Goal: Task Accomplishment & Management: Manage account settings

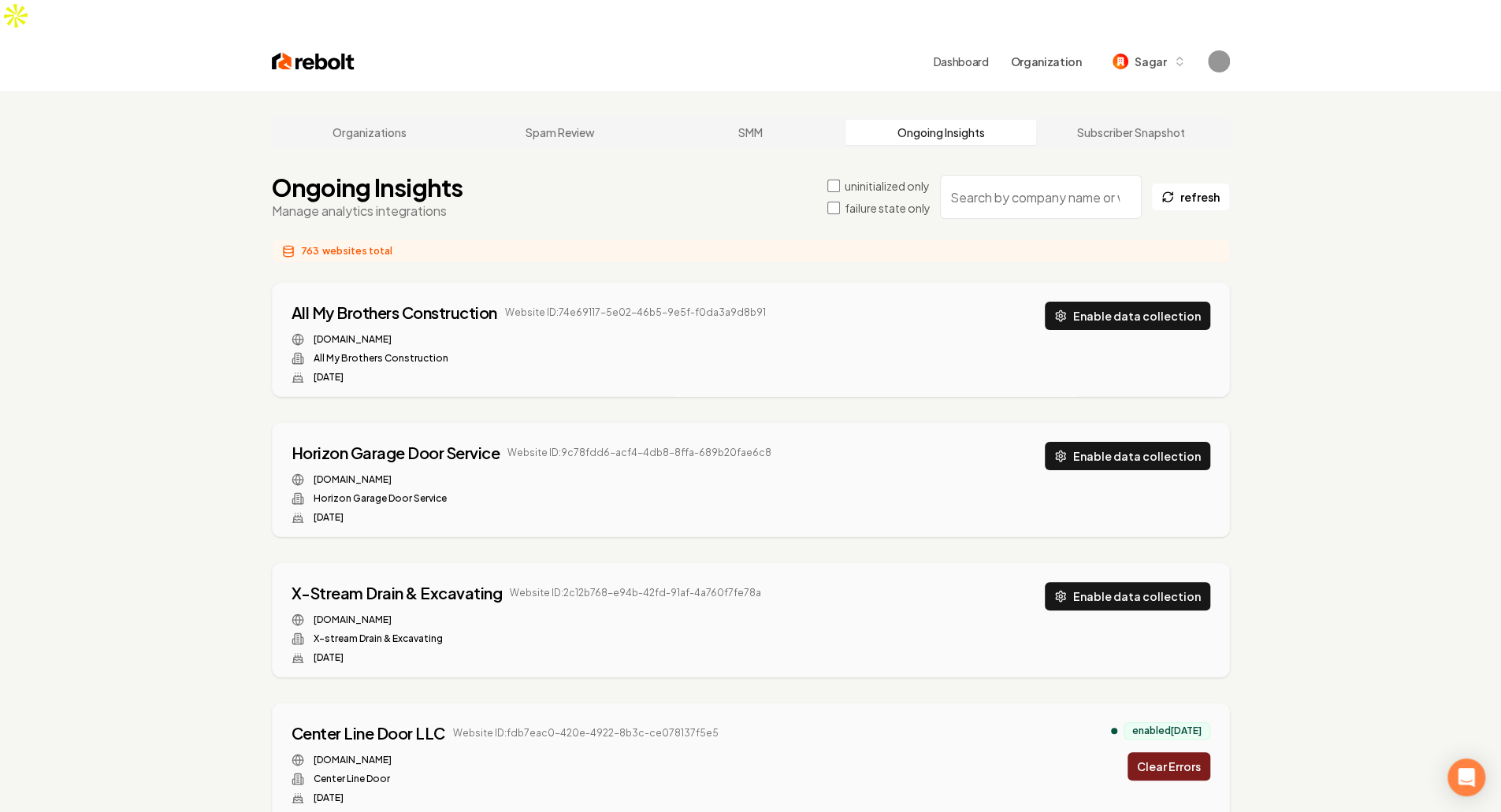
click at [878, 200] on label "failure state only" at bounding box center [888, 207] width 86 height 16
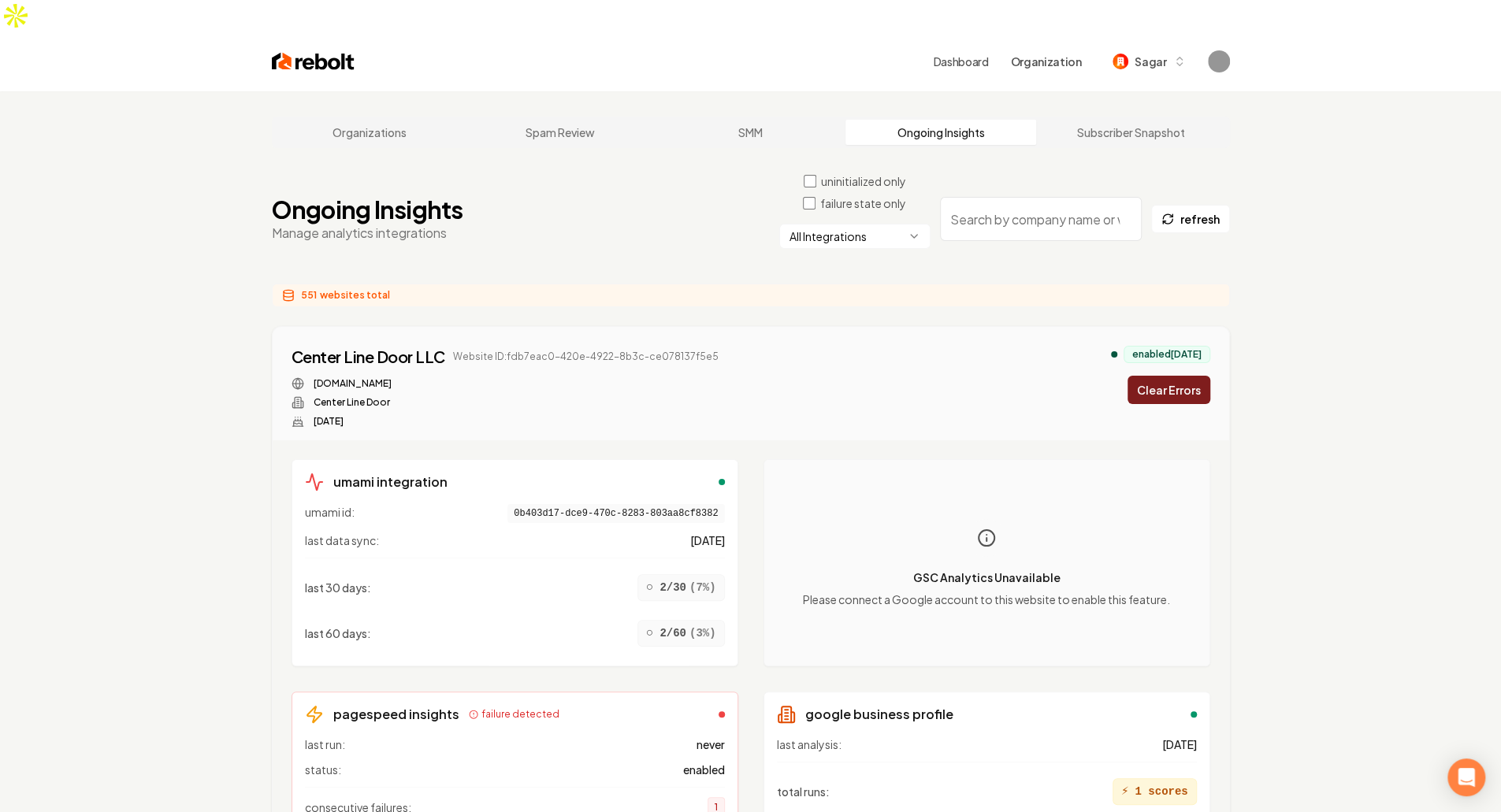
click at [811, 204] on html "Dashboard Organization Sagar Organizations Spam Review SMM Ongoing Insights Sub…" at bounding box center [750, 406] width 1501 height 812
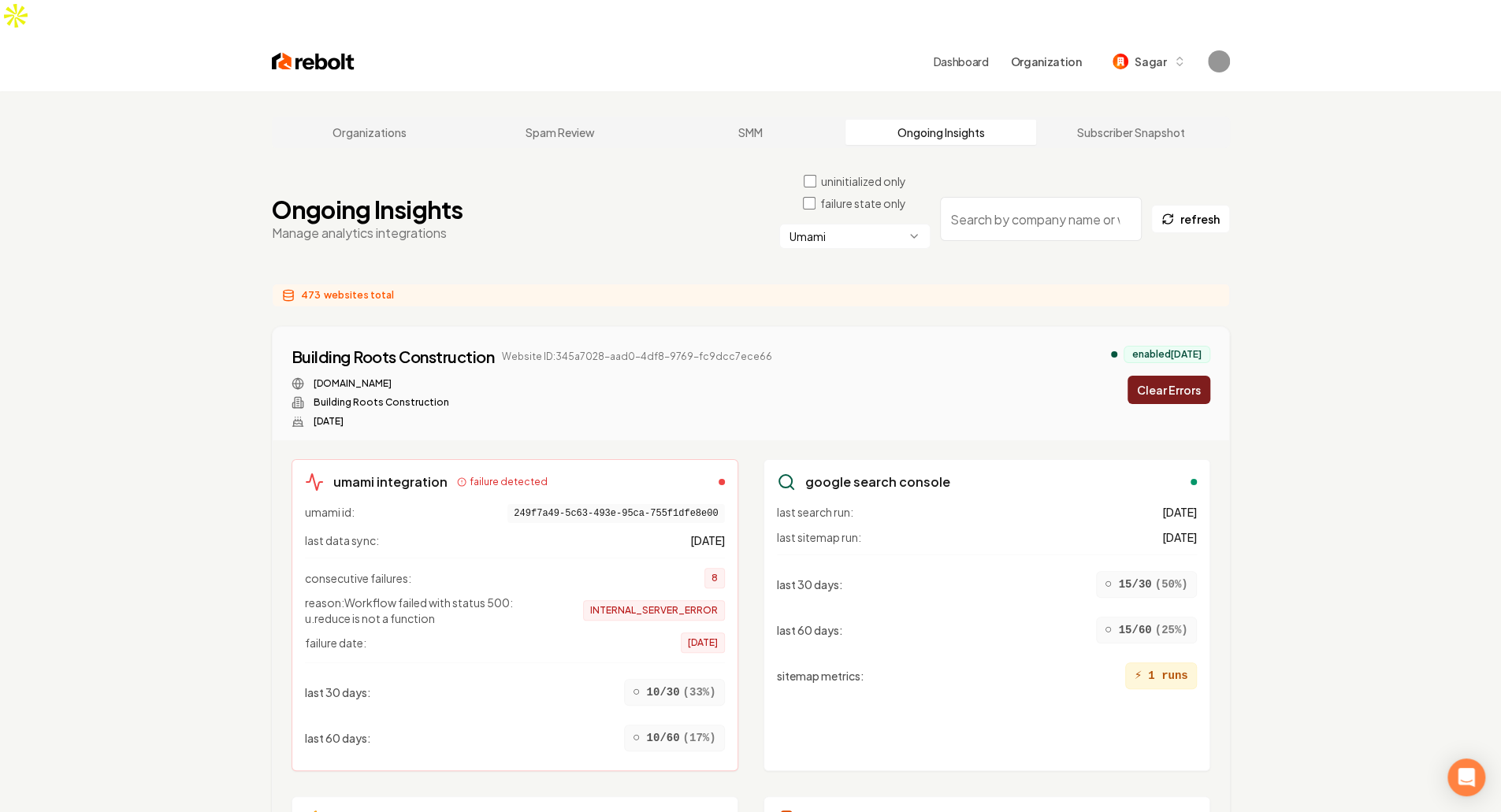
click at [1175, 376] on button "Clear Errors" at bounding box center [1169, 390] width 83 height 28
click at [1204, 376] on button "Clear Errors" at bounding box center [1169, 390] width 83 height 28
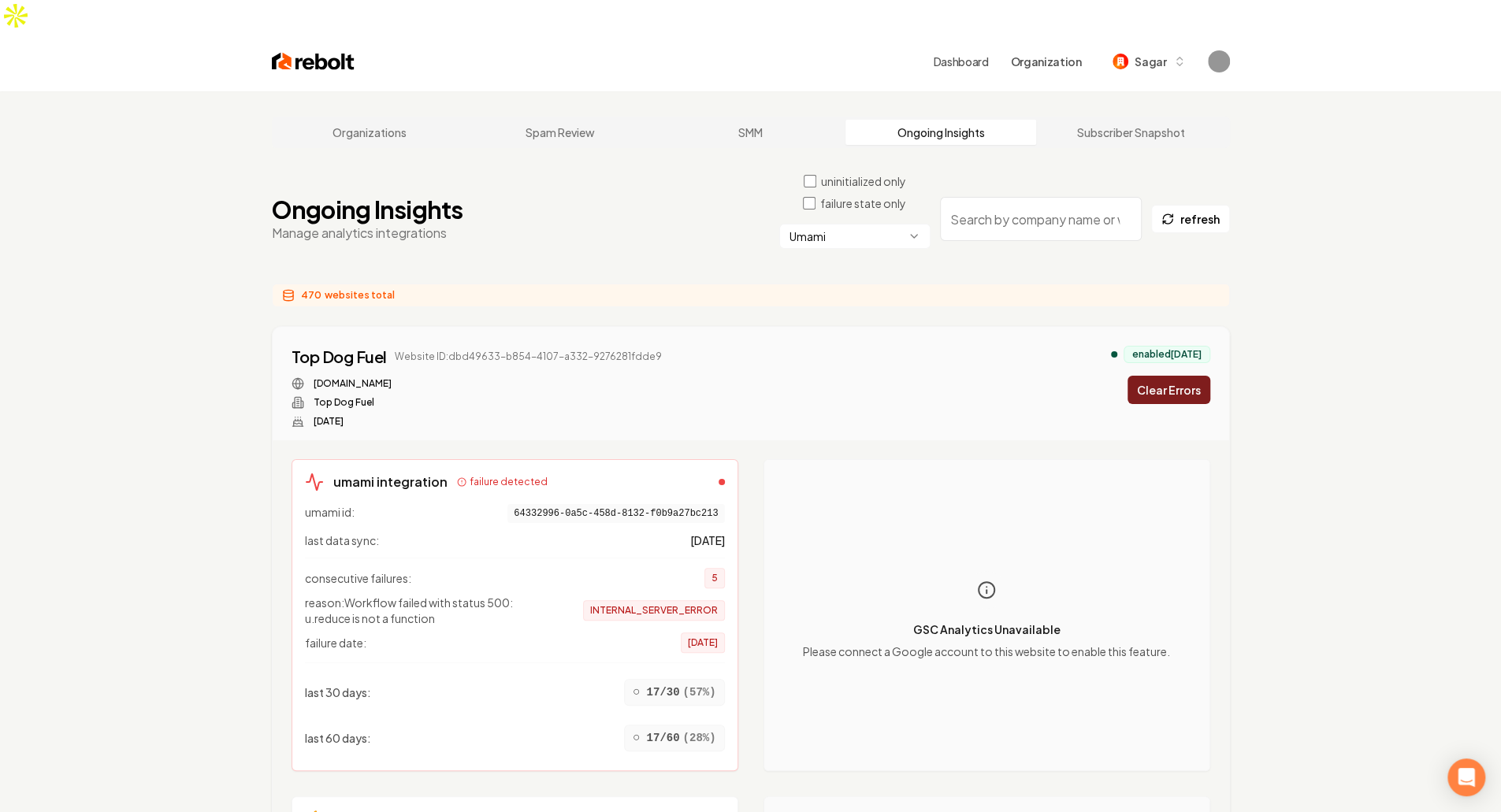
click at [1202, 376] on button "Clear Errors" at bounding box center [1169, 390] width 83 height 28
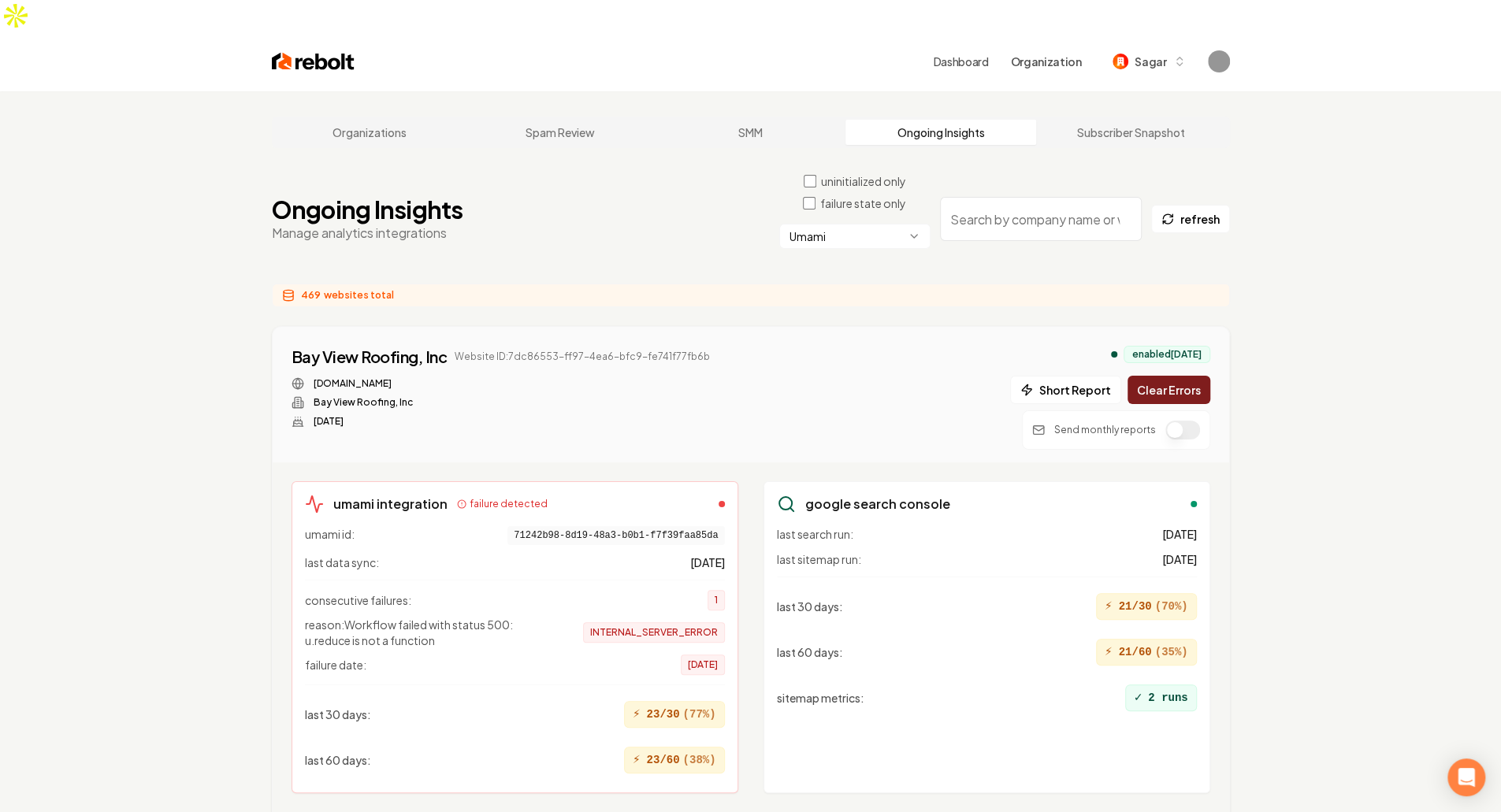
click at [1171, 376] on button "Clear Errors" at bounding box center [1169, 390] width 83 height 28
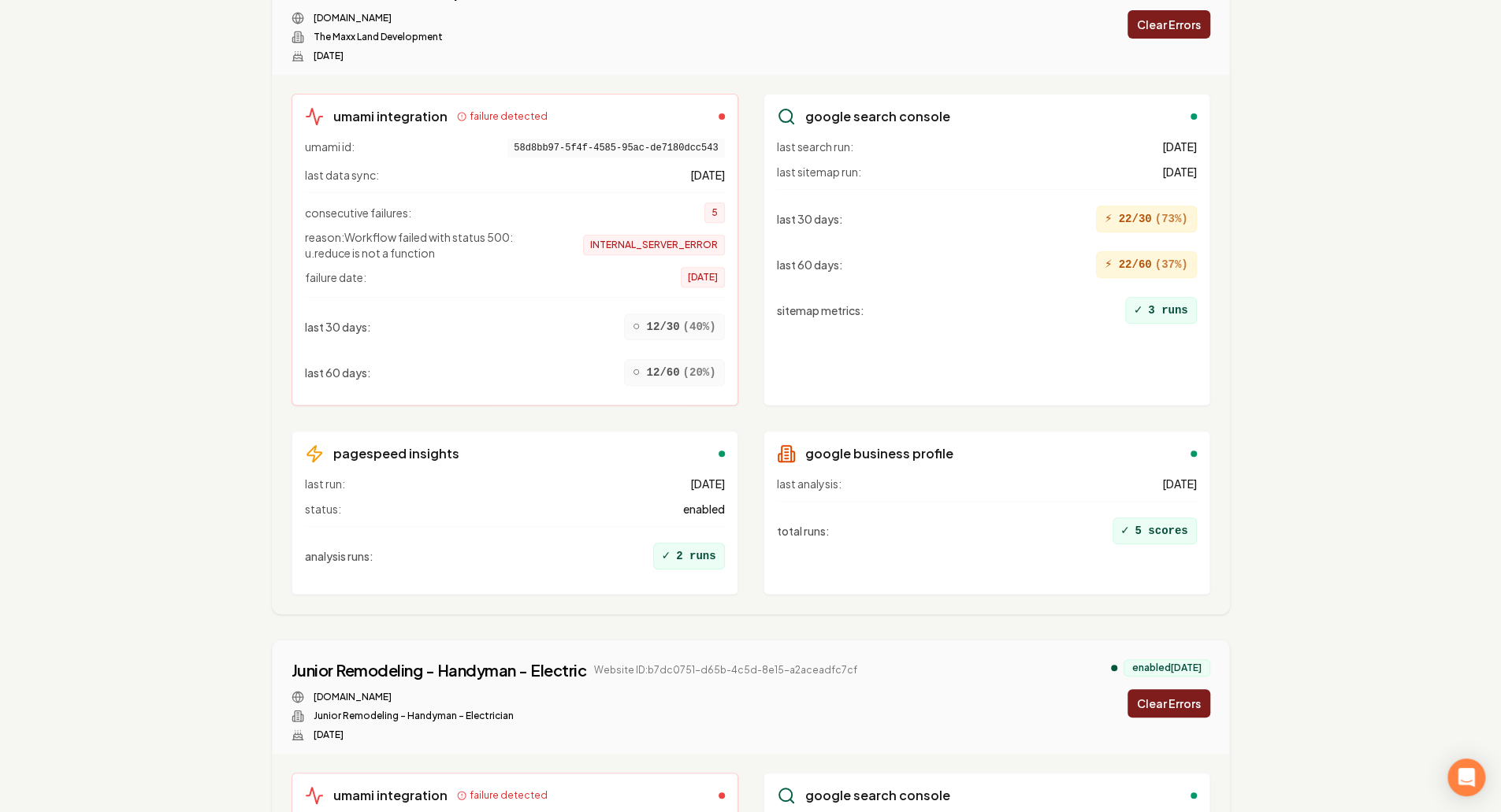
scroll to position [367, 0]
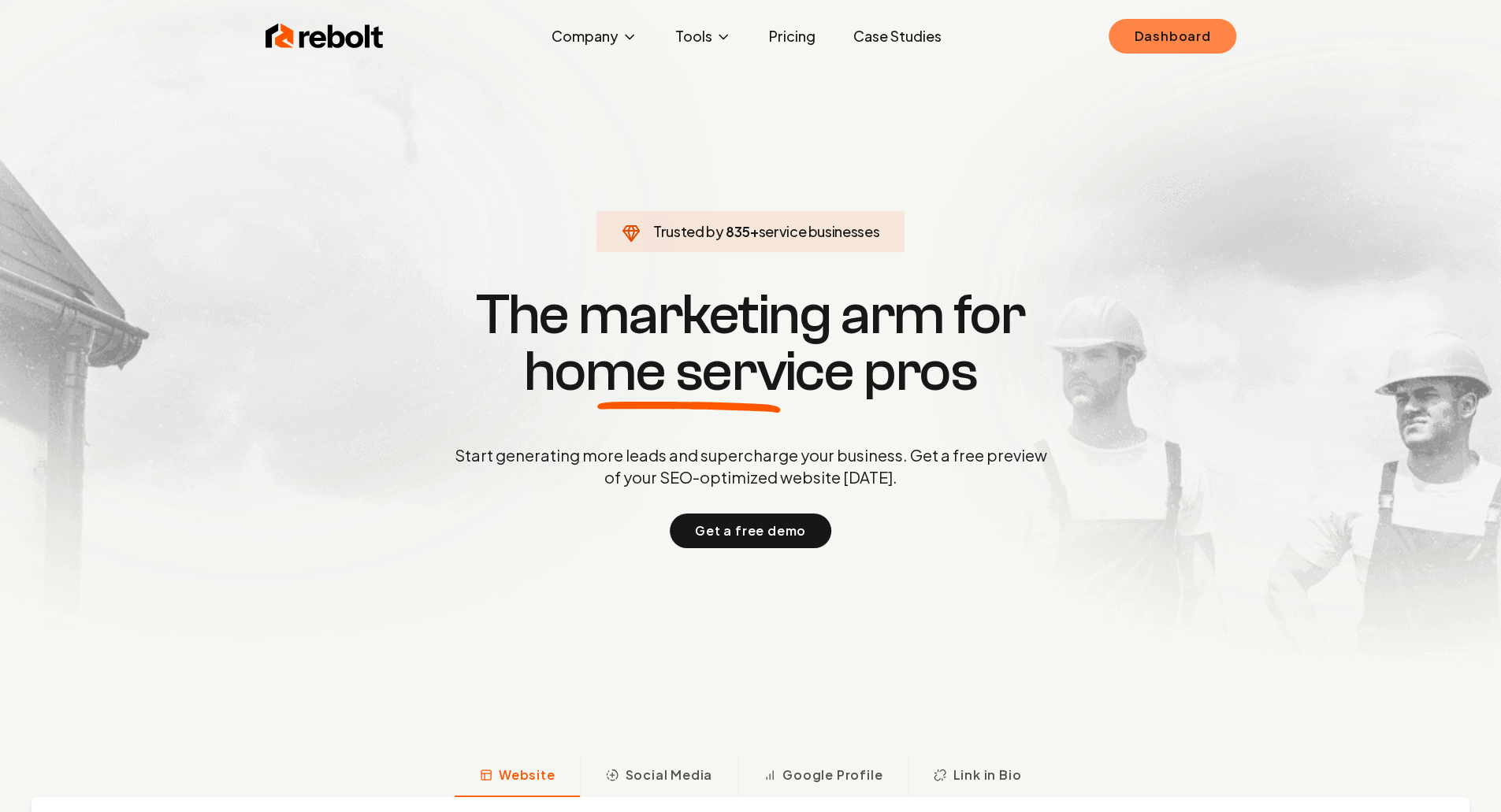
click at [1115, 45] on link "Dashboard" at bounding box center [1172, 36] width 127 height 35
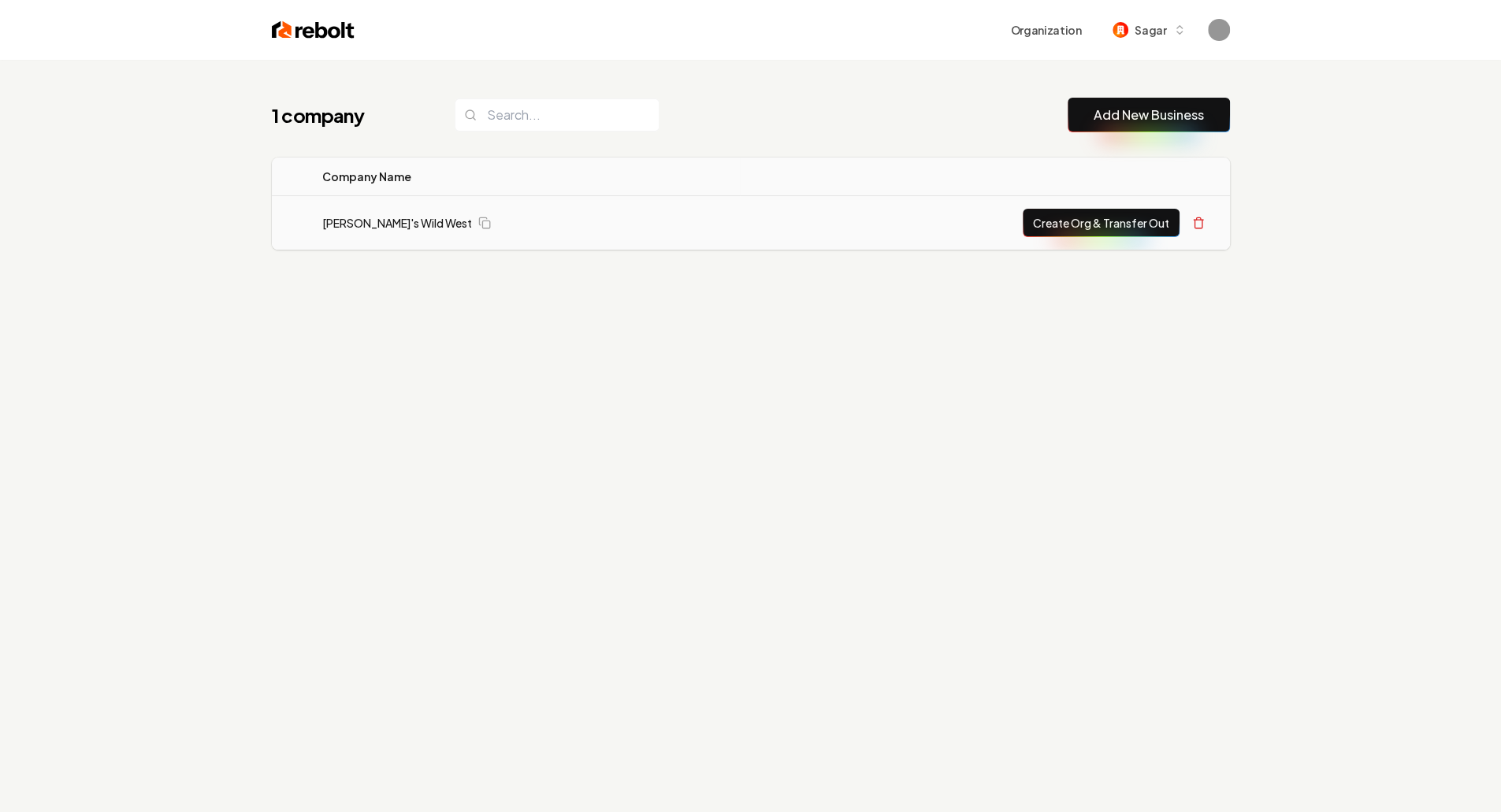
click at [388, 245] on td "Mitch's Wild West" at bounding box center [525, 224] width 431 height 55
click at [358, 223] on link "Mitch's Wild West" at bounding box center [397, 222] width 149 height 16
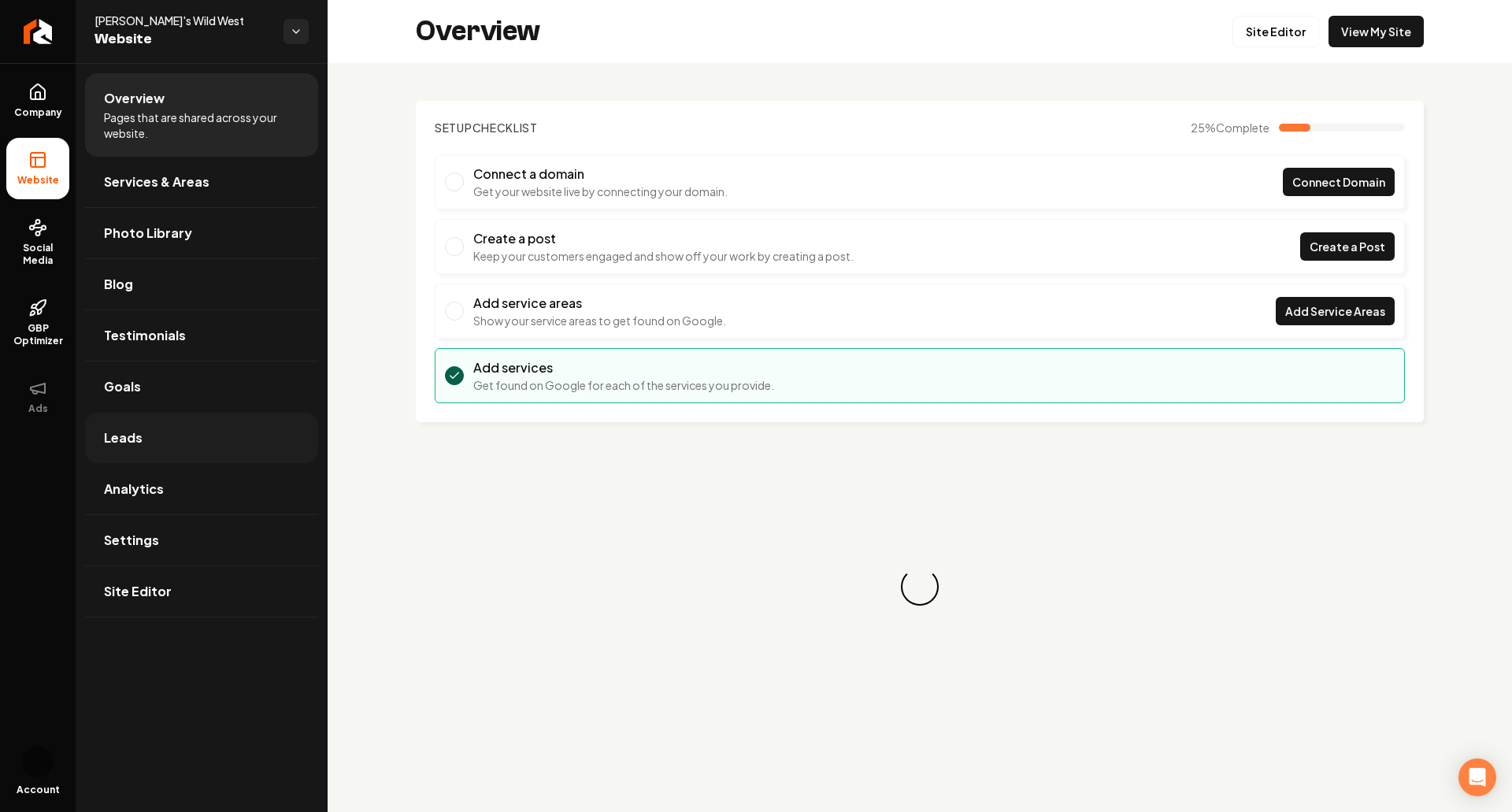
click at [138, 414] on link "Leads" at bounding box center [201, 438] width 233 height 51
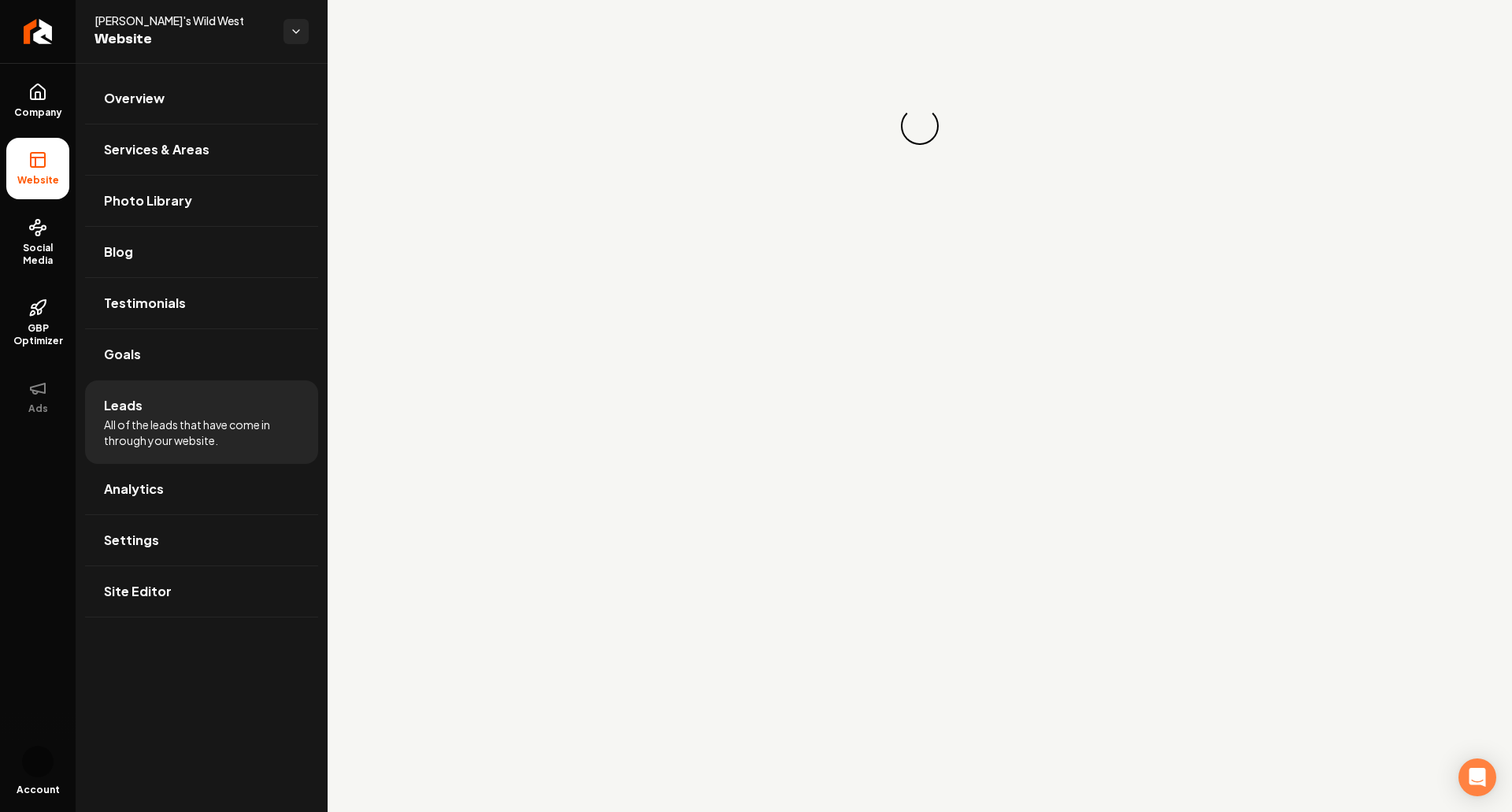
click at [126, 400] on span "Leads" at bounding box center [123, 406] width 39 height 19
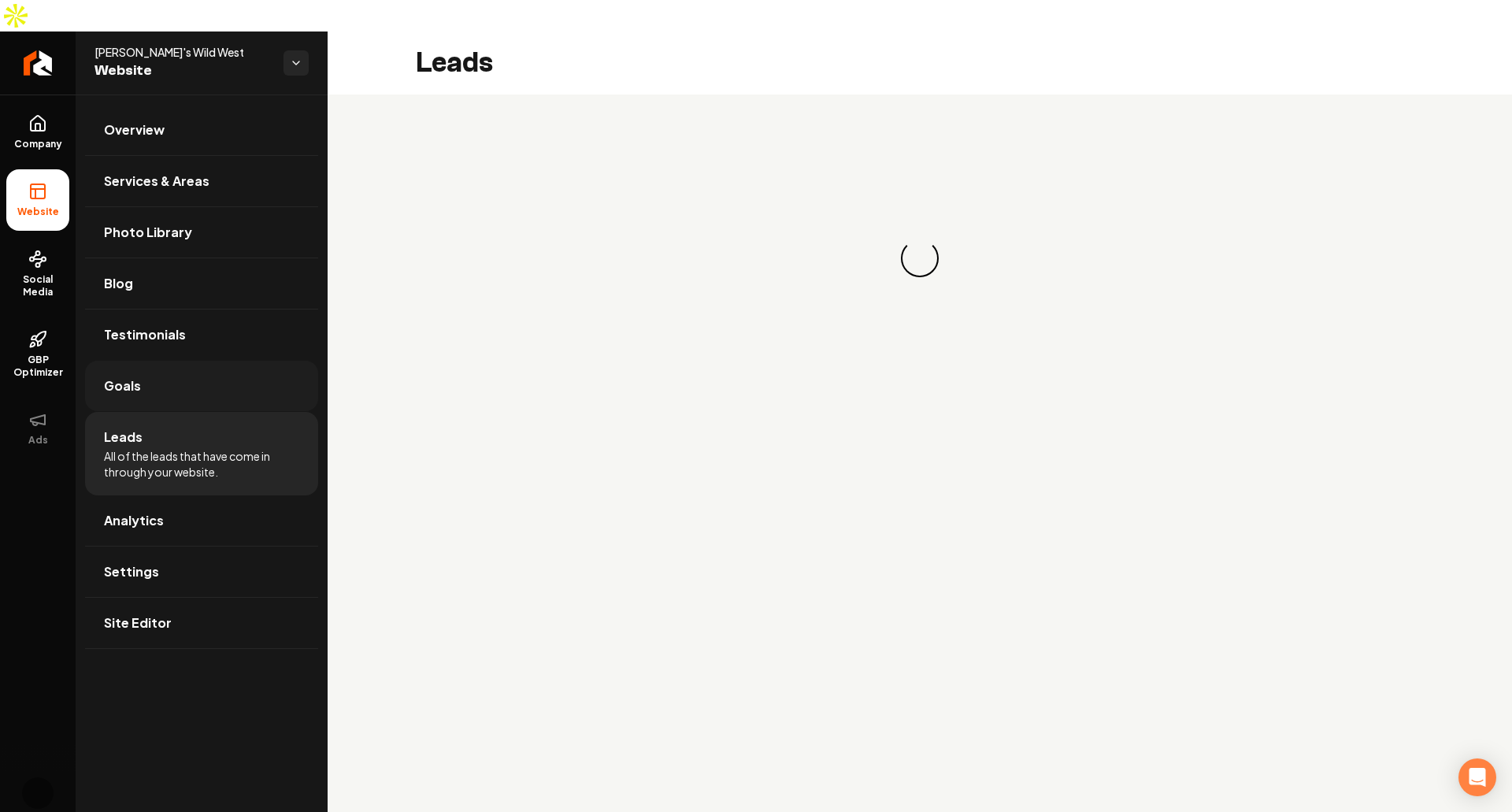
click at [130, 372] on link "Goals" at bounding box center [201, 386] width 233 height 51
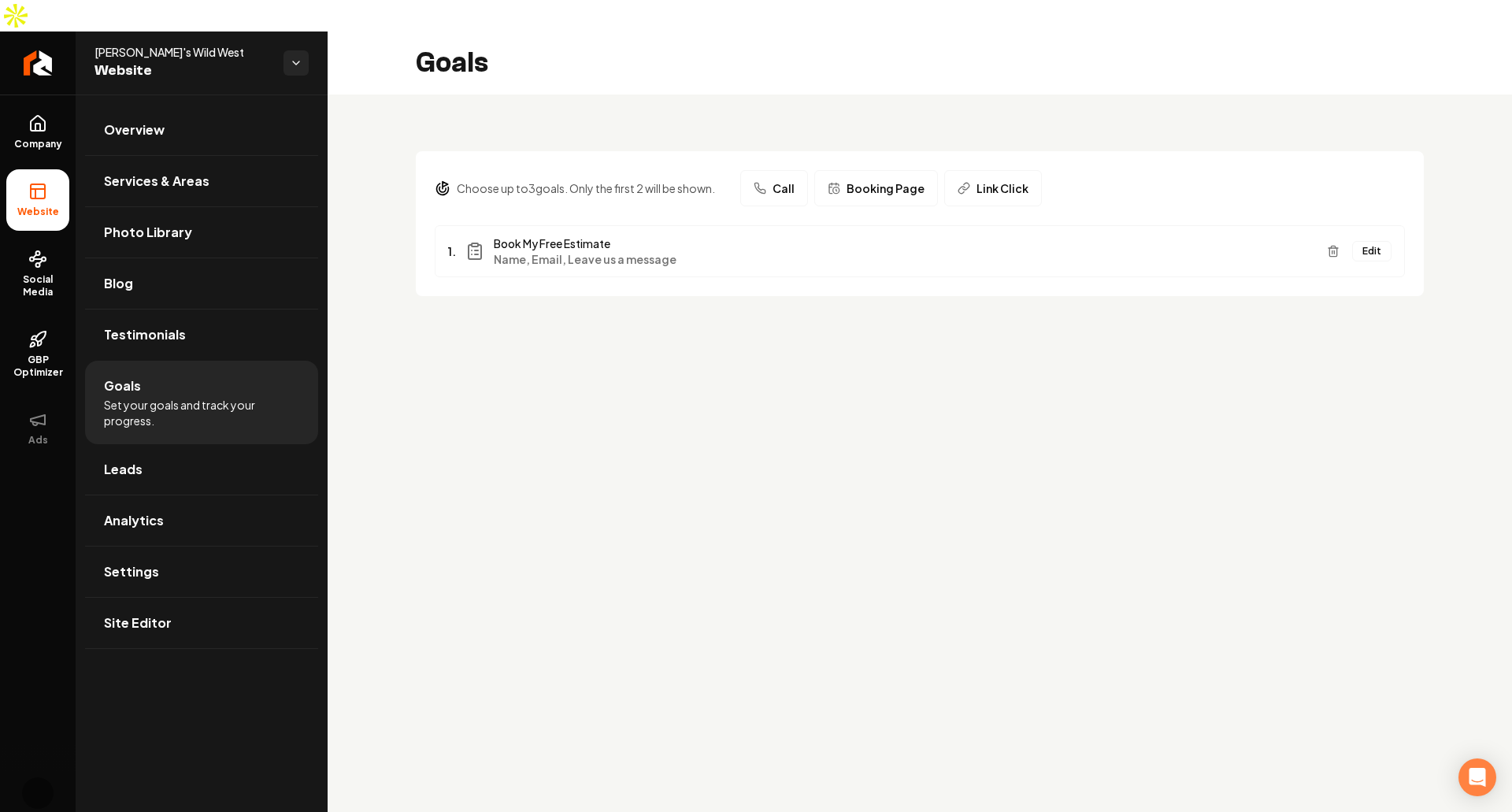
click at [579, 235] on div "1. Book My Free Estimate Name, Email, Leave us a message Edit" at bounding box center [919, 251] width 970 height 52
click at [1363, 241] on button "Edit" at bounding box center [1371, 251] width 39 height 21
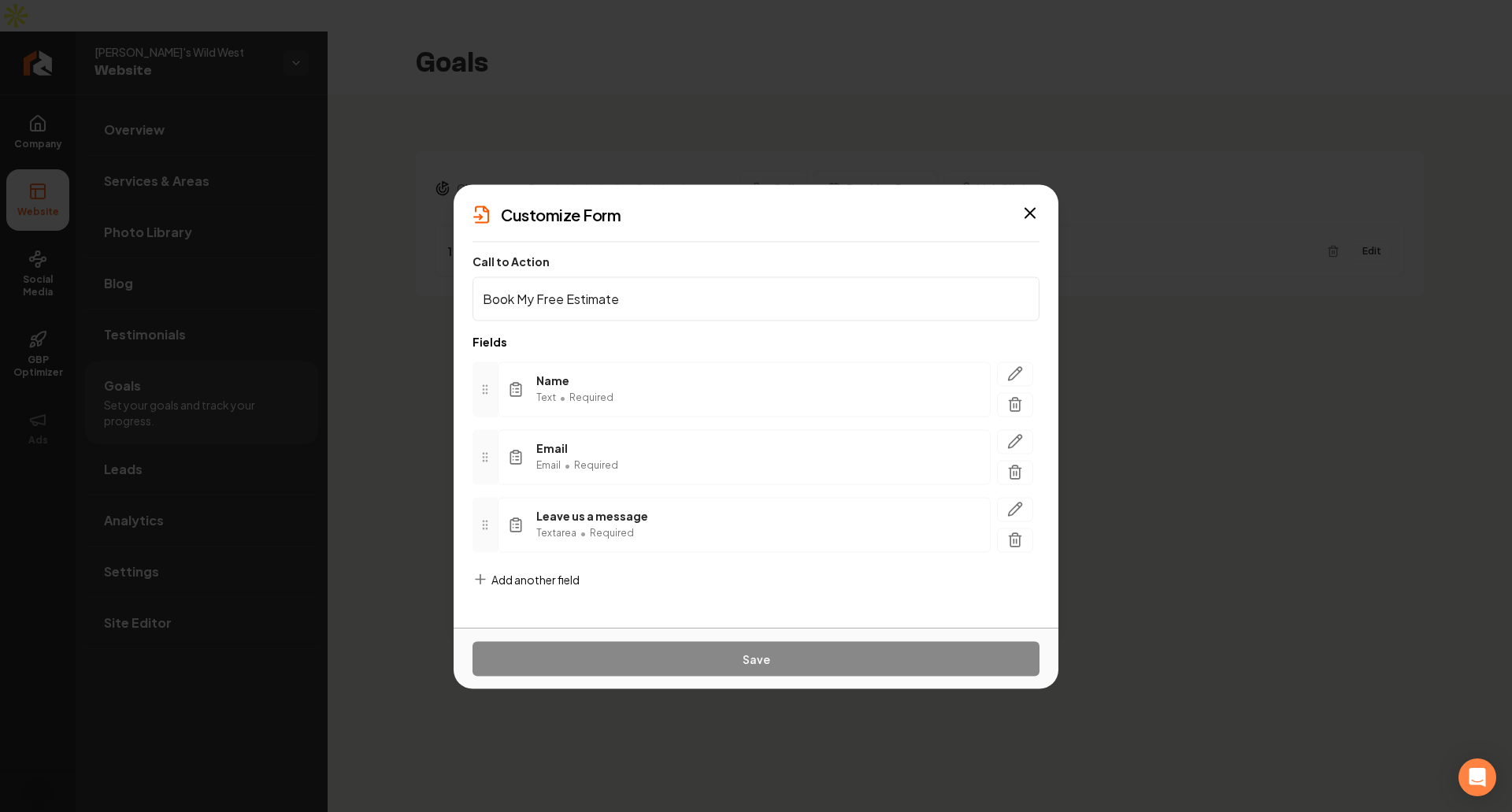
click at [511, 586] on div "Add another field" at bounding box center [526, 591] width 107 height 41
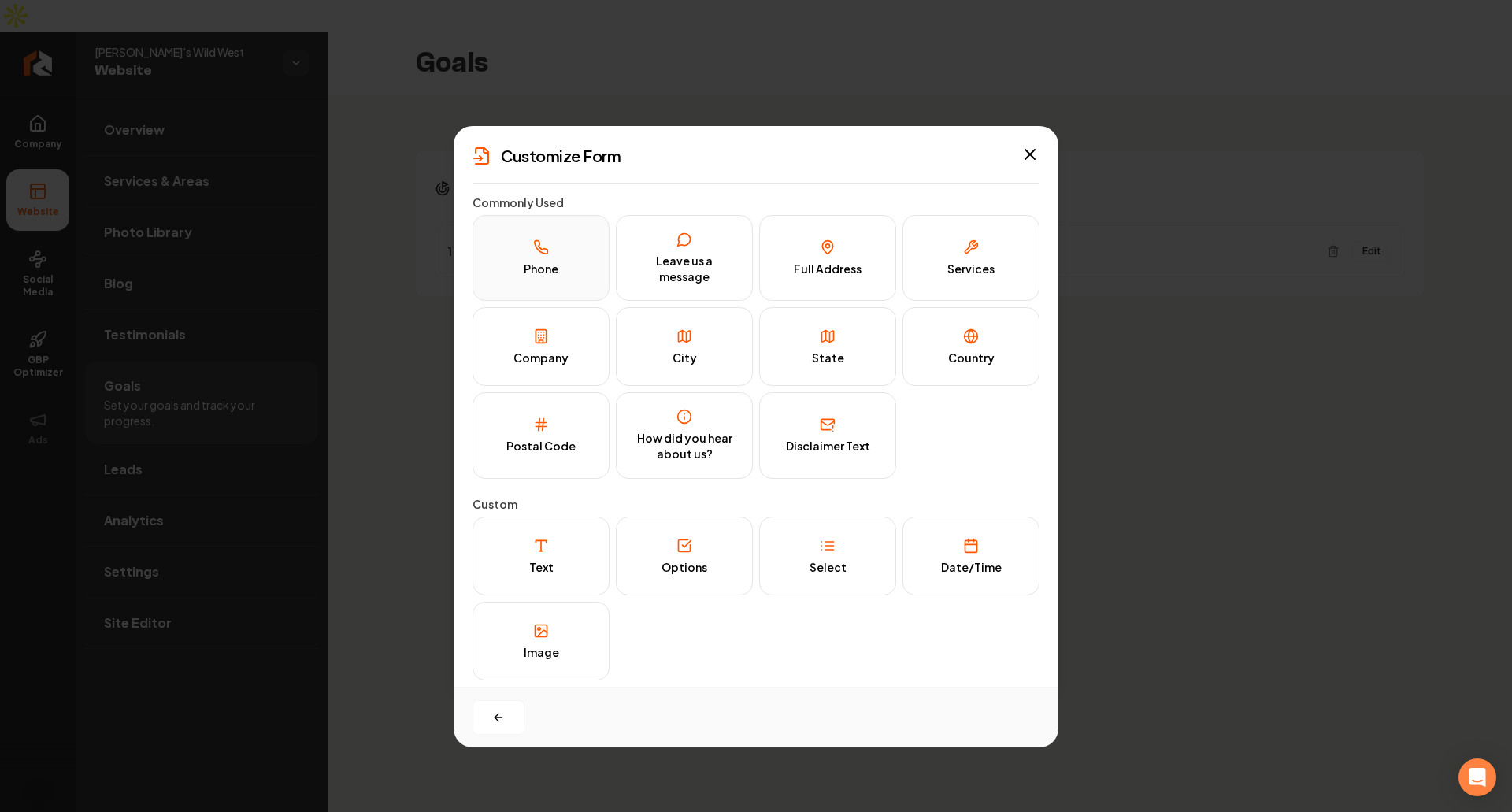
click at [558, 267] on button "Phone" at bounding box center [540, 258] width 137 height 86
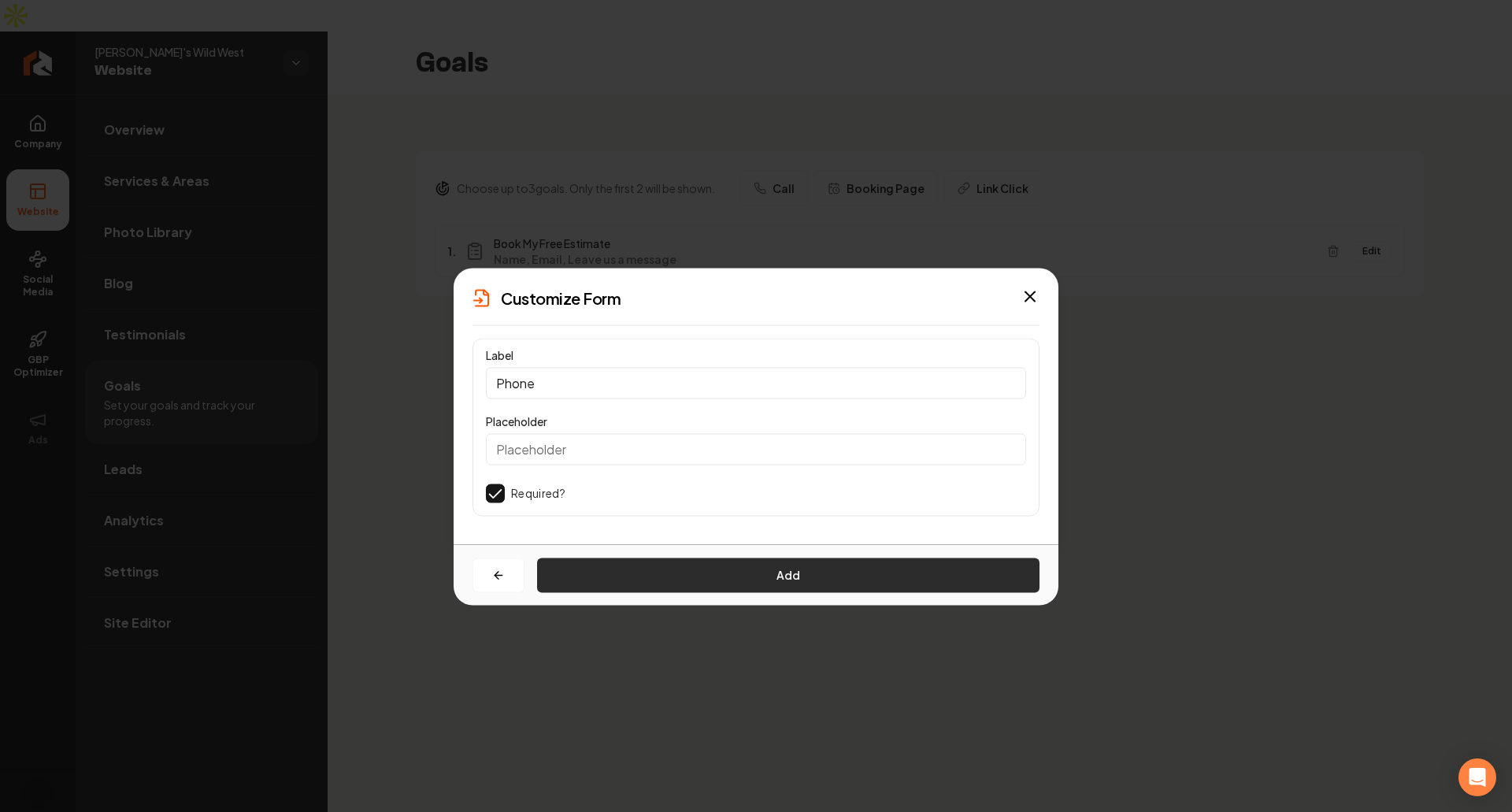
click at [632, 571] on button "Add" at bounding box center [788, 575] width 502 height 35
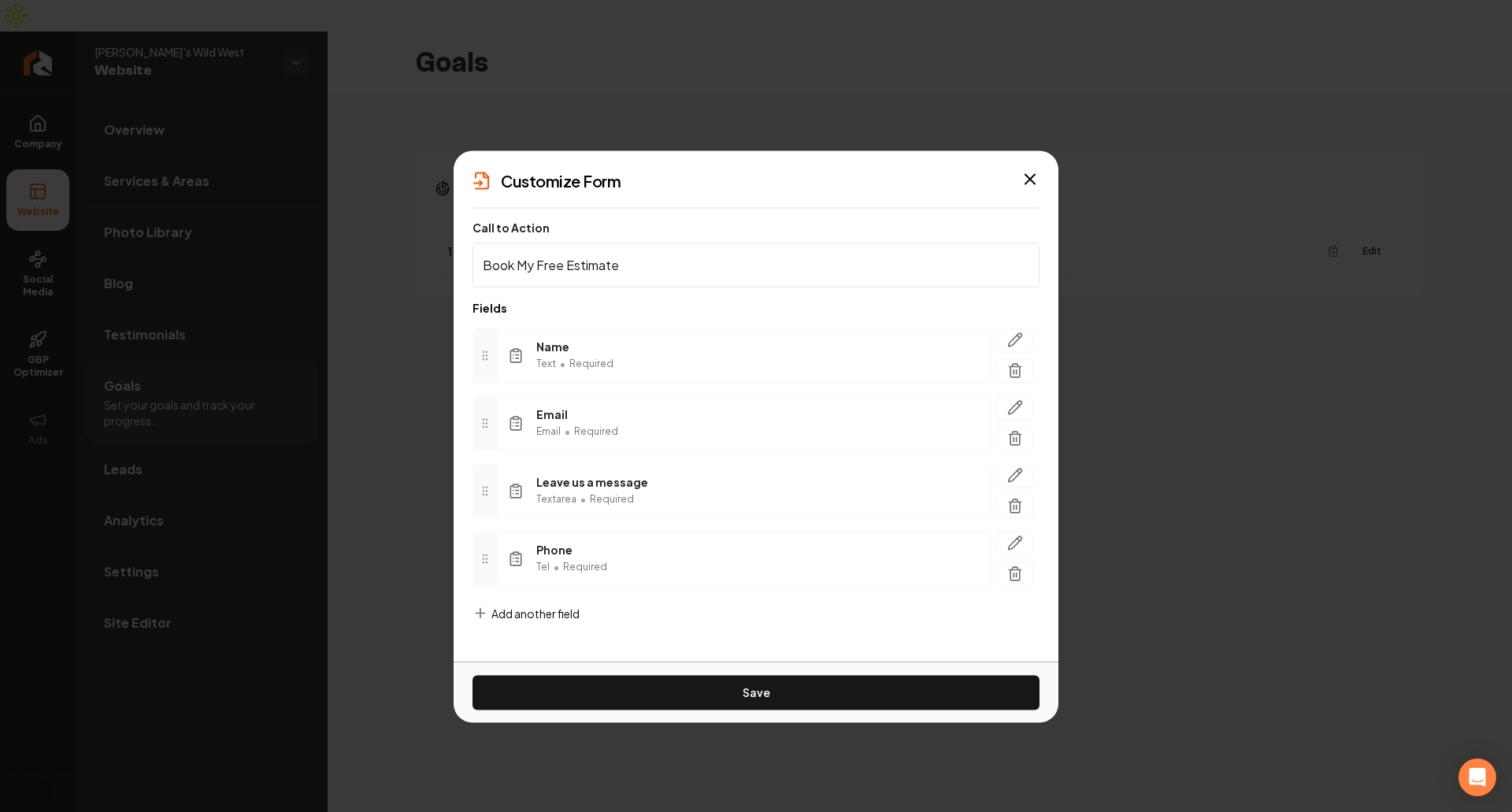
click at [540, 613] on span "Add another field" at bounding box center [536, 612] width 88 height 16
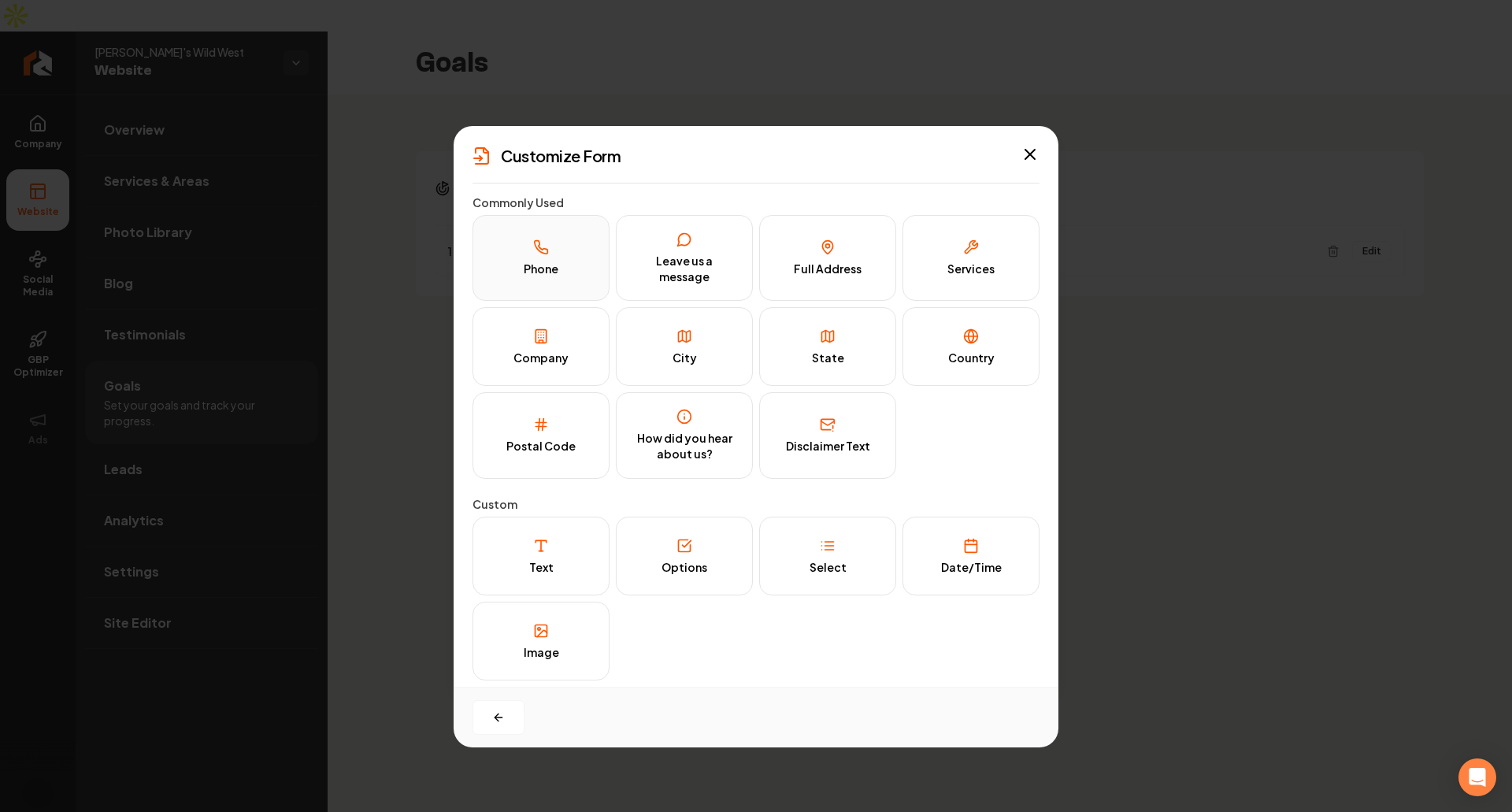
click at [536, 280] on button "Phone" at bounding box center [540, 258] width 137 height 86
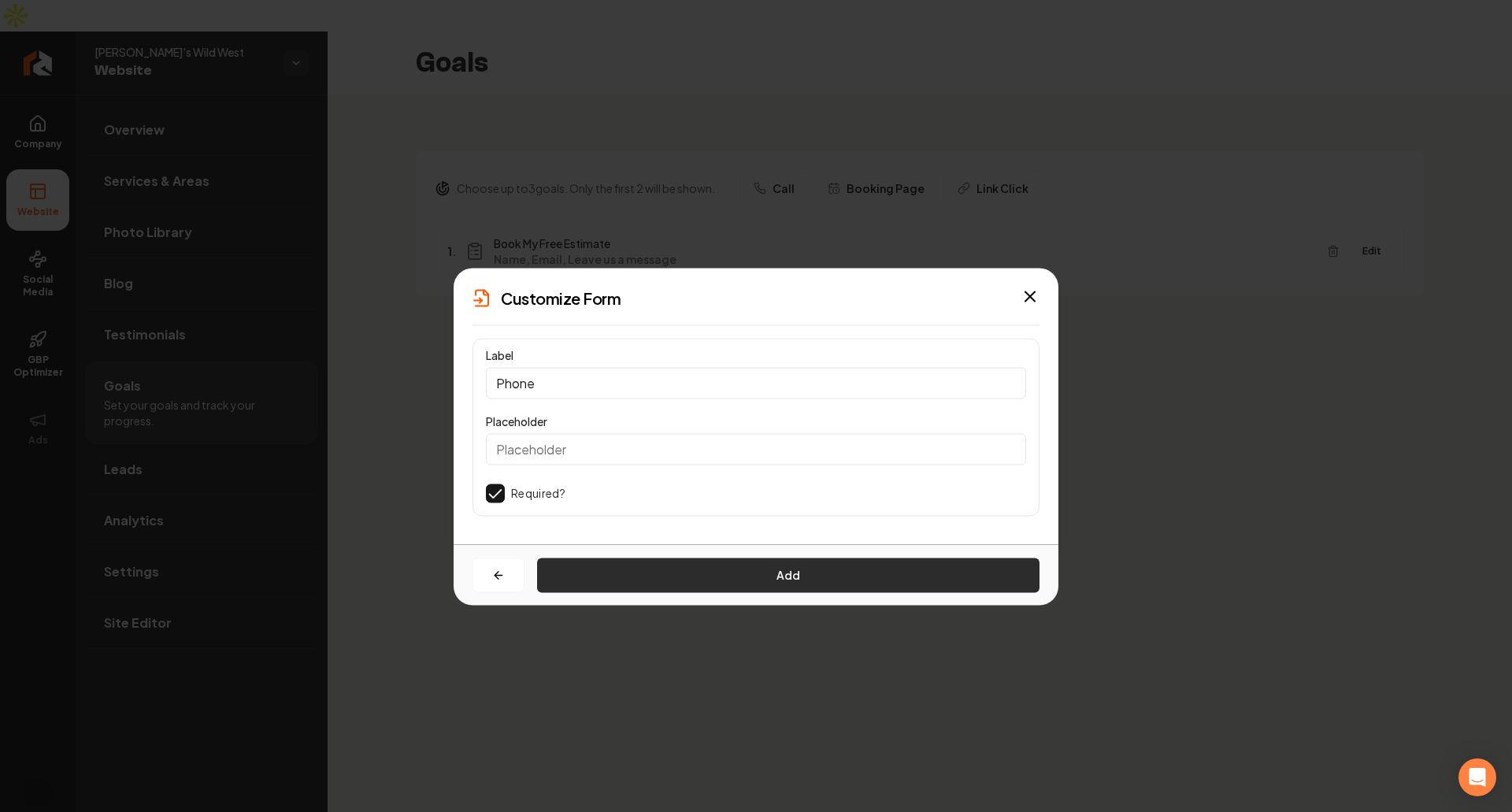
click at [686, 579] on button "Add" at bounding box center [788, 575] width 502 height 35
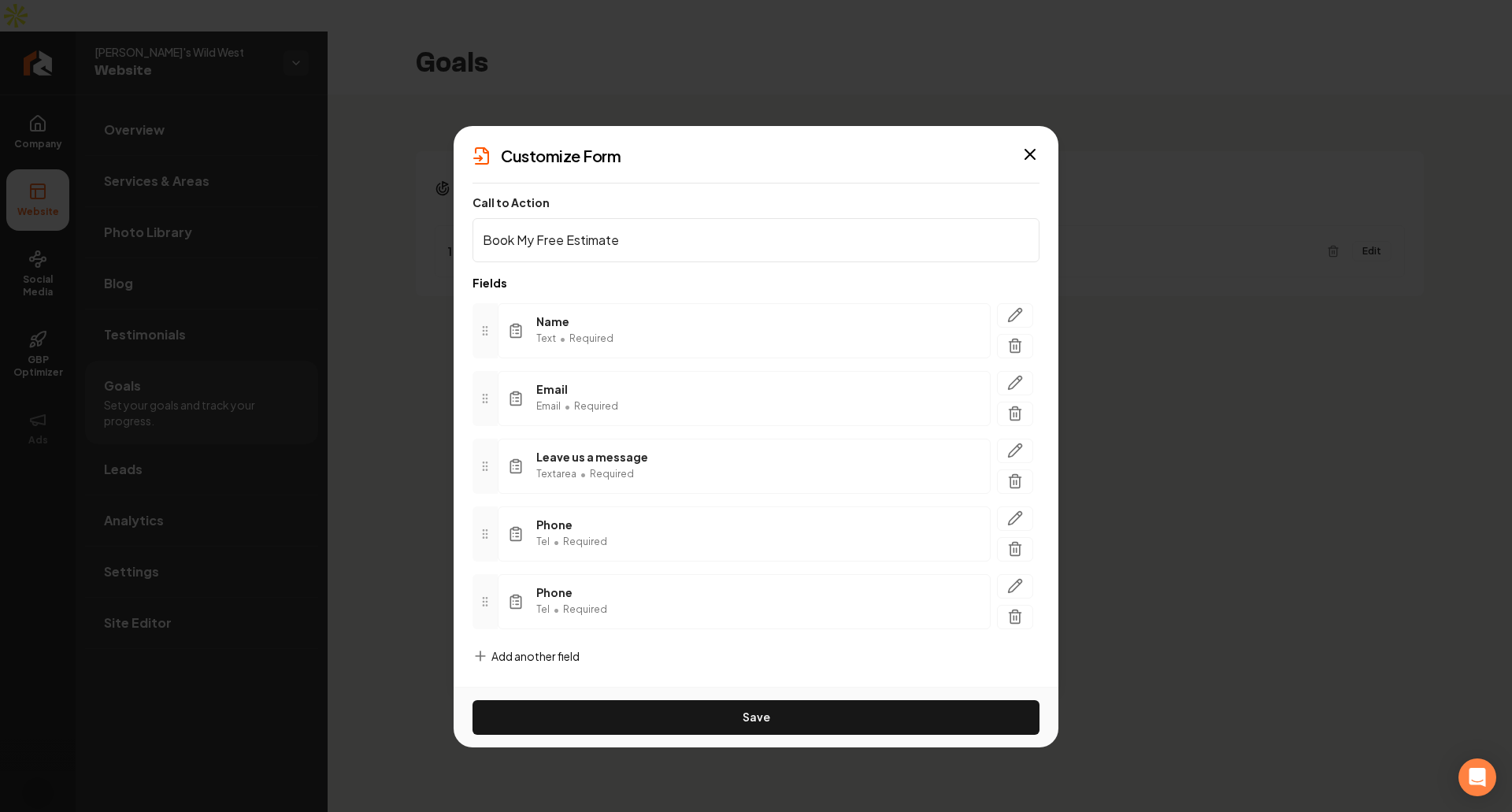
click at [576, 660] on span "Add another field" at bounding box center [536, 656] width 88 height 16
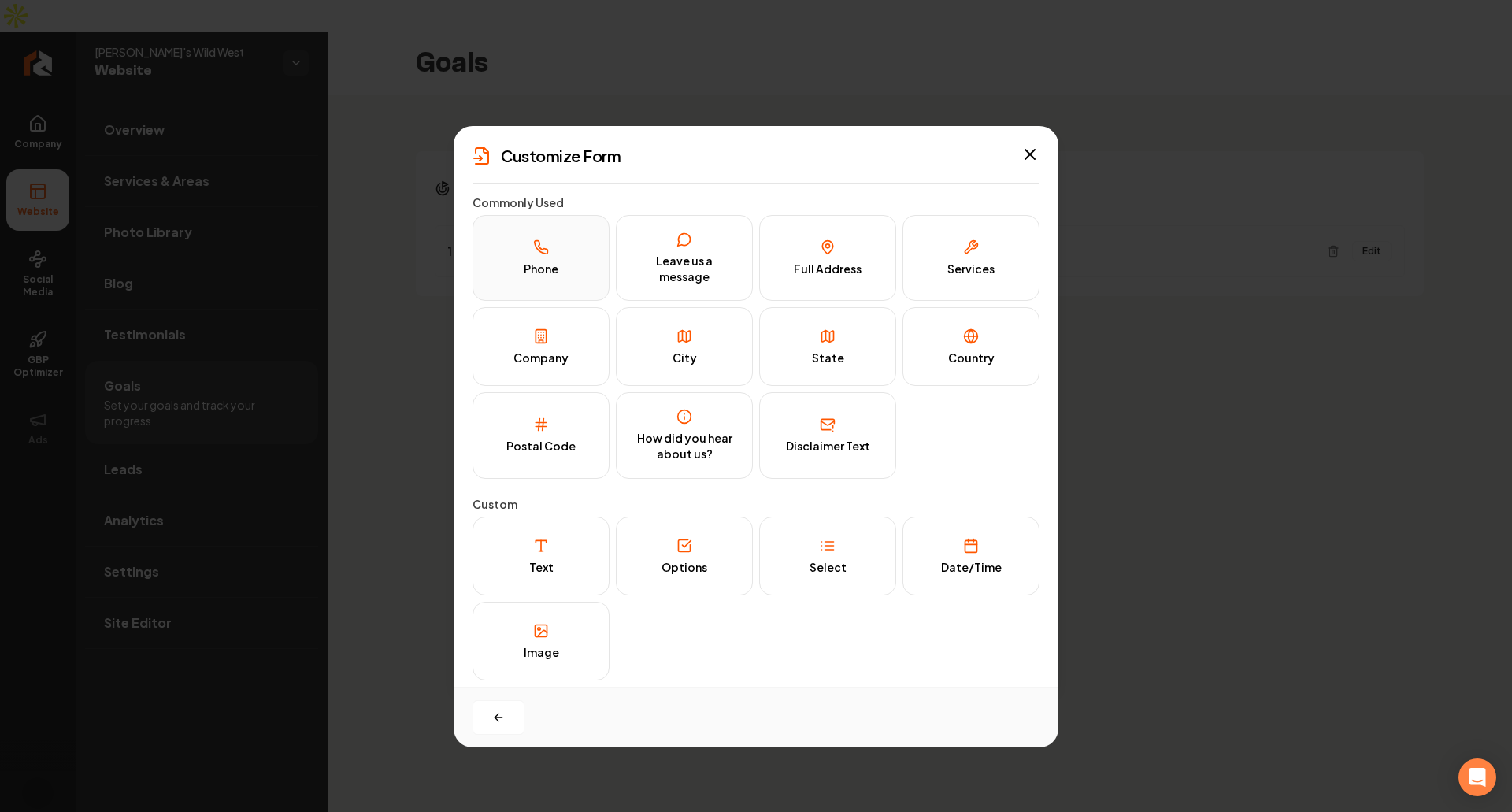
click at [557, 280] on button "Phone" at bounding box center [540, 258] width 137 height 86
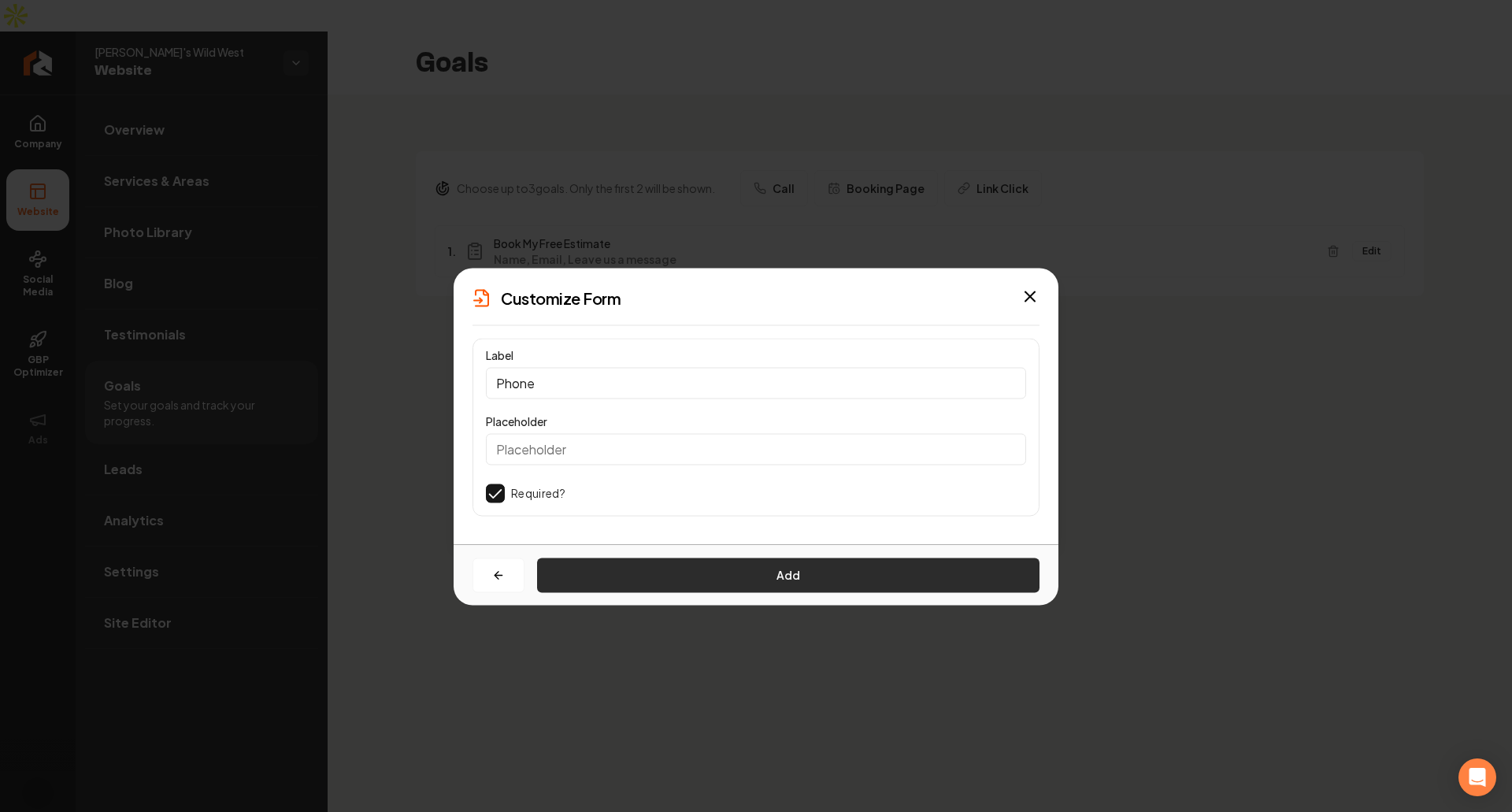
click at [737, 576] on button "Add" at bounding box center [788, 575] width 502 height 35
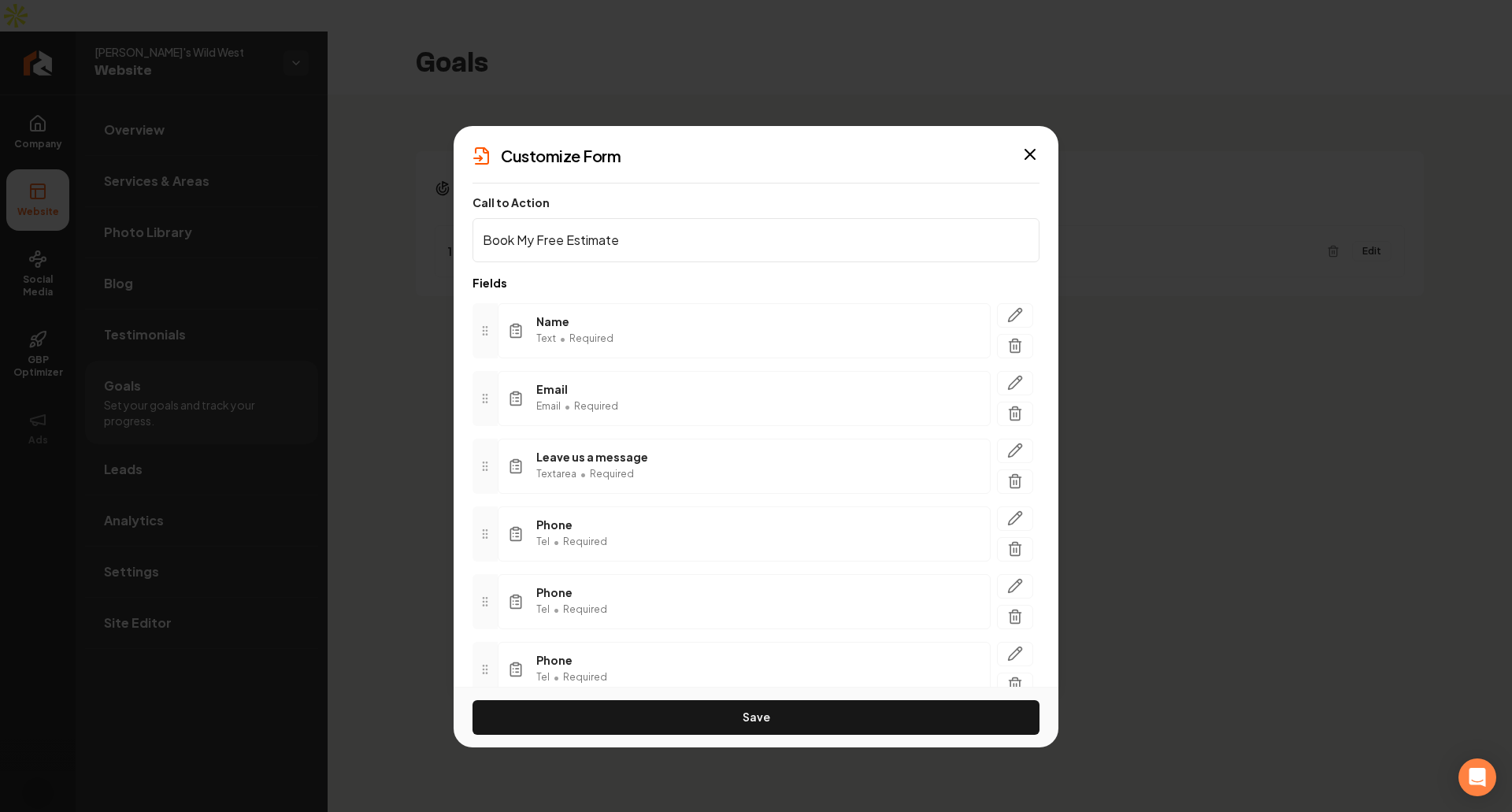
scroll to position [82, 0]
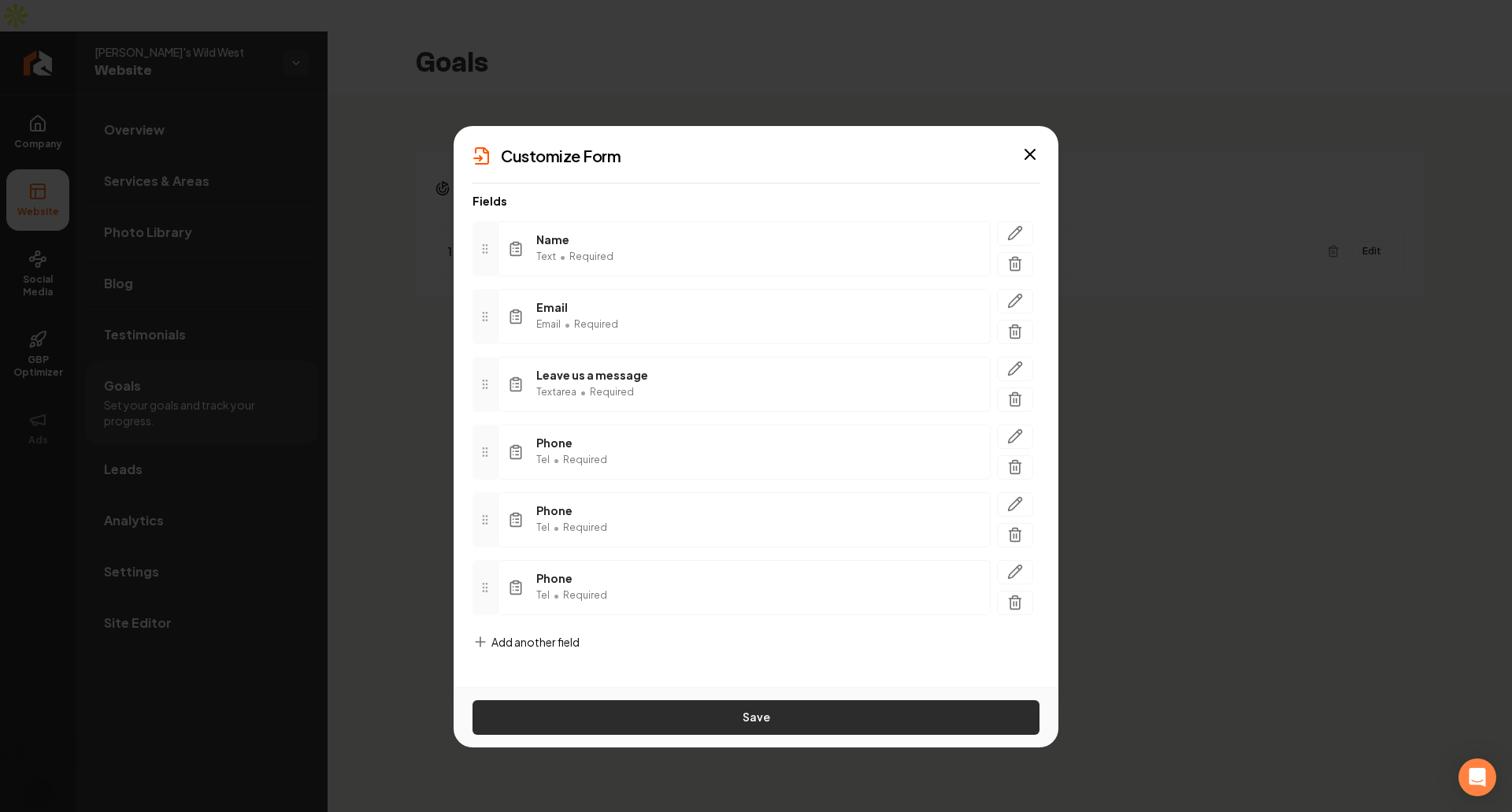
click at [768, 710] on button "Save" at bounding box center [756, 717] width 567 height 35
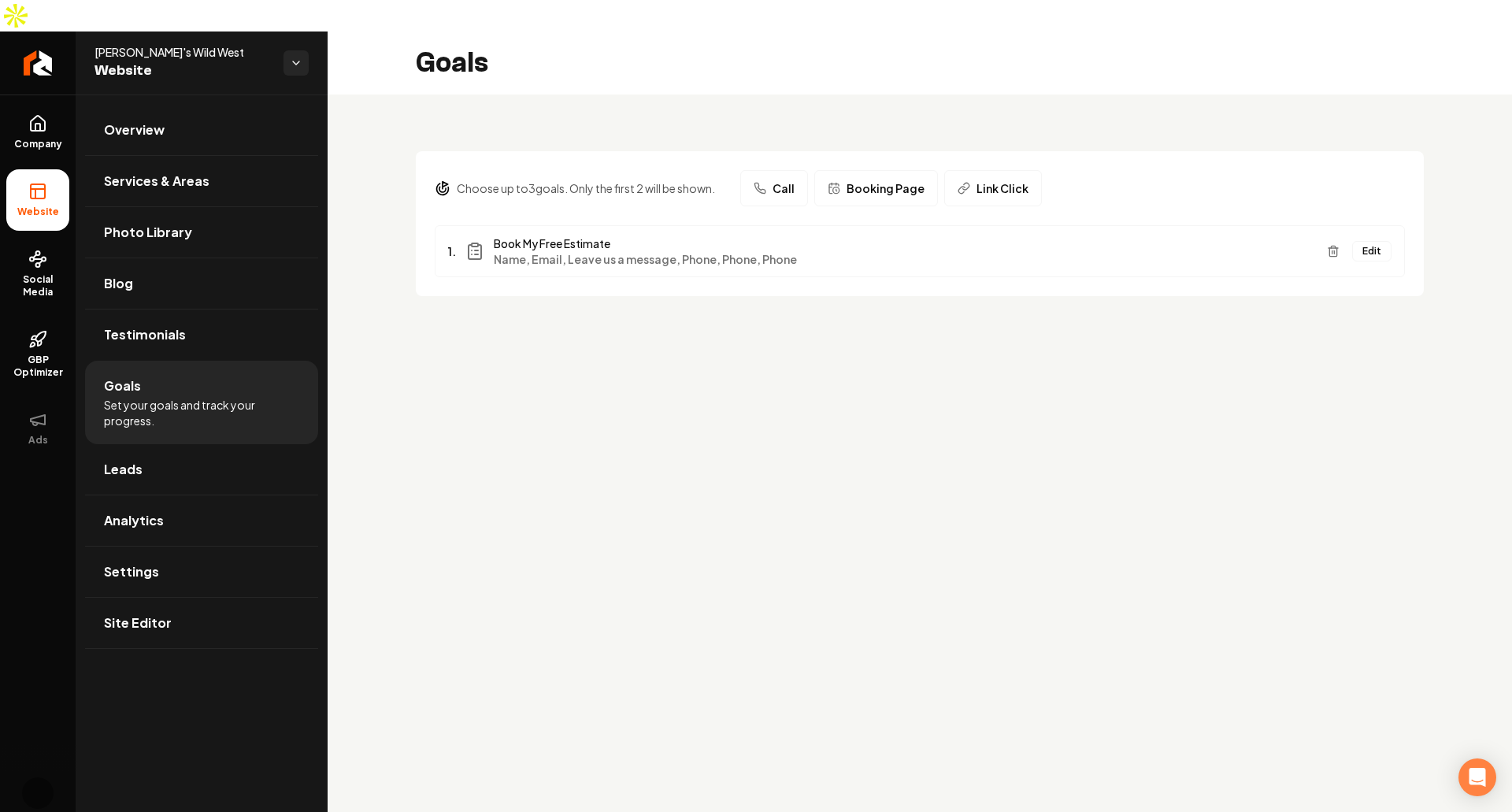
click at [128, 60] on span "Website" at bounding box center [182, 71] width 177 height 22
click at [292, 56] on icon "button" at bounding box center [296, 62] width 12 height 12
click at [159, 60] on span "Website" at bounding box center [182, 71] width 177 height 22
click at [138, 44] on span "Mitch's Wild West" at bounding box center [182, 51] width 177 height 16
click at [148, 120] on span "Overview" at bounding box center [133, 129] width 61 height 19
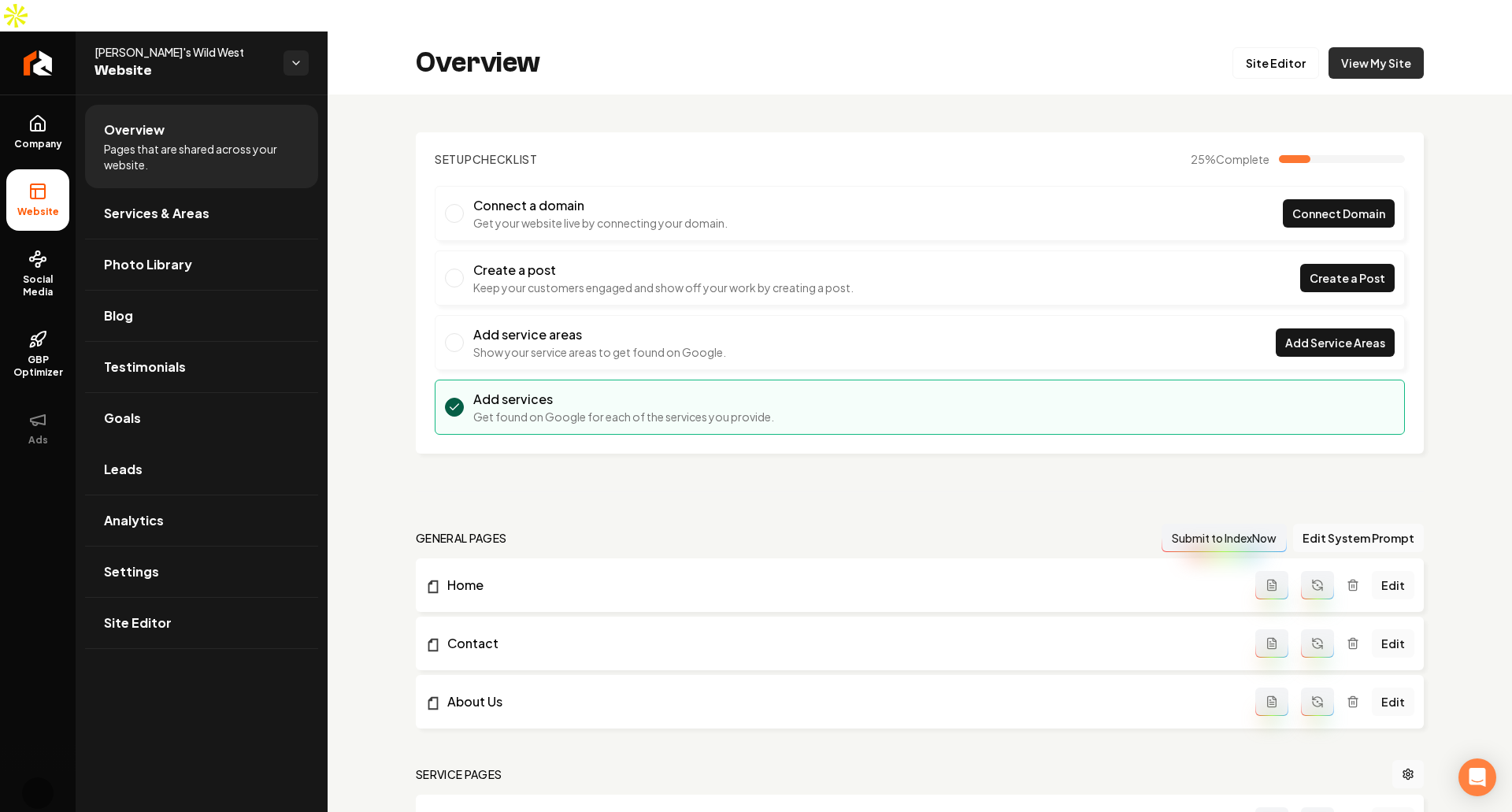
click at [1353, 47] on link "View My Site" at bounding box center [1375, 63] width 95 height 32
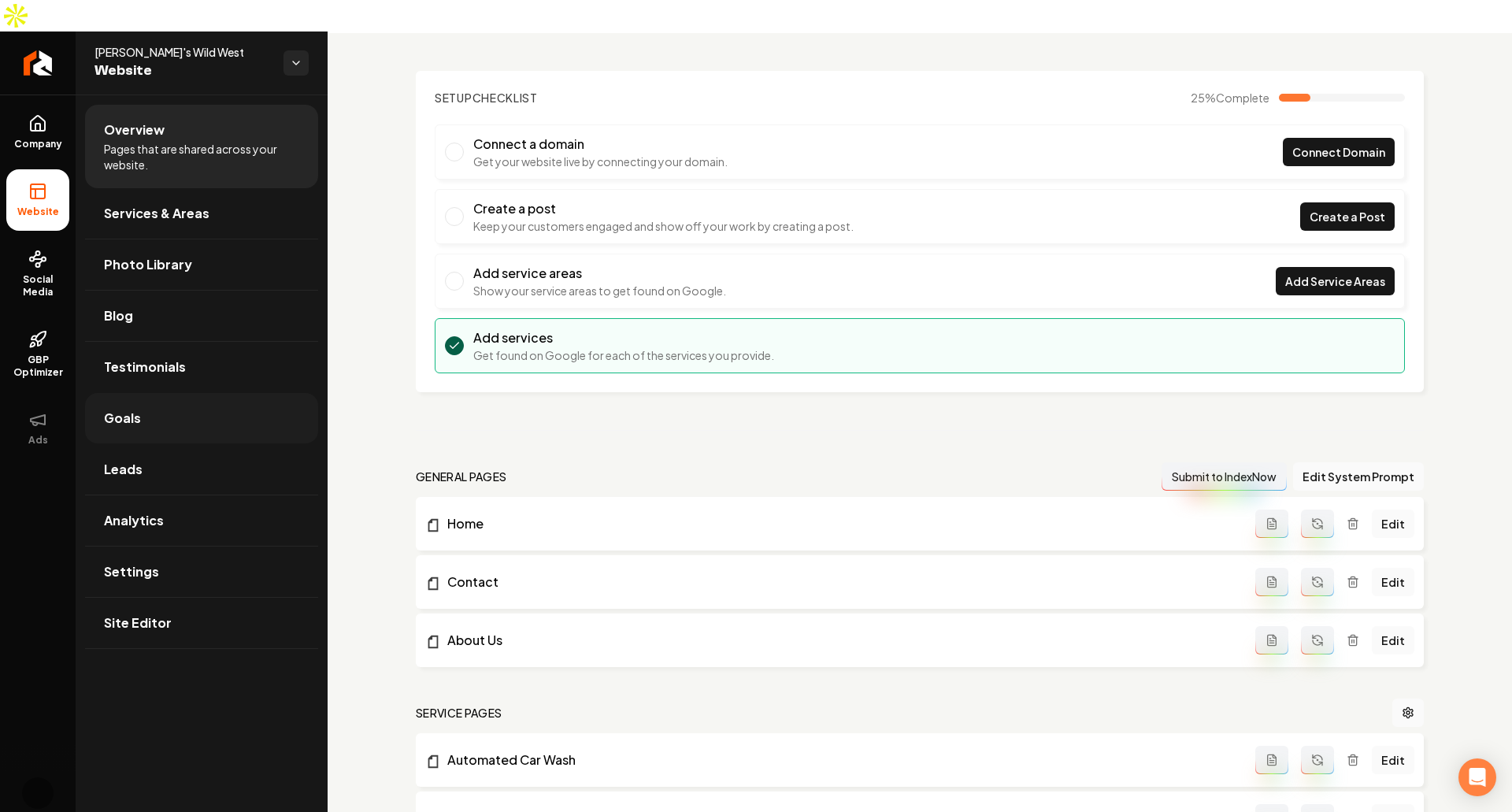
click at [197, 393] on link "Goals" at bounding box center [201, 418] width 233 height 51
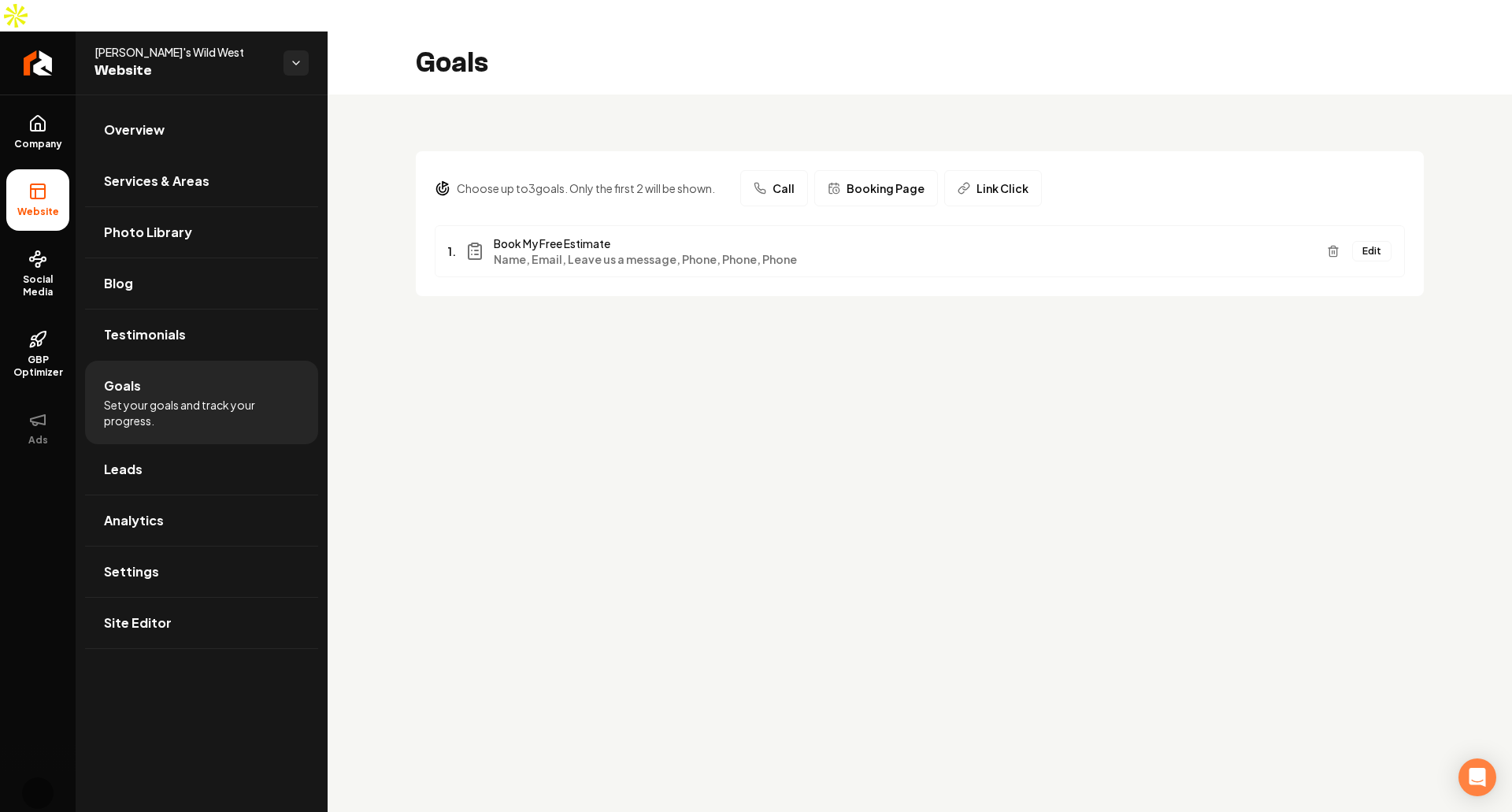
click at [1360, 241] on button "Edit" at bounding box center [1371, 251] width 39 height 21
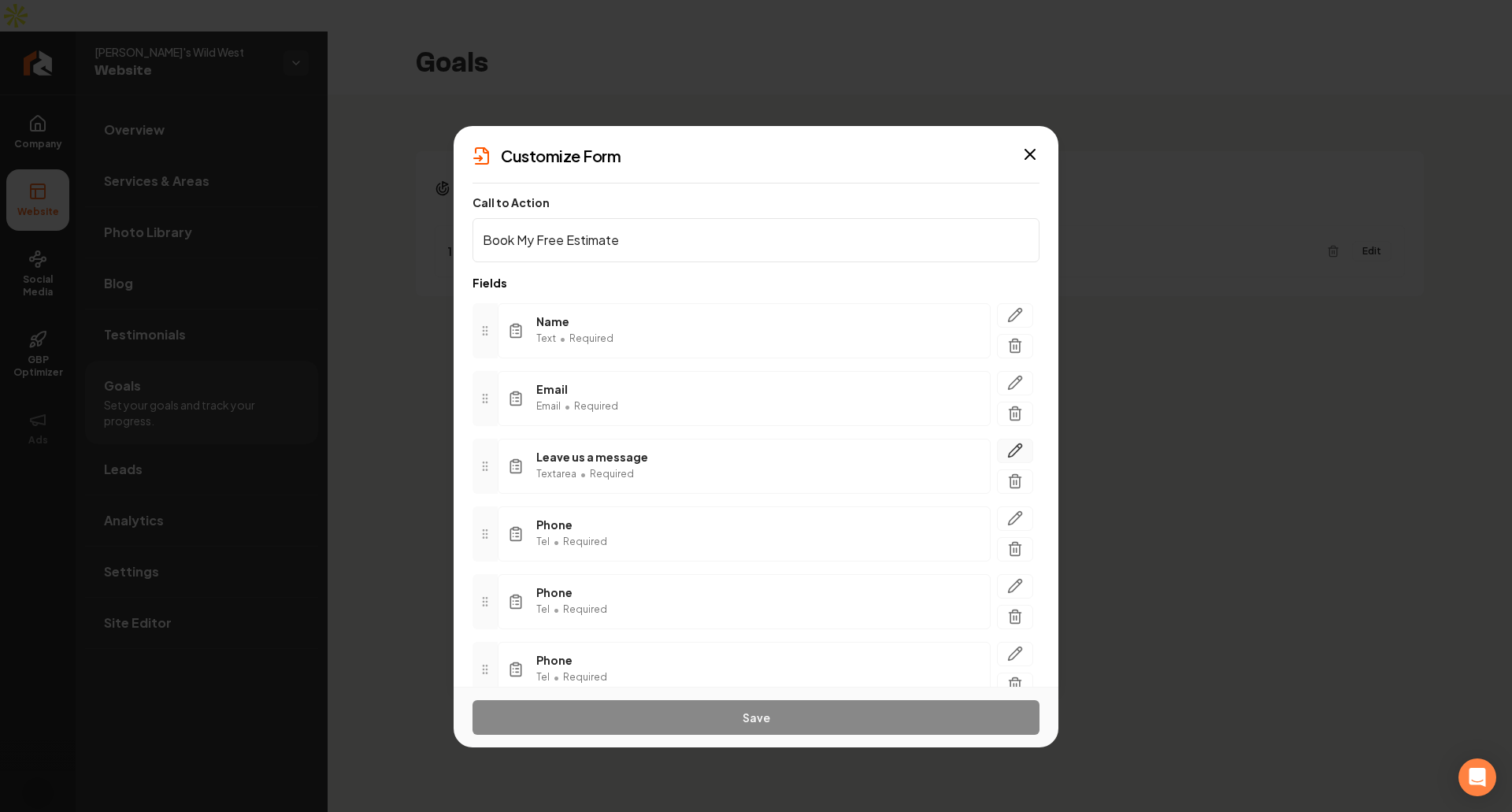
click at [1010, 459] on button "button" at bounding box center [1015, 450] width 36 height 24
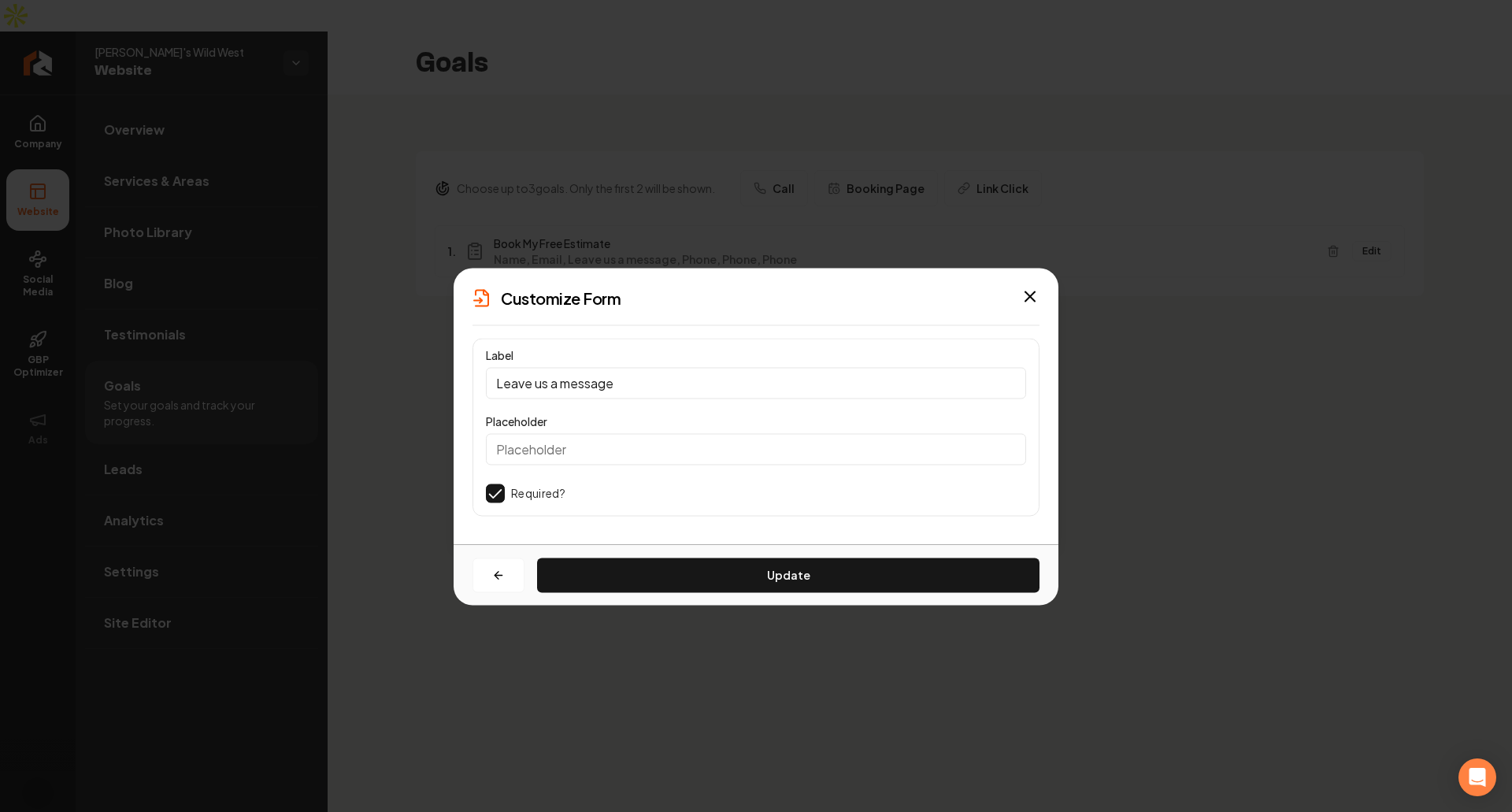
click at [688, 397] on input "Leave us a message" at bounding box center [756, 383] width 540 height 32
type input "Phone"
click at [696, 562] on button "Update" at bounding box center [788, 575] width 502 height 35
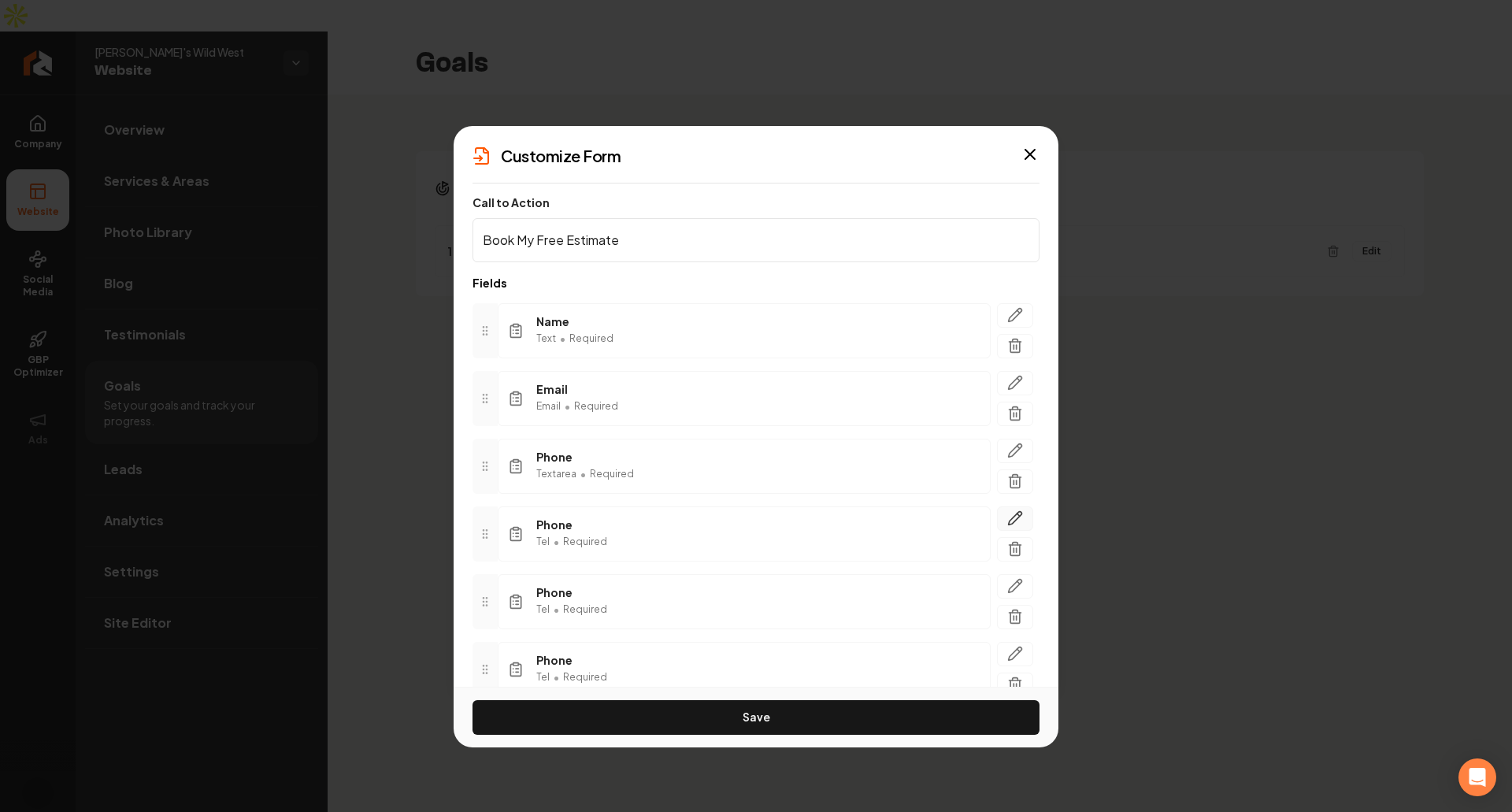
click at [997, 508] on button "button" at bounding box center [1015, 518] width 36 height 24
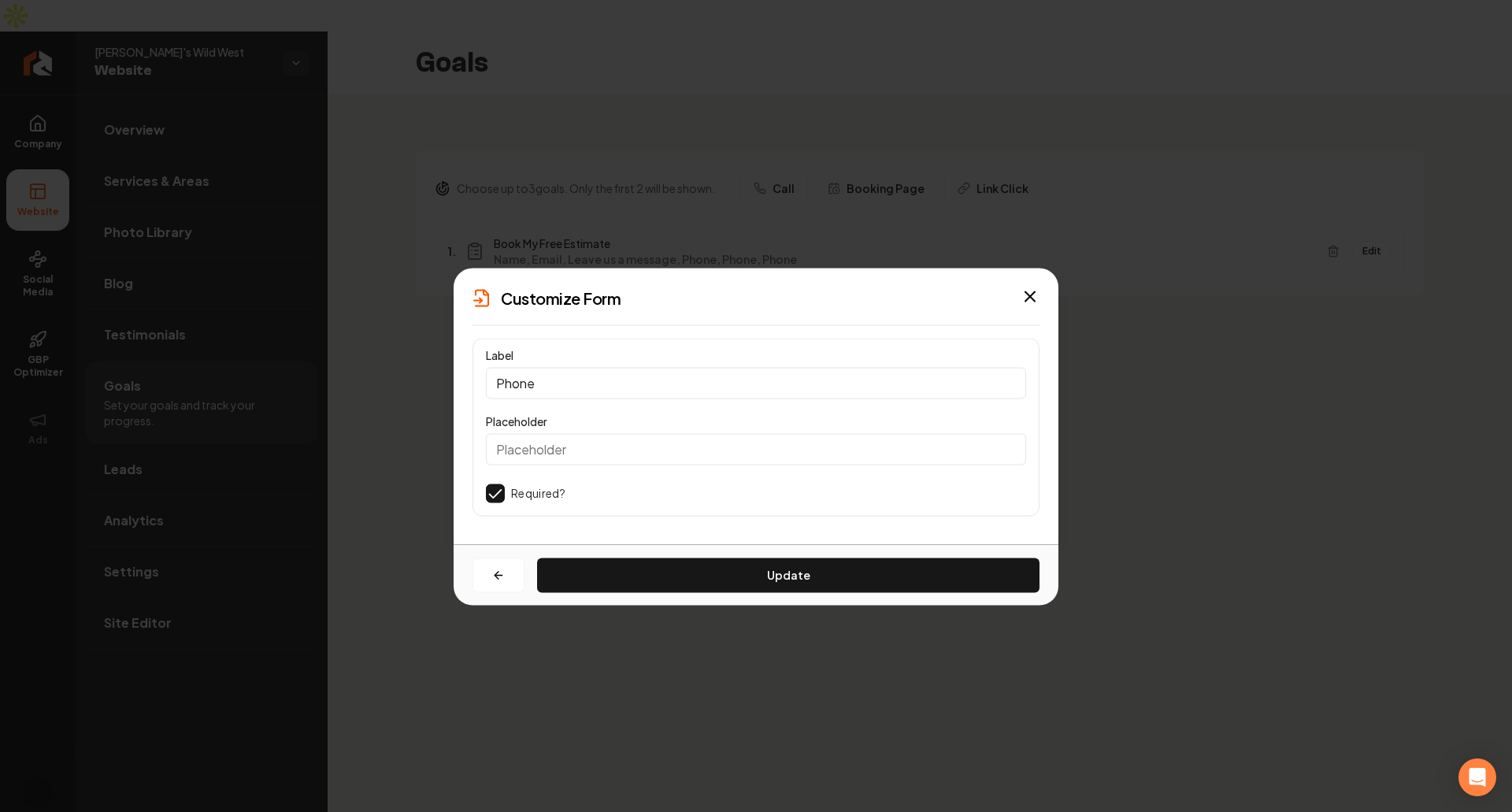
click at [642, 385] on input "Phone" at bounding box center [756, 383] width 540 height 32
type input "Phone 1"
click at [637, 557] on button "Update" at bounding box center [788, 575] width 502 height 35
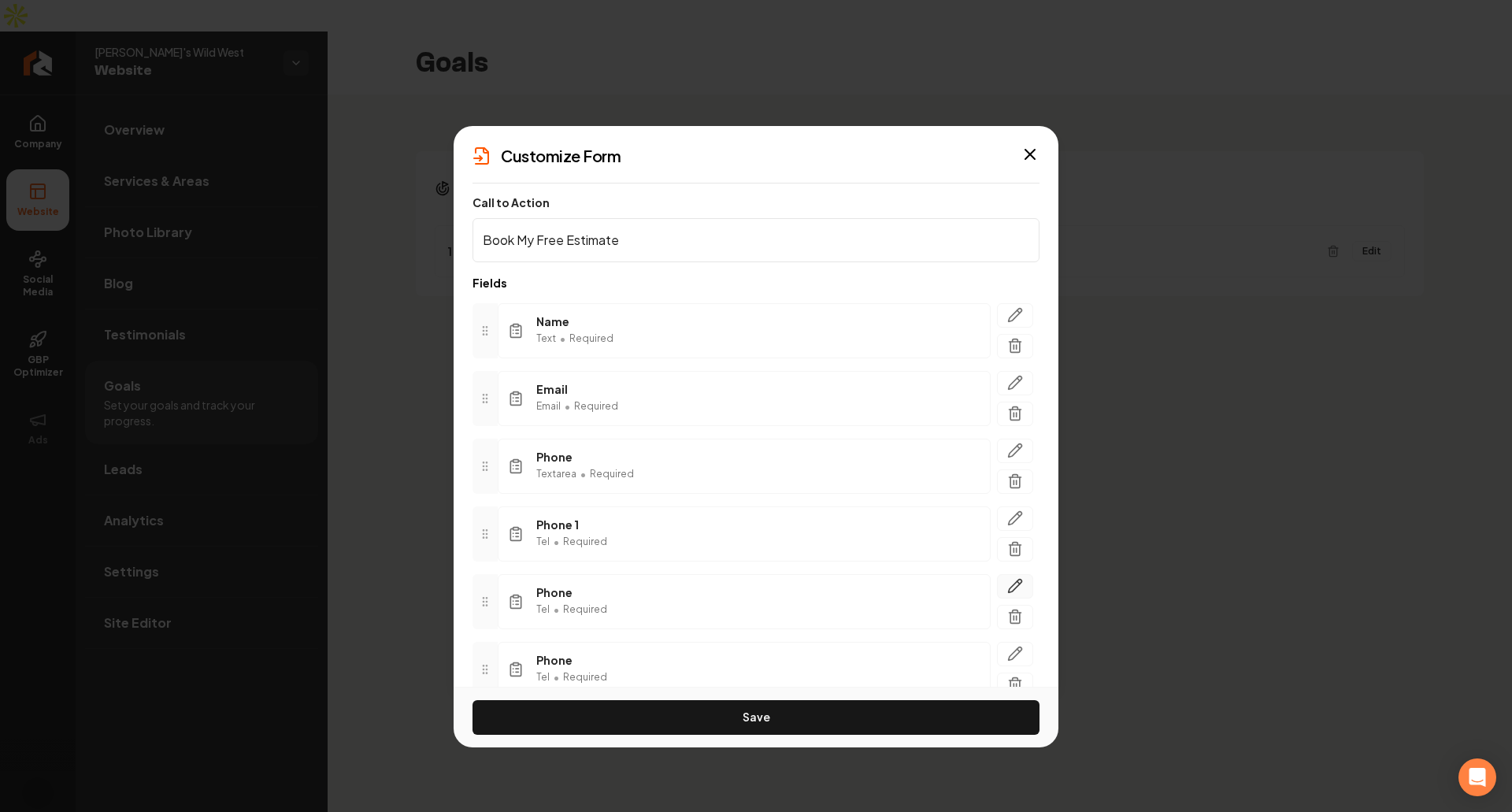
click at [1009, 580] on icon "button" at bounding box center [1015, 586] width 13 height 13
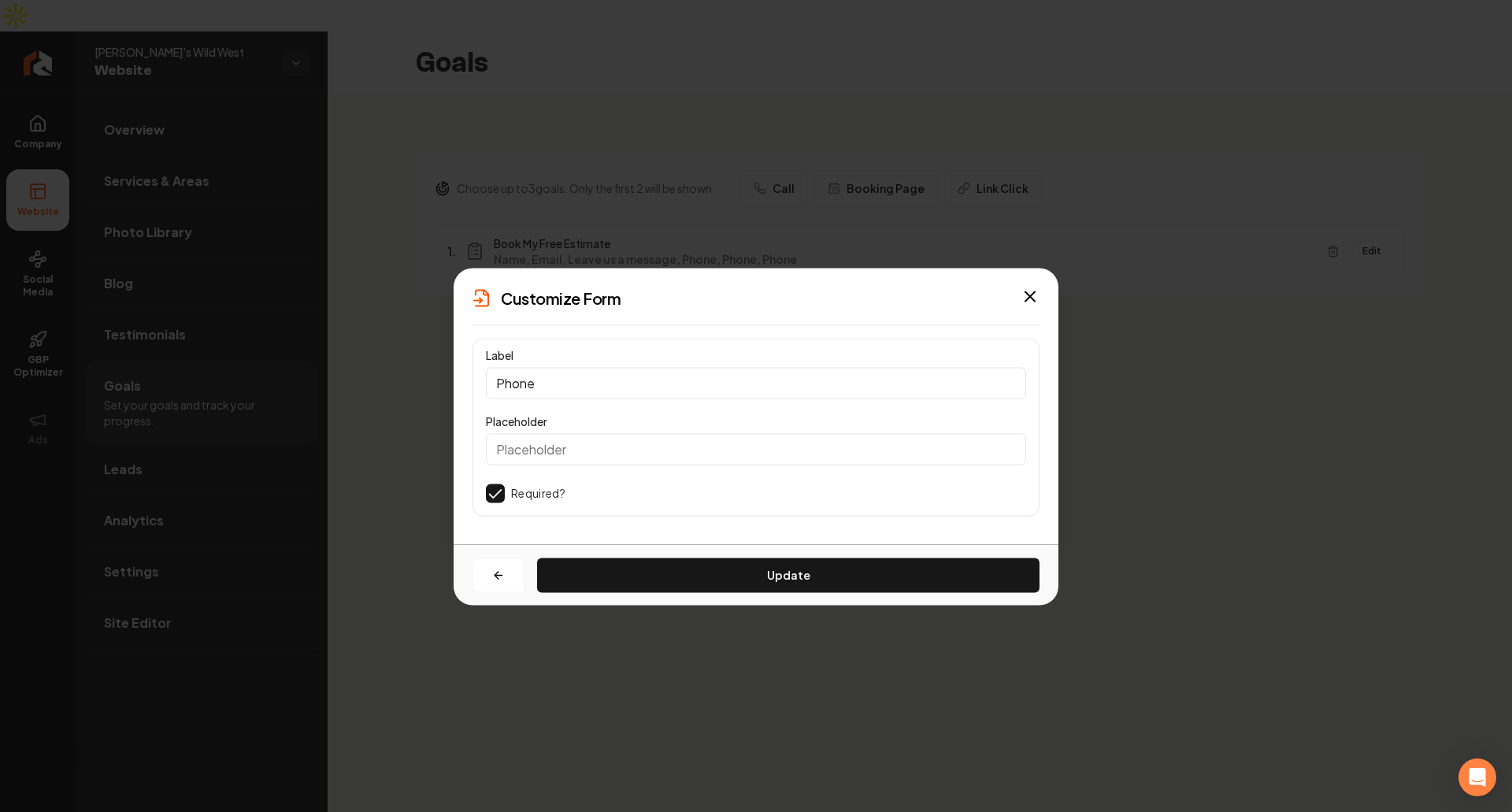
click at [637, 387] on input "Phone" at bounding box center [756, 383] width 540 height 32
type input "Phone 2"
click at [603, 571] on button "Update" at bounding box center [788, 575] width 502 height 35
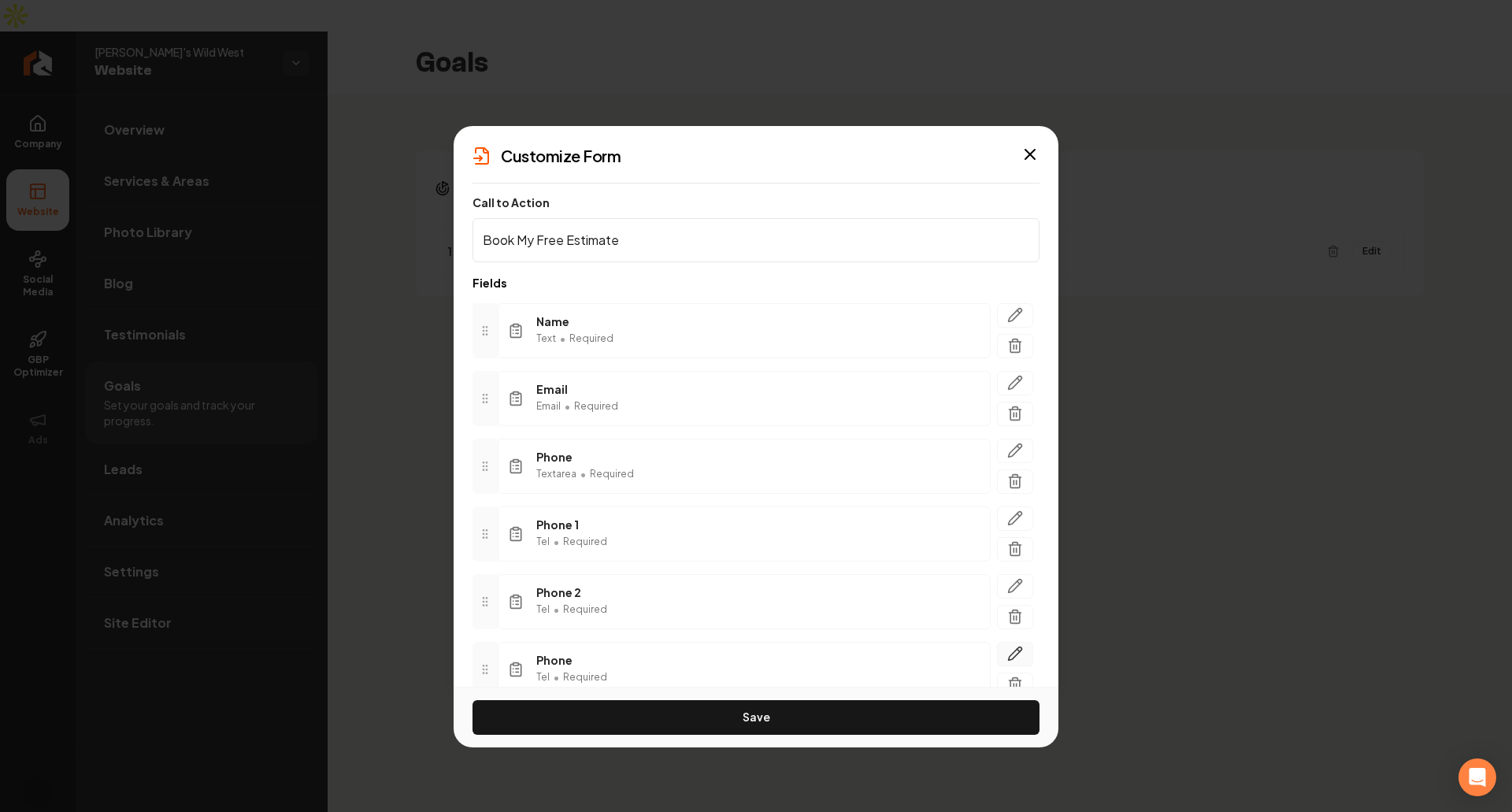
click at [1007, 654] on icon "button" at bounding box center [1015, 654] width 16 height 16
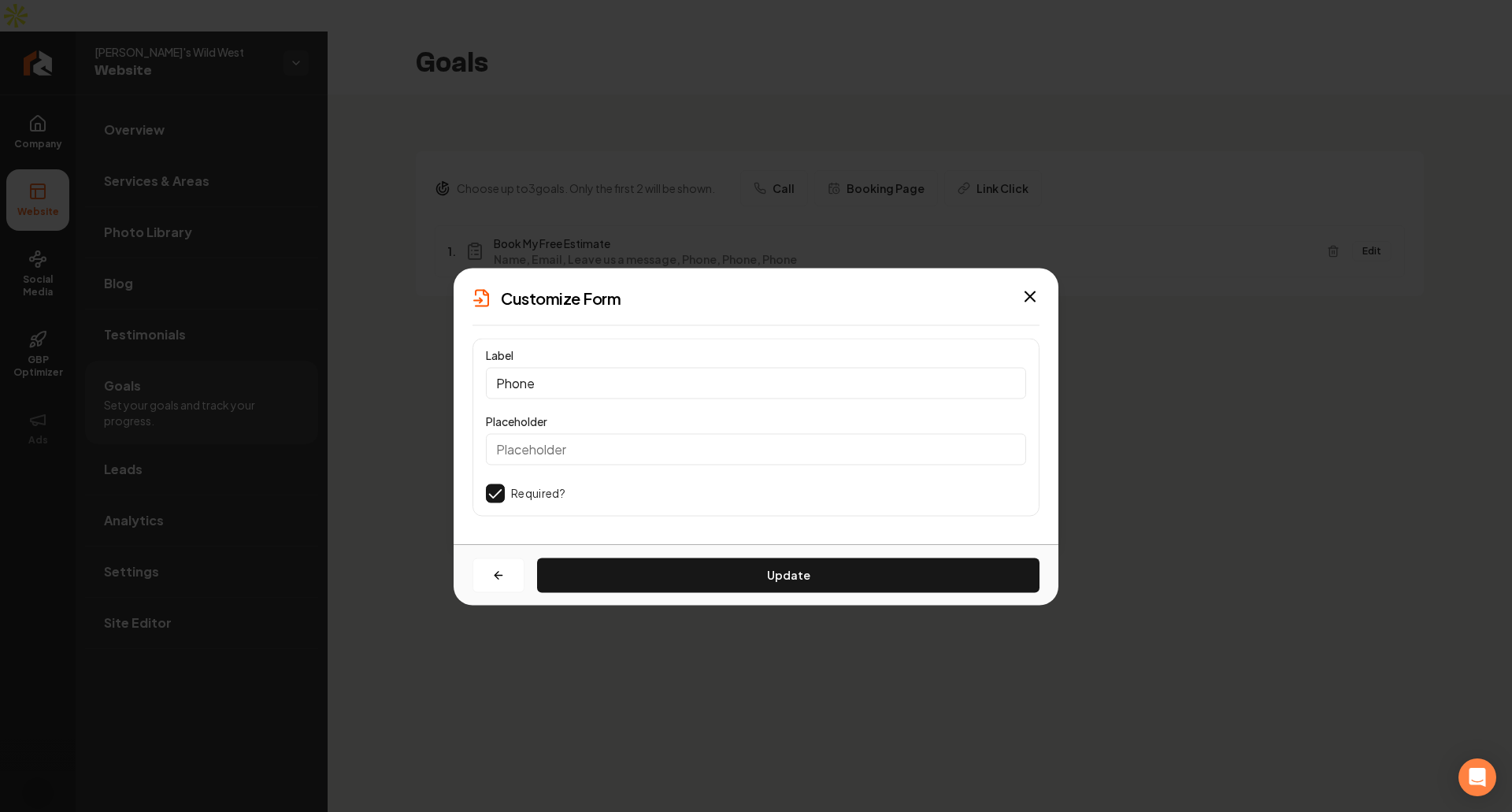
click at [651, 377] on input "Phone" at bounding box center [756, 383] width 540 height 32
type input "Phone 3"
click at [630, 576] on button "Update" at bounding box center [788, 575] width 502 height 35
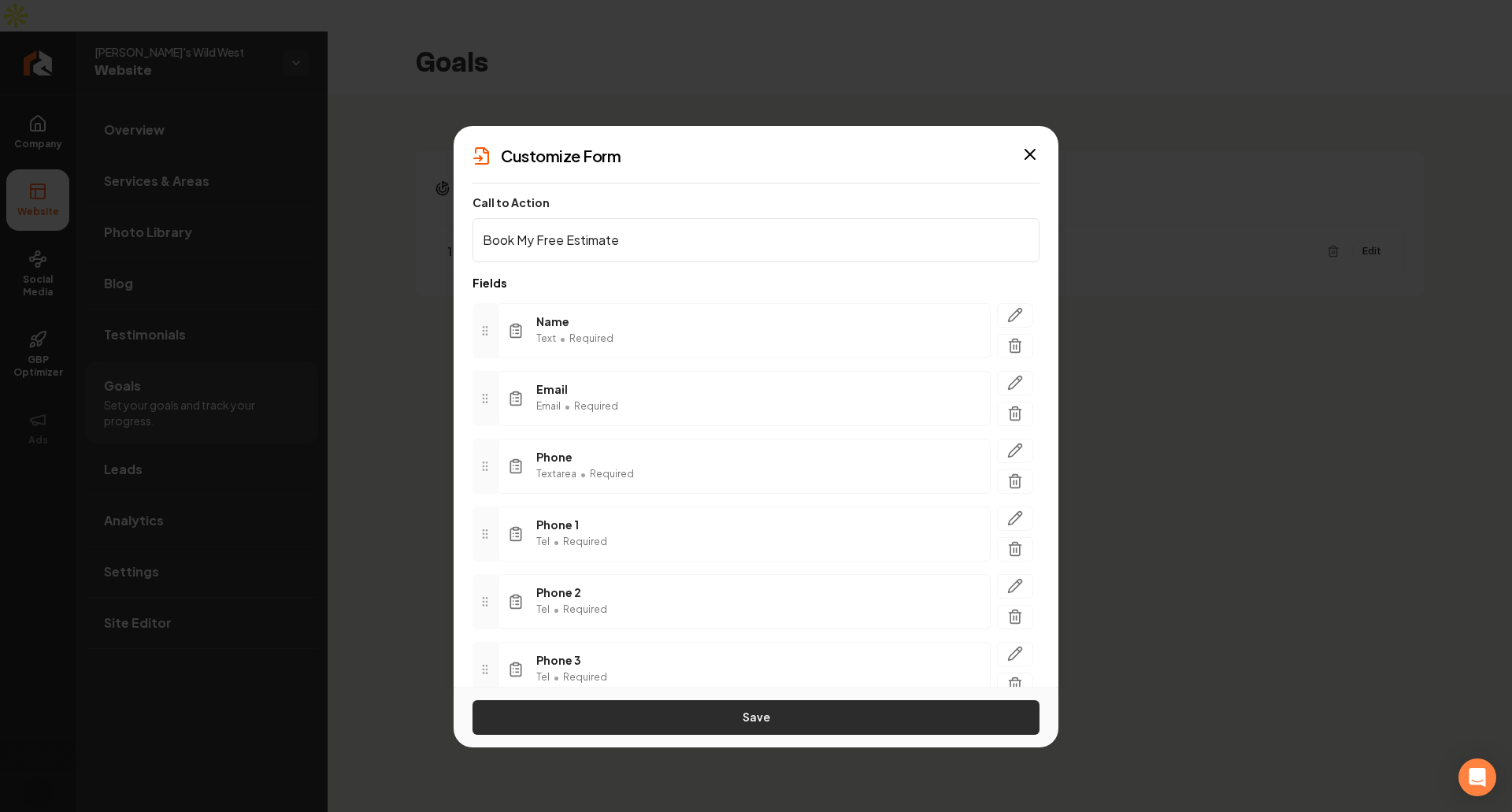
click at [711, 709] on button "Save" at bounding box center [756, 717] width 567 height 35
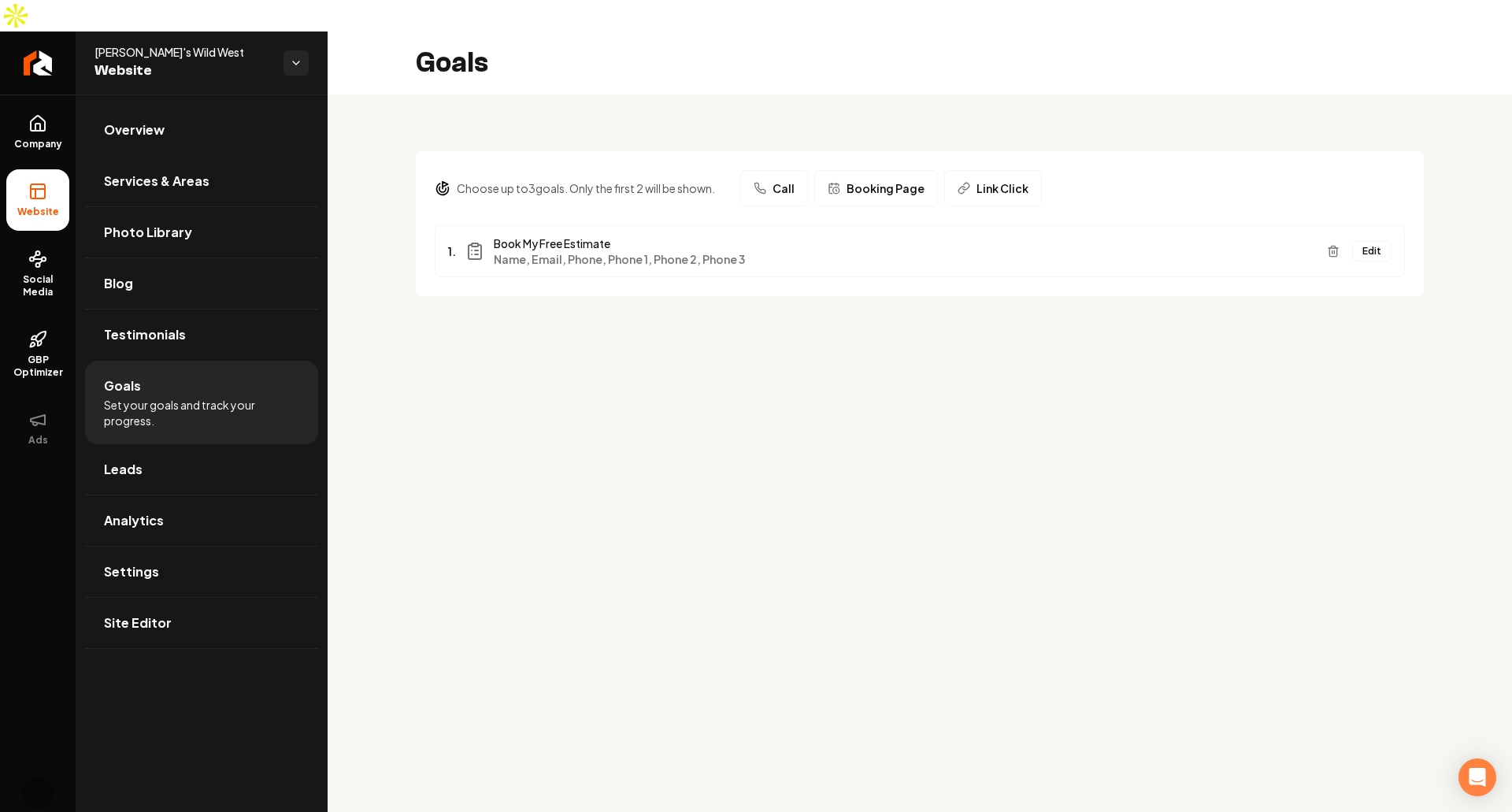
drag, startPoint x: 976, startPoint y: 17, endPoint x: 1240, endPoint y: 439, distance: 497.8
drag, startPoint x: 1240, startPoint y: 439, endPoint x: 1376, endPoint y: 226, distance: 252.7
click at [1376, 241] on button "Edit" at bounding box center [1371, 251] width 39 height 21
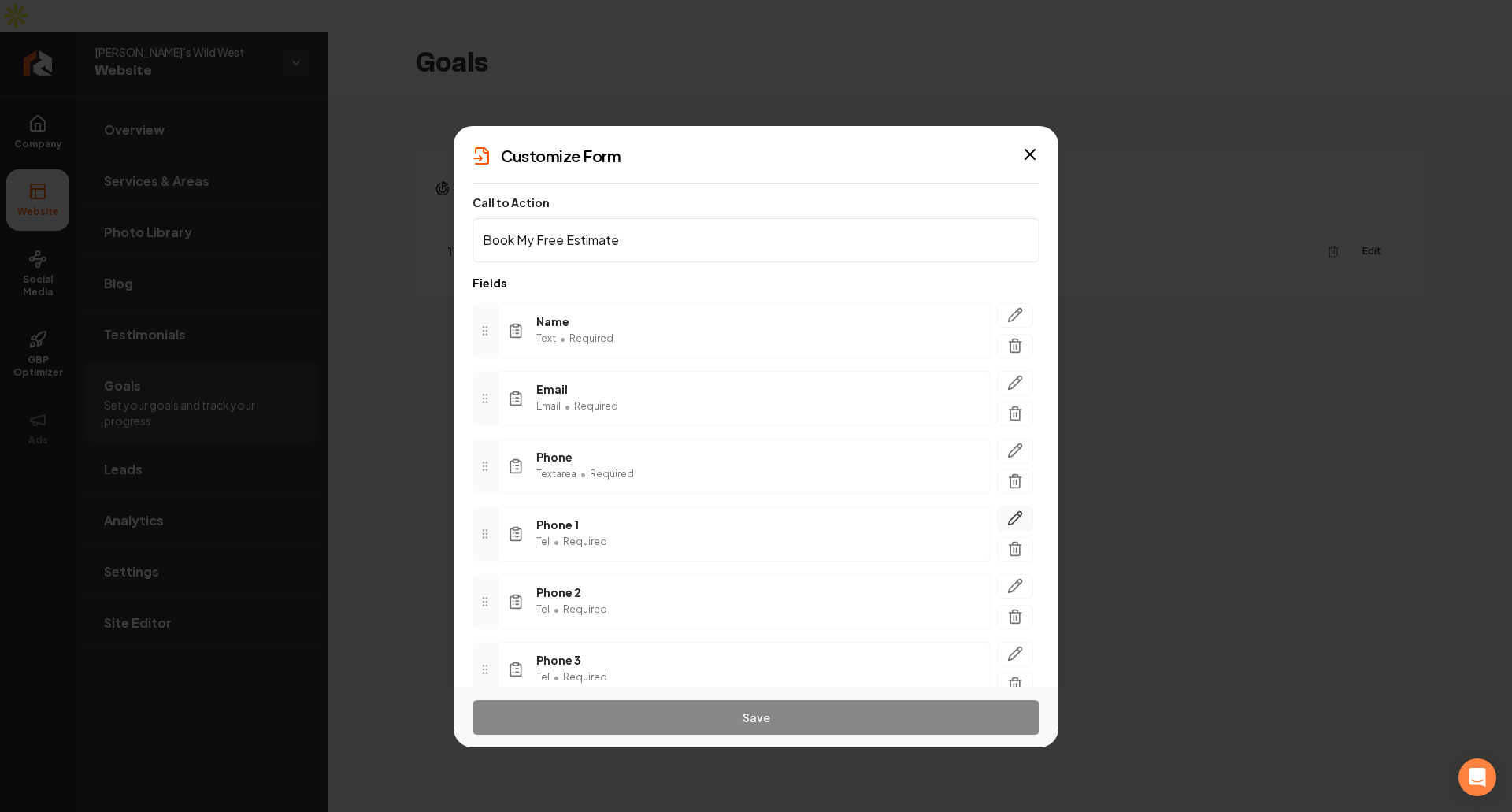
click at [997, 526] on button "button" at bounding box center [1015, 518] width 36 height 24
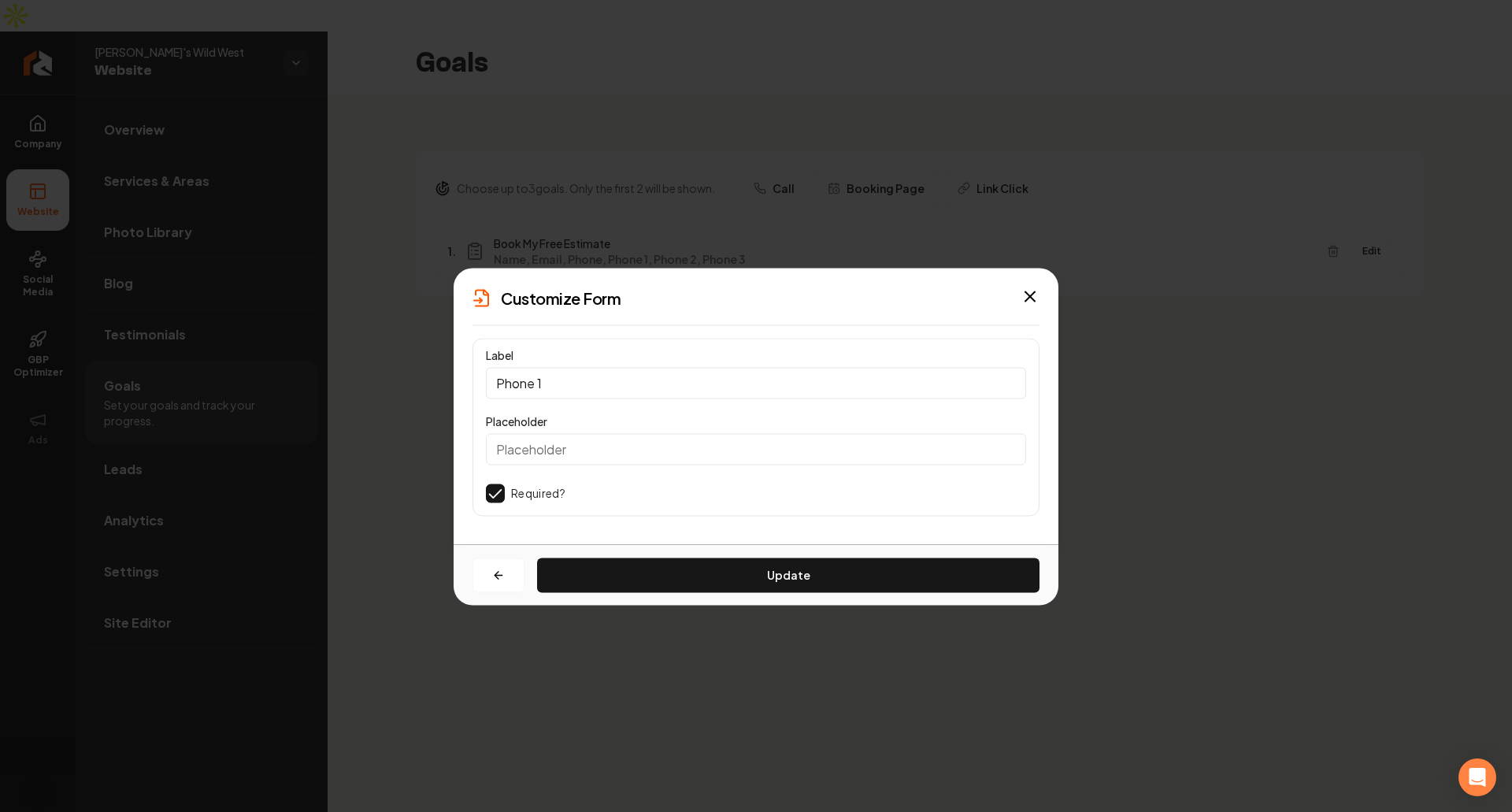
click at [649, 385] on input "Phone 1" at bounding box center [756, 383] width 540 height 32
type input "Phone"
click at [730, 570] on button "Update" at bounding box center [788, 575] width 502 height 35
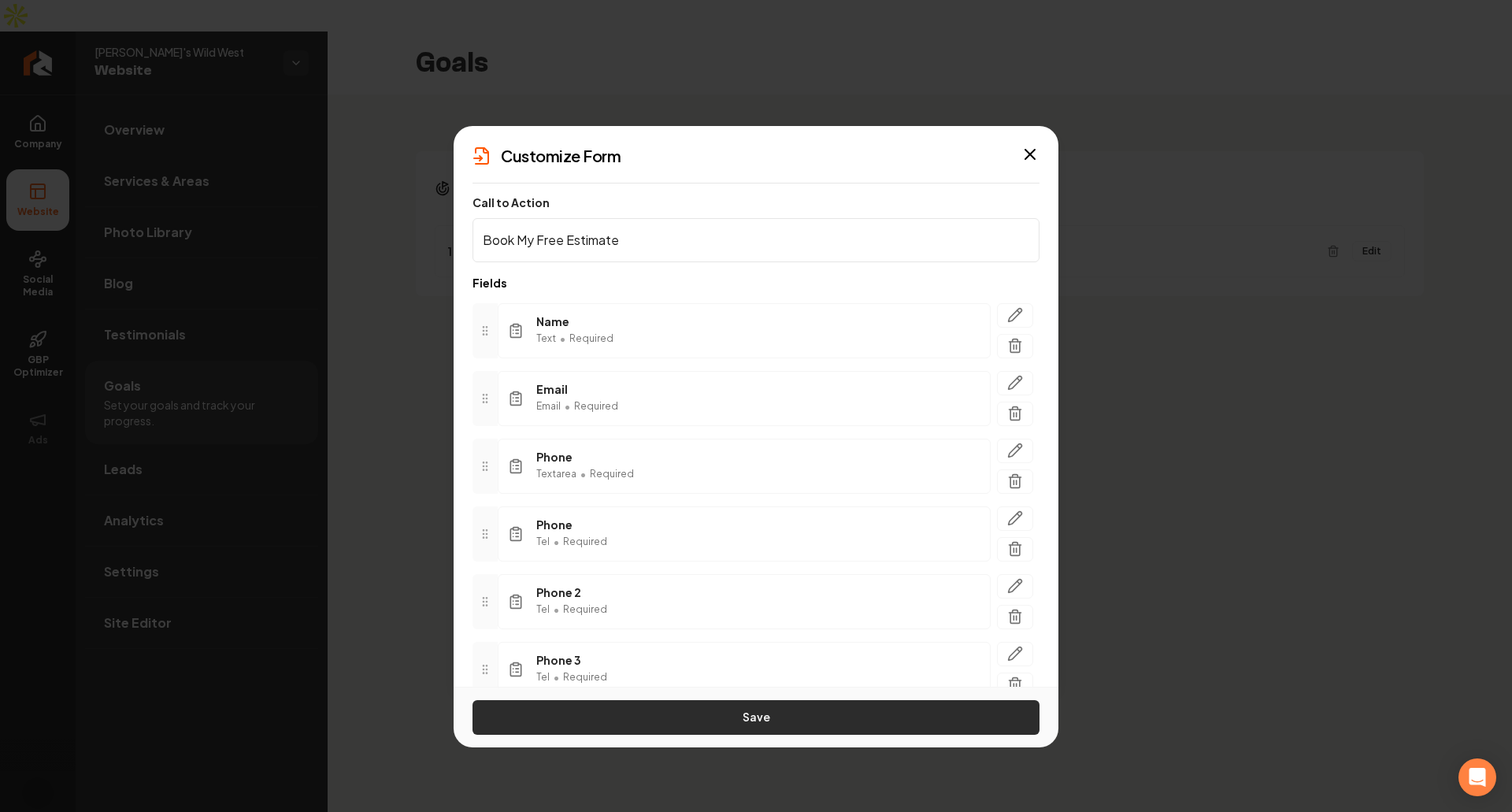
click at [724, 725] on button "Save" at bounding box center [756, 717] width 567 height 35
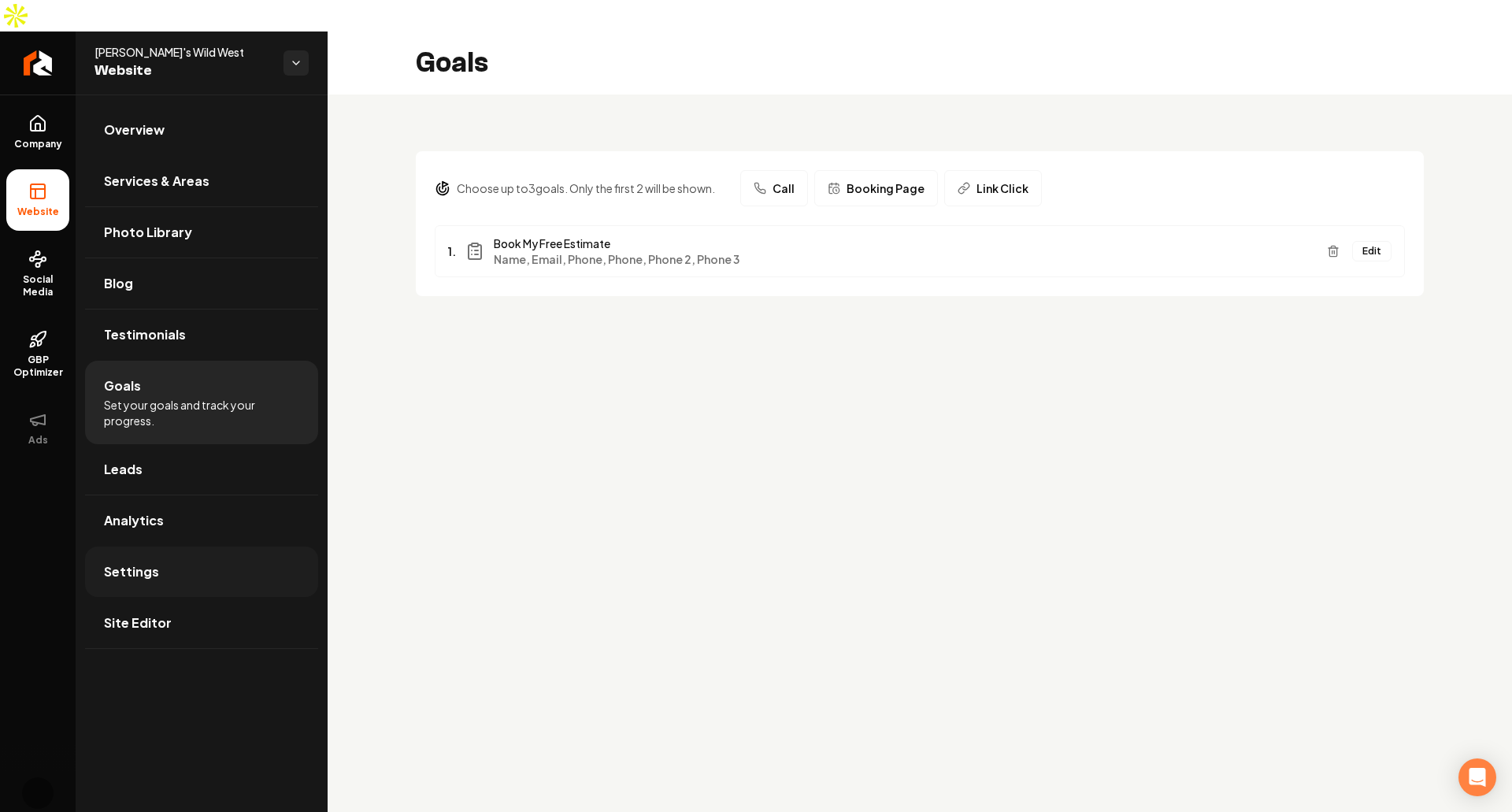
click at [182, 547] on link "Settings" at bounding box center [201, 571] width 233 height 51
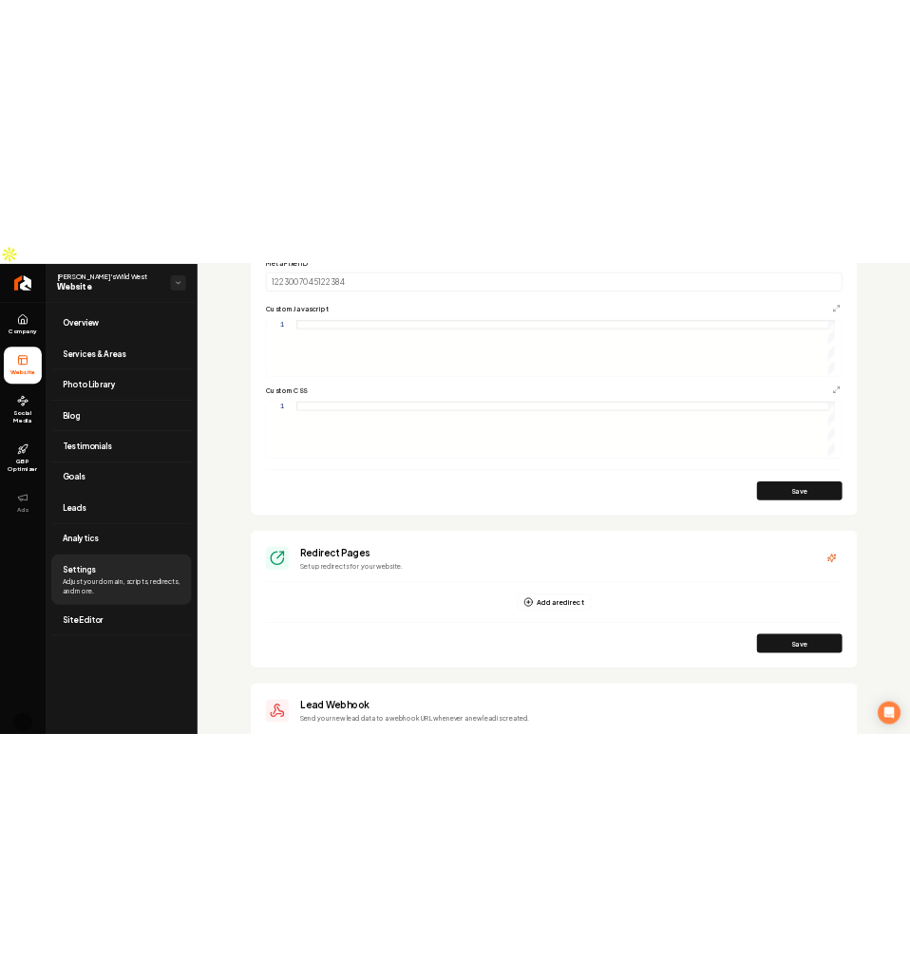
scroll to position [1282, 0]
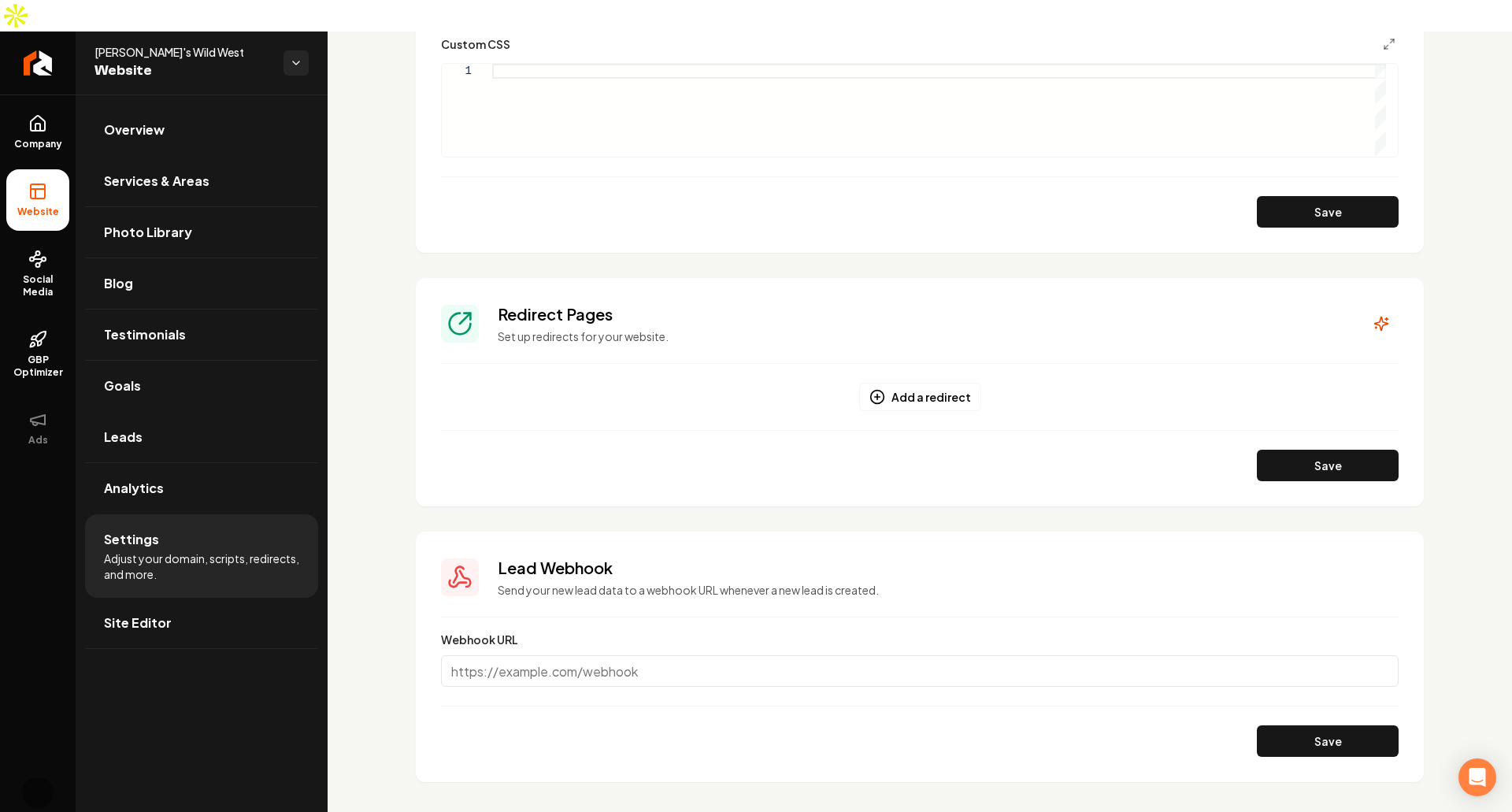
click at [694, 655] on input "Webhook URL" at bounding box center [919, 671] width 957 height 32
paste input "https://webhook.site/20f320f9-51ff-49a0-a33a-5e93d4e47ed6"
type input "https://webhook.site/20f320f9-51ff-49a0-a33a-5e93d4e47ed6"
click at [1311, 726] on button "Save" at bounding box center [1327, 741] width 142 height 32
click at [967, 557] on h3 "Lead Webhook" at bounding box center [947, 568] width 901 height 22
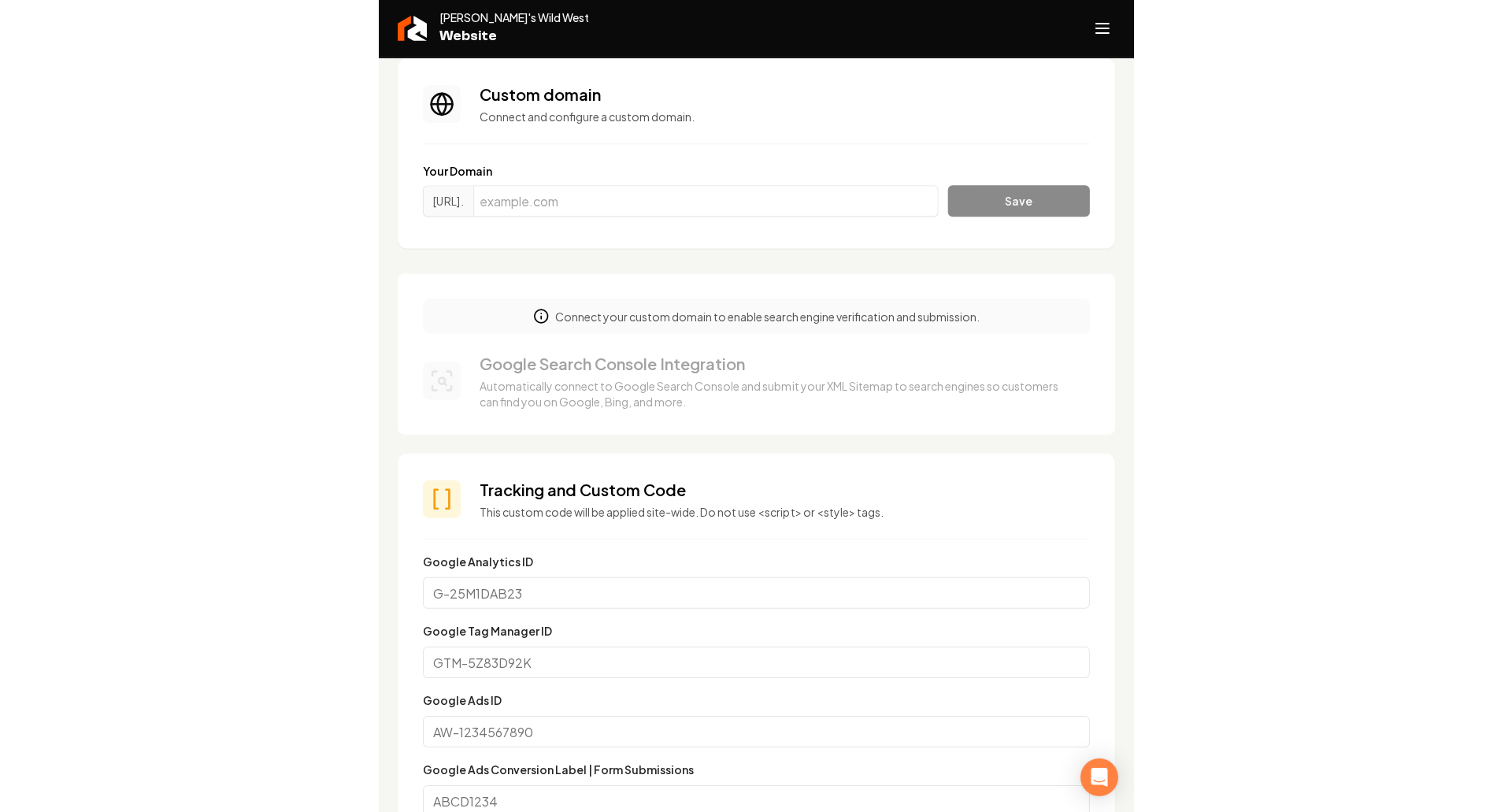
scroll to position [0, 0]
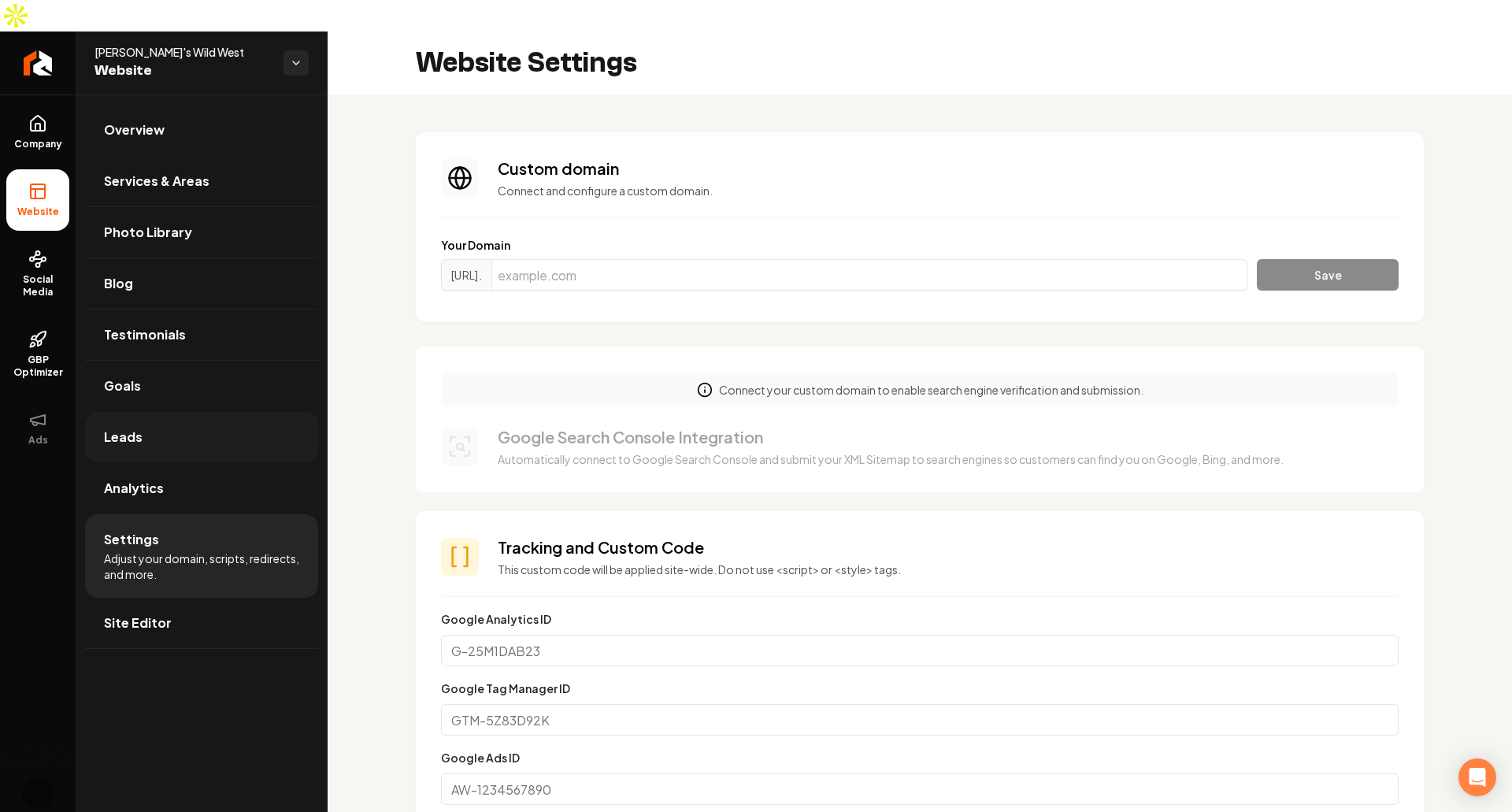
click at [176, 421] on link "Leads" at bounding box center [201, 437] width 233 height 51
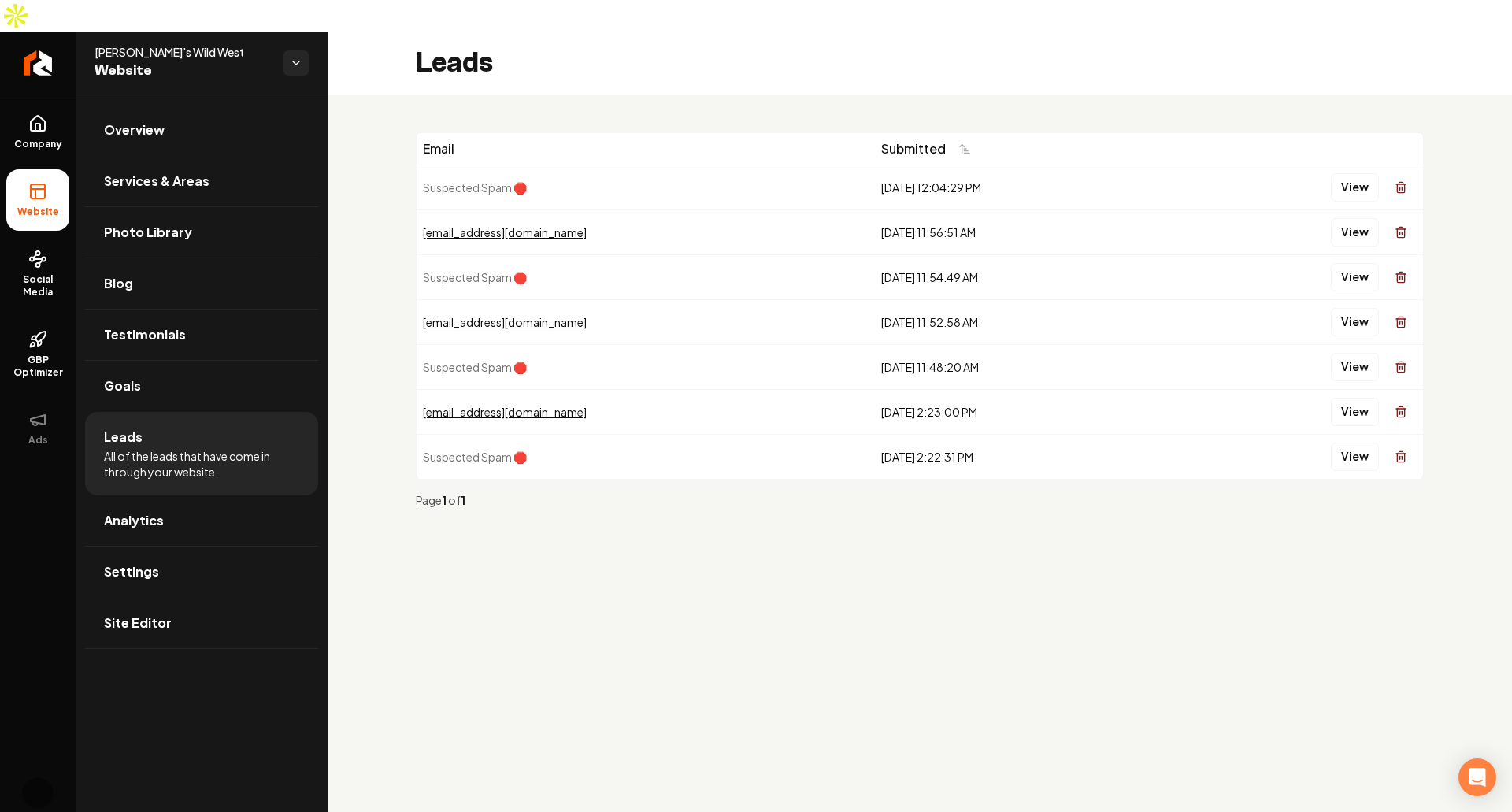
click at [1360, 173] on button "View" at bounding box center [1354, 187] width 48 height 28
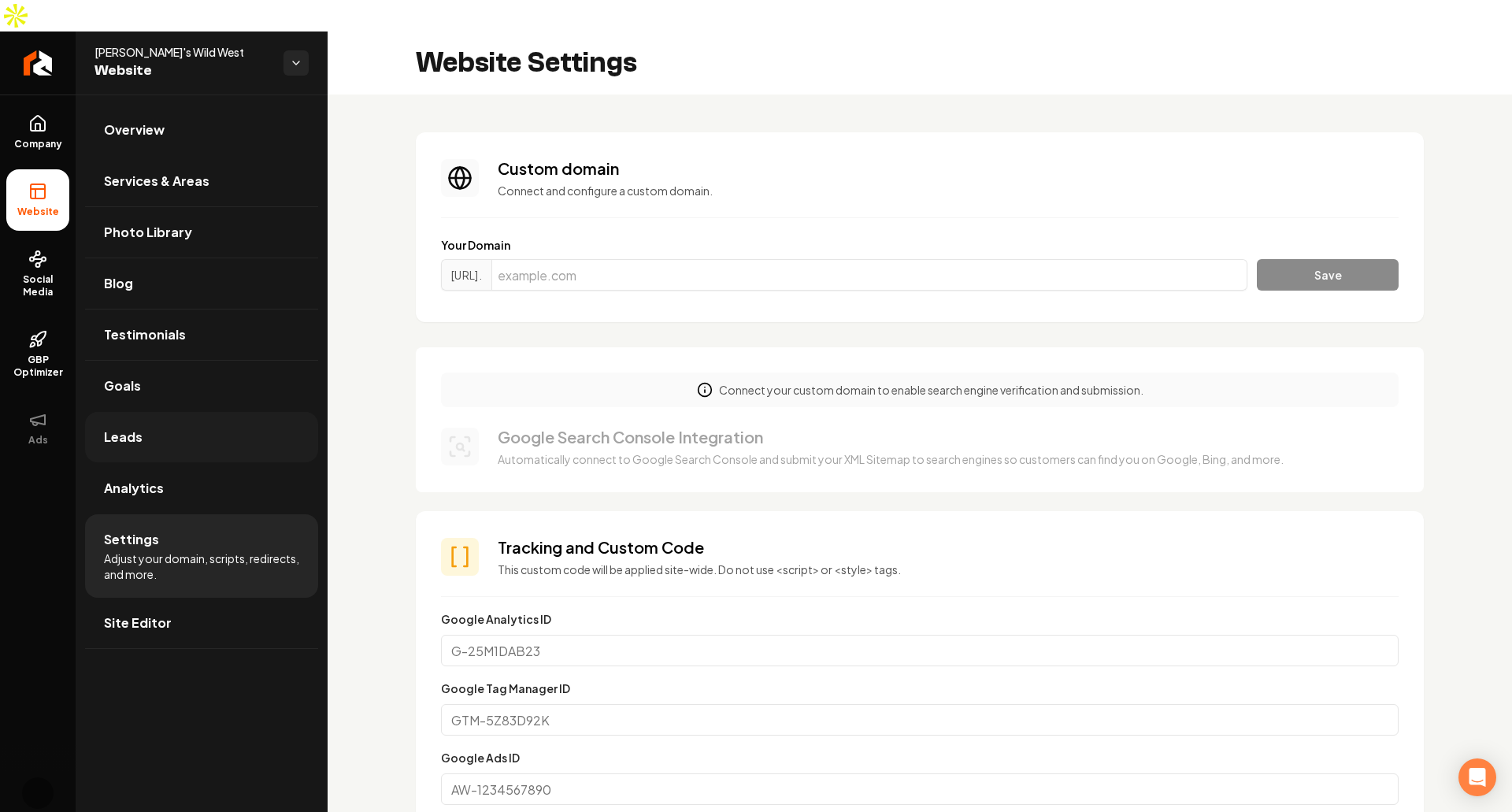
click at [175, 412] on link "Leads" at bounding box center [201, 437] width 233 height 51
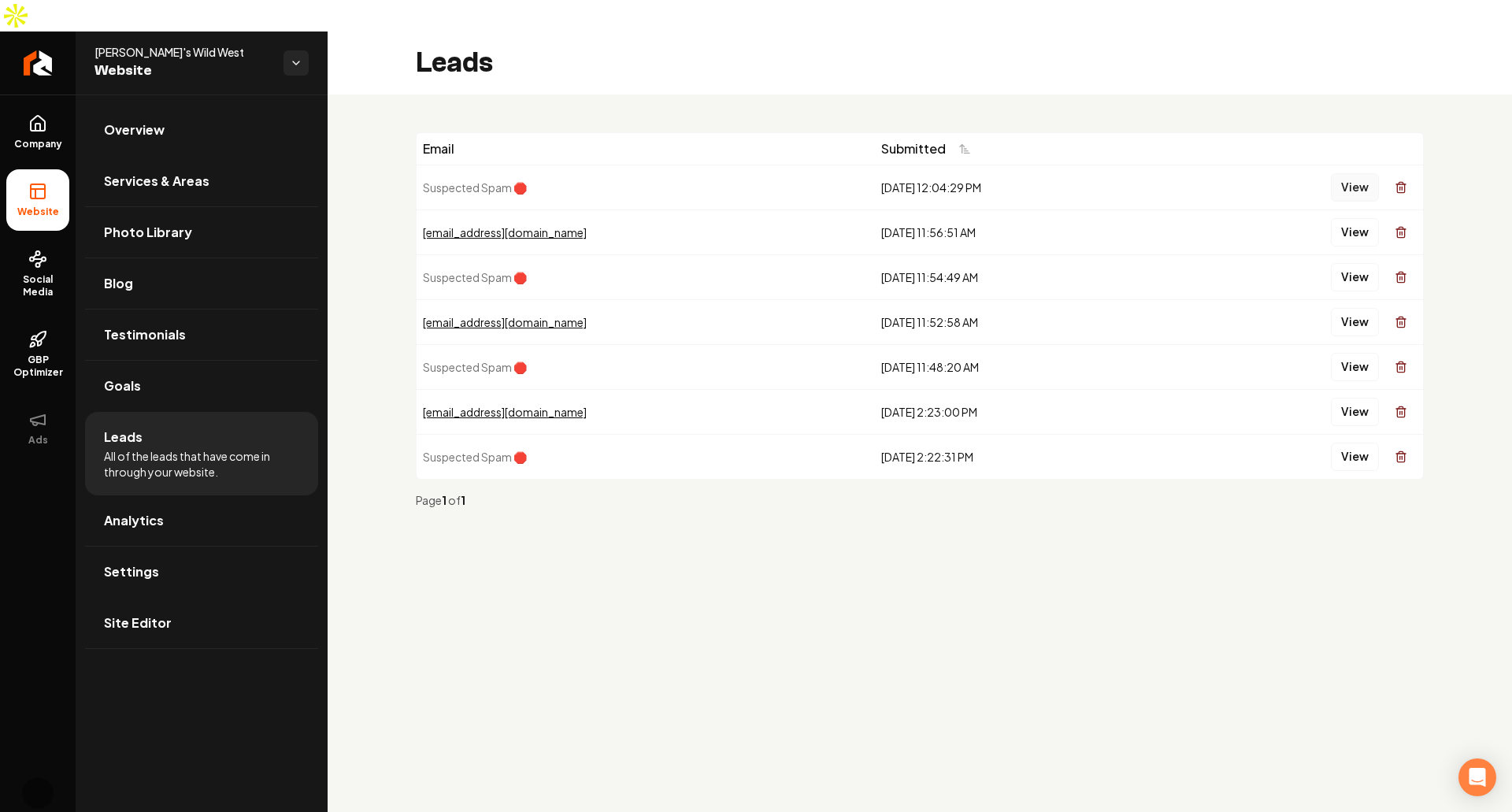
click at [1341, 173] on button "View" at bounding box center [1354, 187] width 48 height 28
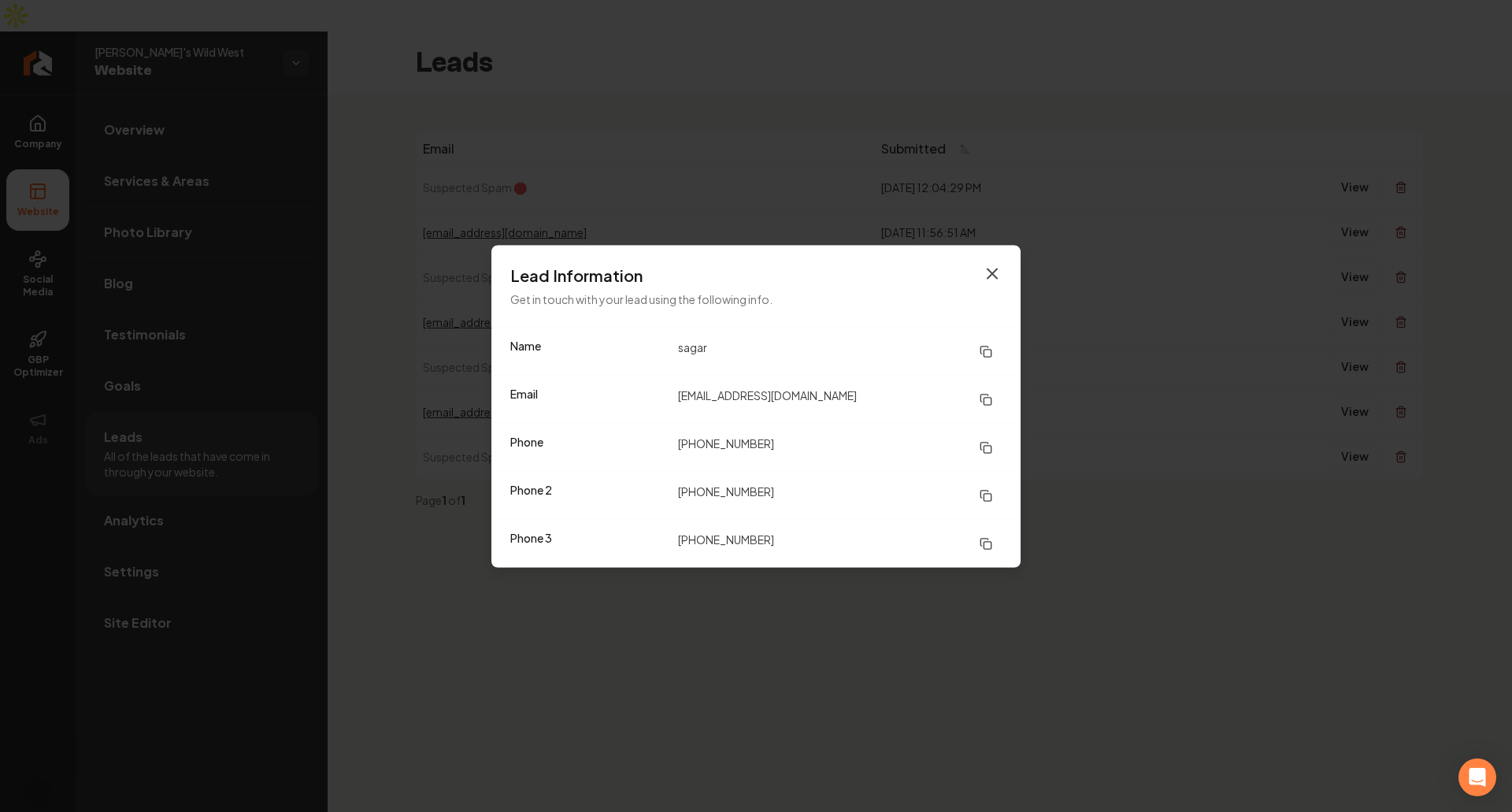
click at [994, 274] on icon "button" at bounding box center [991, 273] width 19 height 19
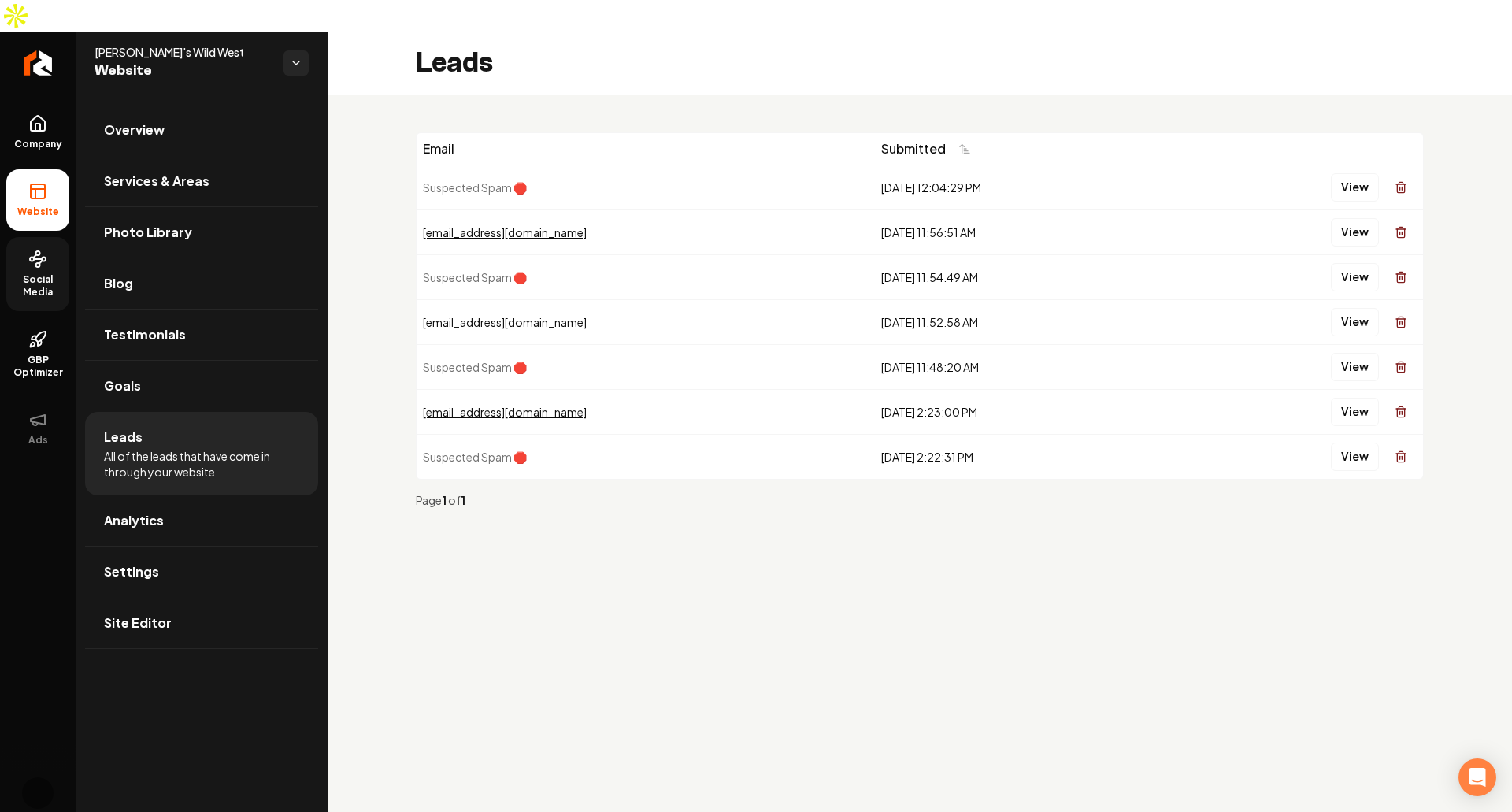
click at [47, 274] on span "Social Media" at bounding box center [38, 286] width 63 height 25
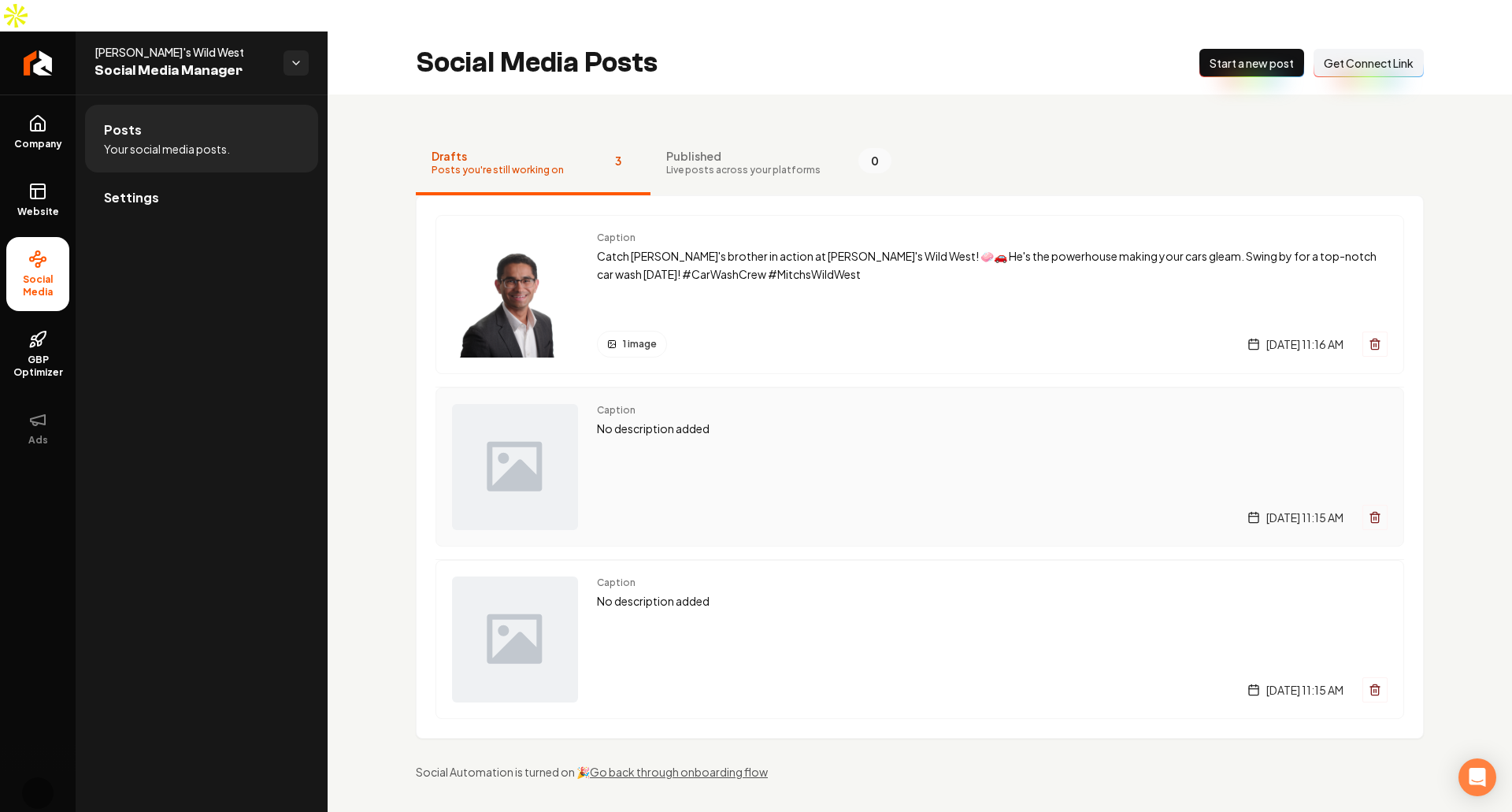
click at [710, 438] on div "Caption No description added Tuesday, September 9, 2025 | 11:15 AM" at bounding box center [992, 467] width 791 height 126
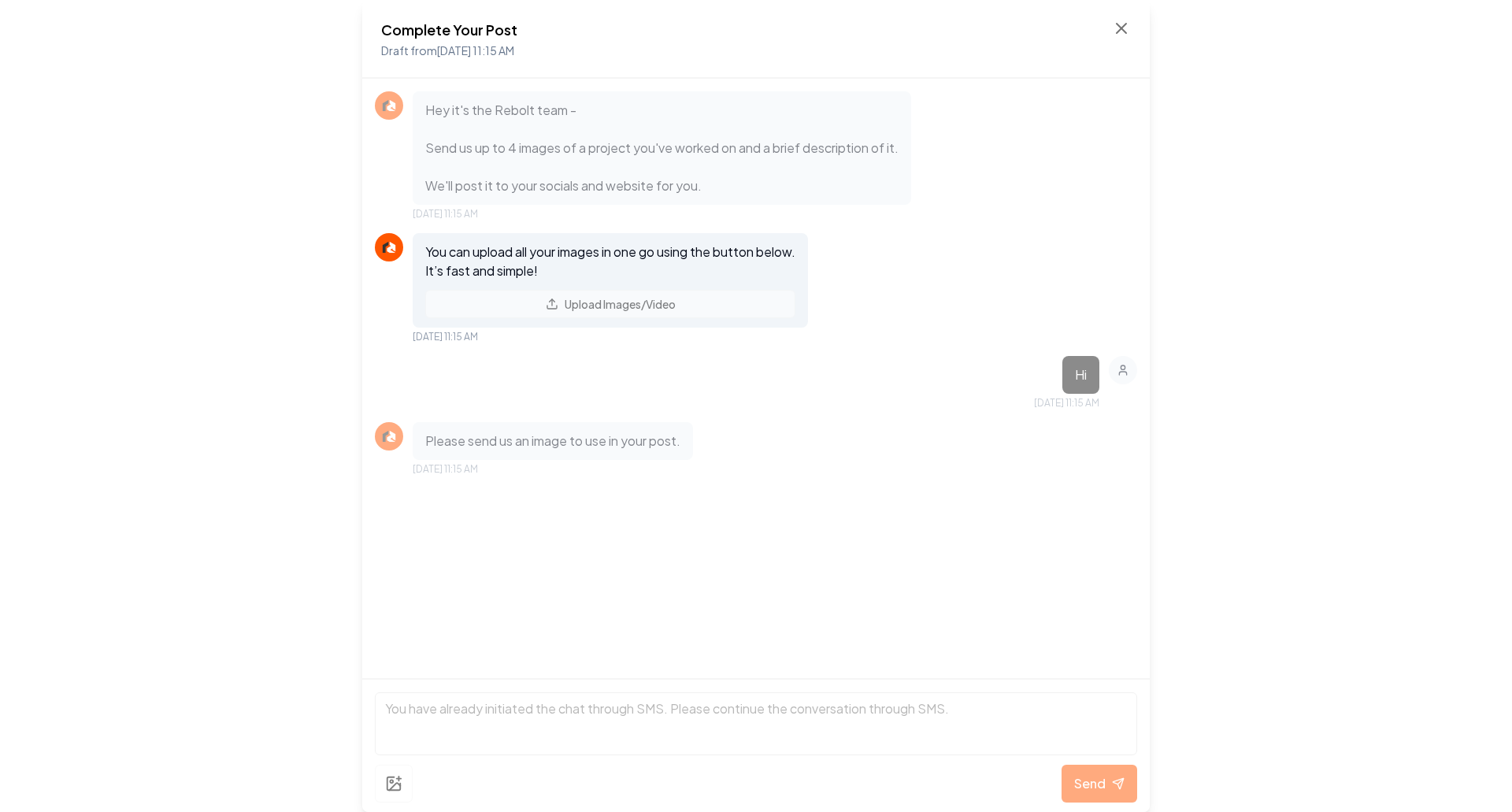
click at [633, 438] on p "Please send us an image to use in your post." at bounding box center [553, 441] width 255 height 19
click at [787, 676] on div "Hey it's the Rebolt team - Send us up to 4 images of a project you've worked on…" at bounding box center [756, 378] width 788 height 600
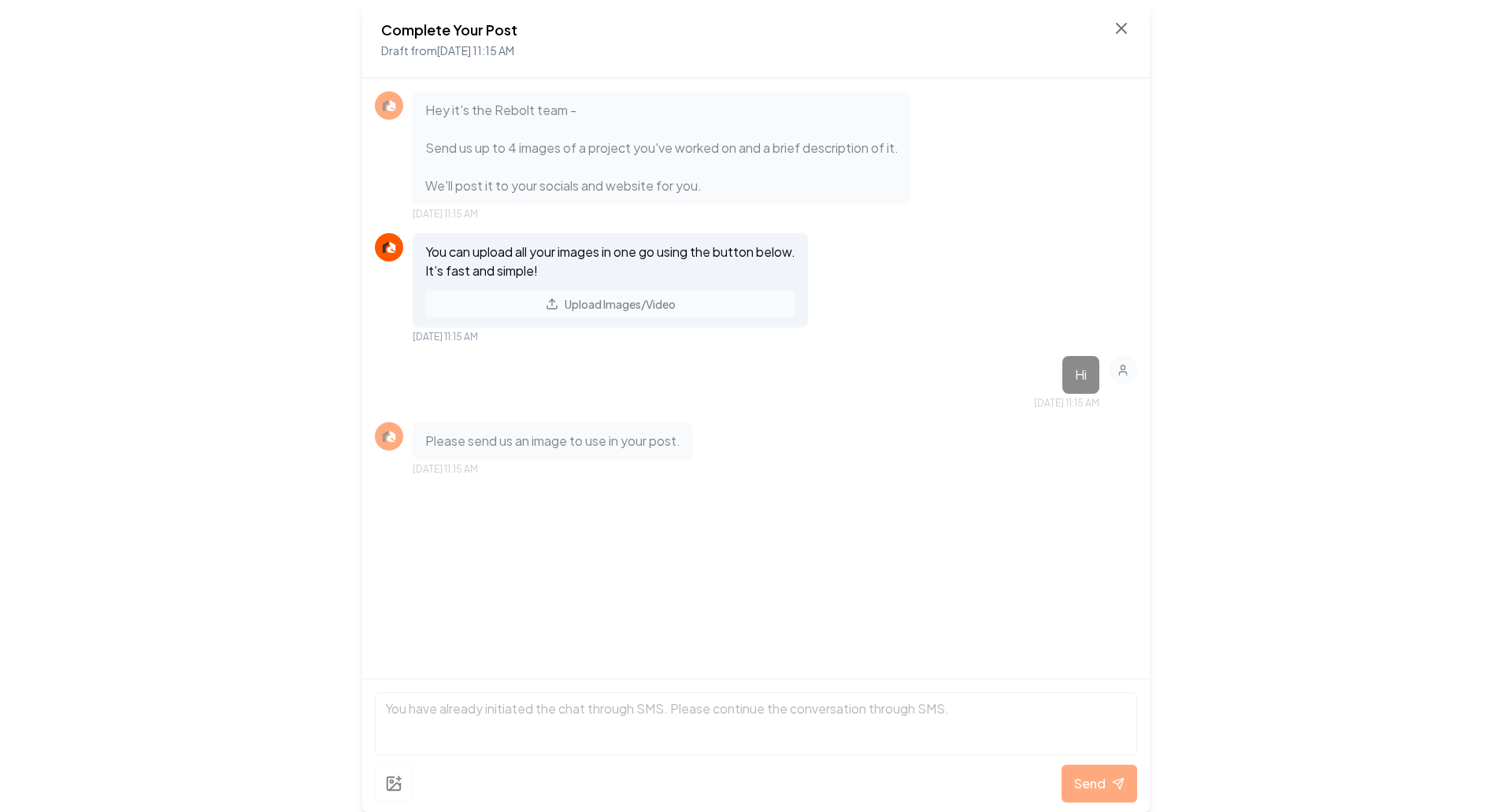
click at [639, 572] on div "Hey it's the Rebolt team - Send us up to 4 images of a project you've worked on…" at bounding box center [756, 378] width 788 height 600
click at [1035, 631] on div "Hey it's the Rebolt team - Send us up to 4 images of a project you've worked on…" at bounding box center [756, 378] width 788 height 600
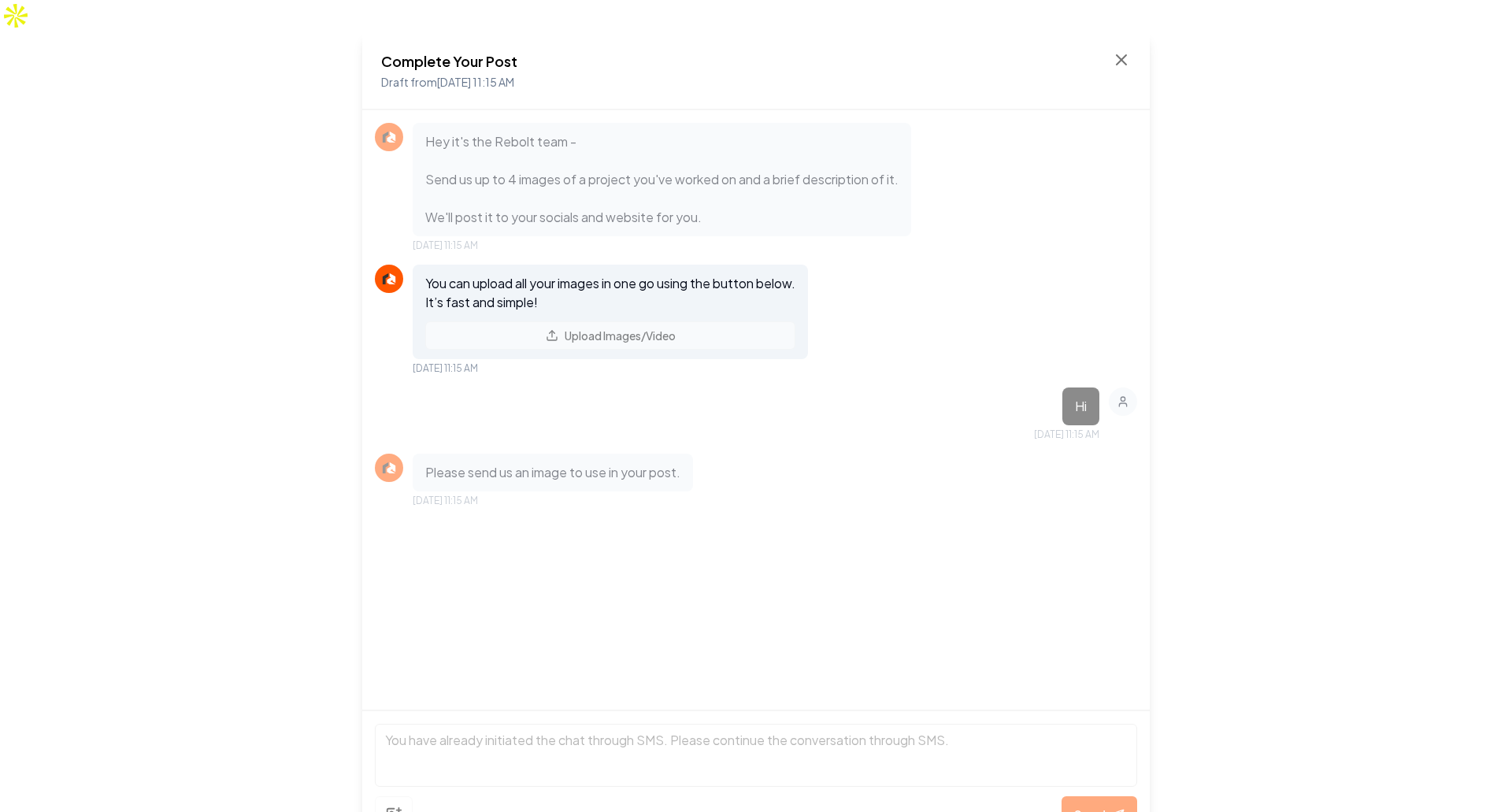
click at [700, 275] on p "You can upload all your images in one go using the button below. It’s fast and …" at bounding box center [610, 294] width 370 height 38
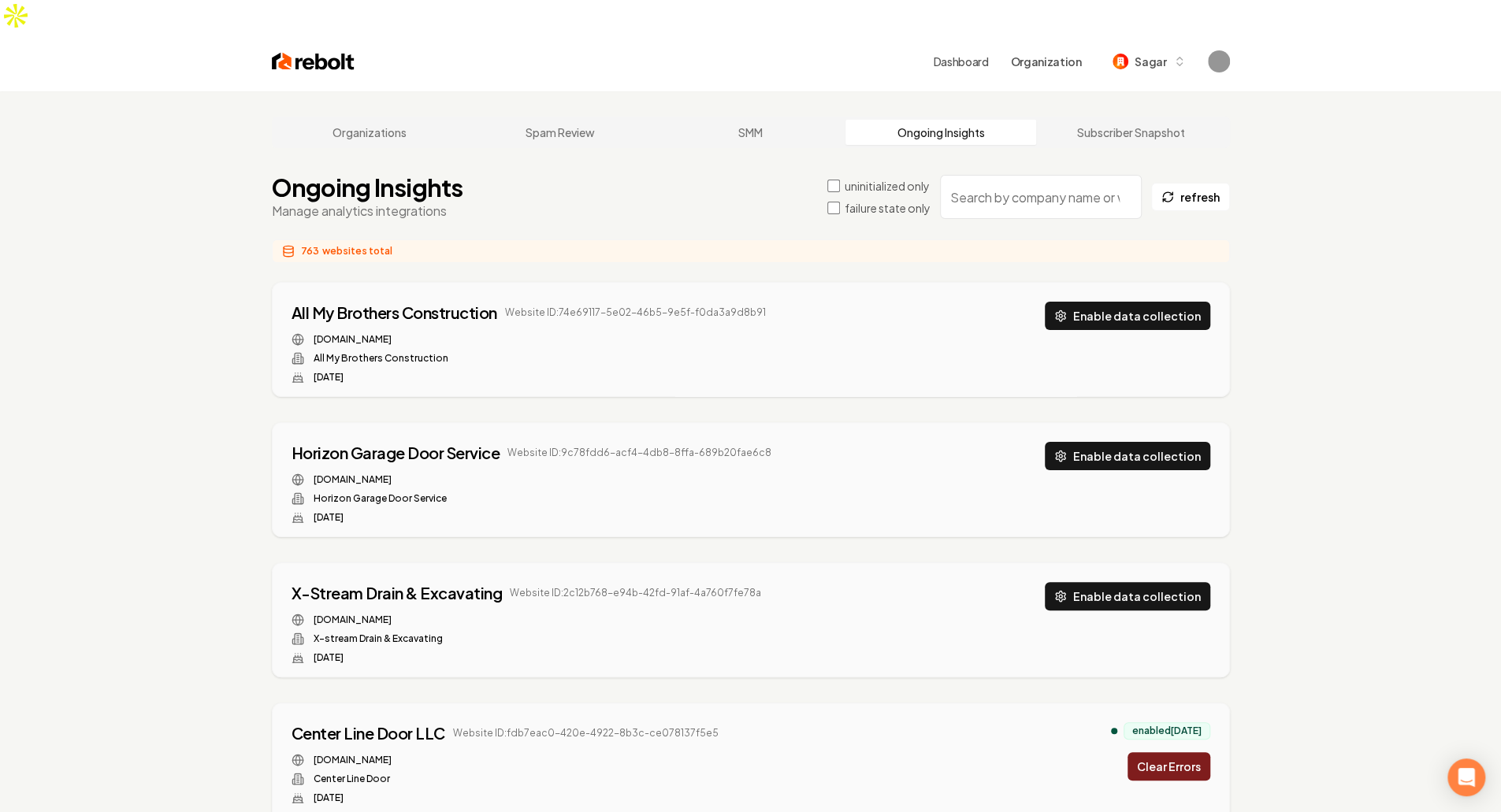
click at [851, 200] on label "failure state only" at bounding box center [888, 207] width 86 height 16
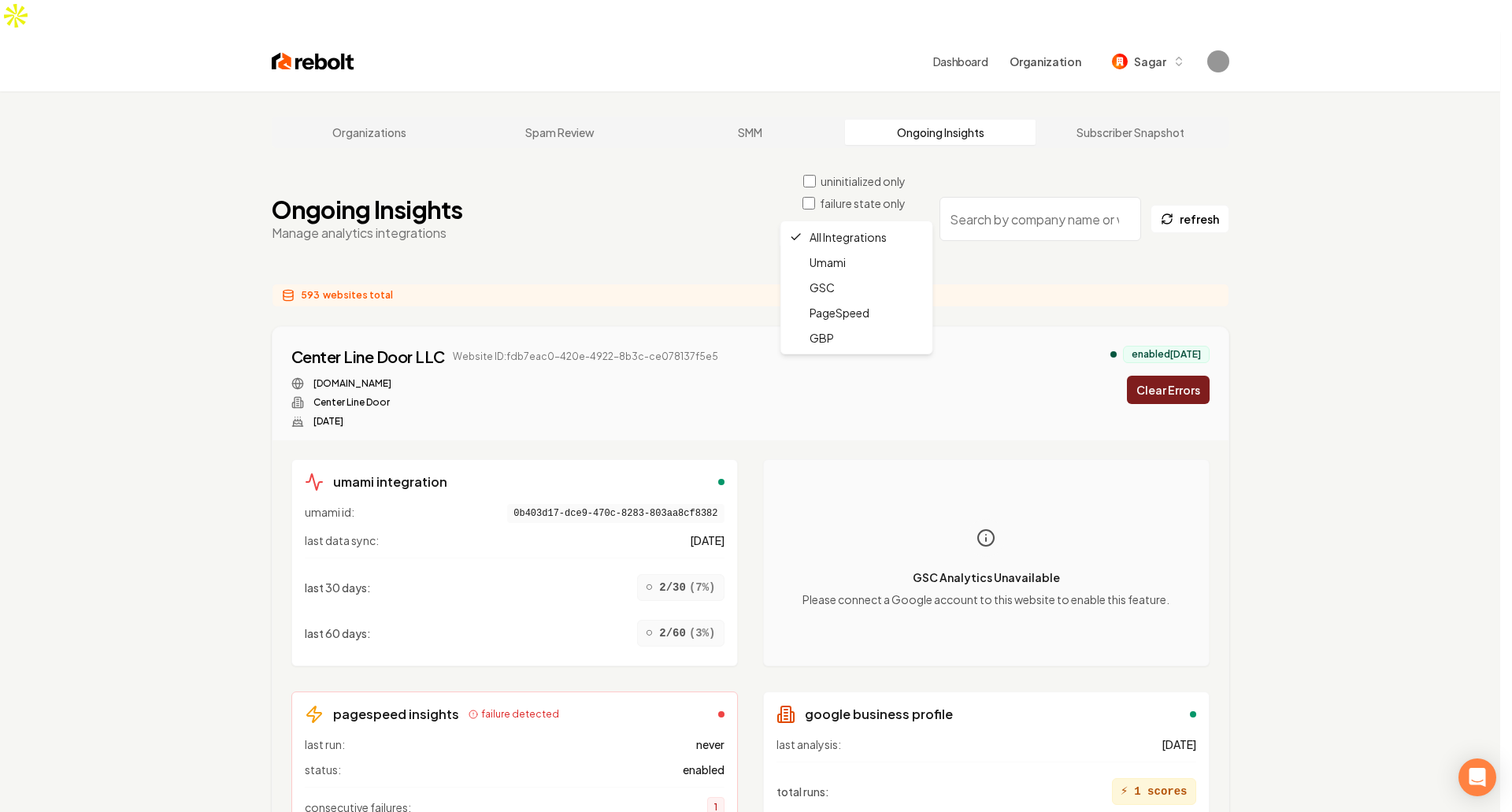
click at [872, 204] on html "Dashboard Organization Sagar Organizations Spam Review SMM Ongoing Insights Sub…" at bounding box center [756, 406] width 1512 height 812
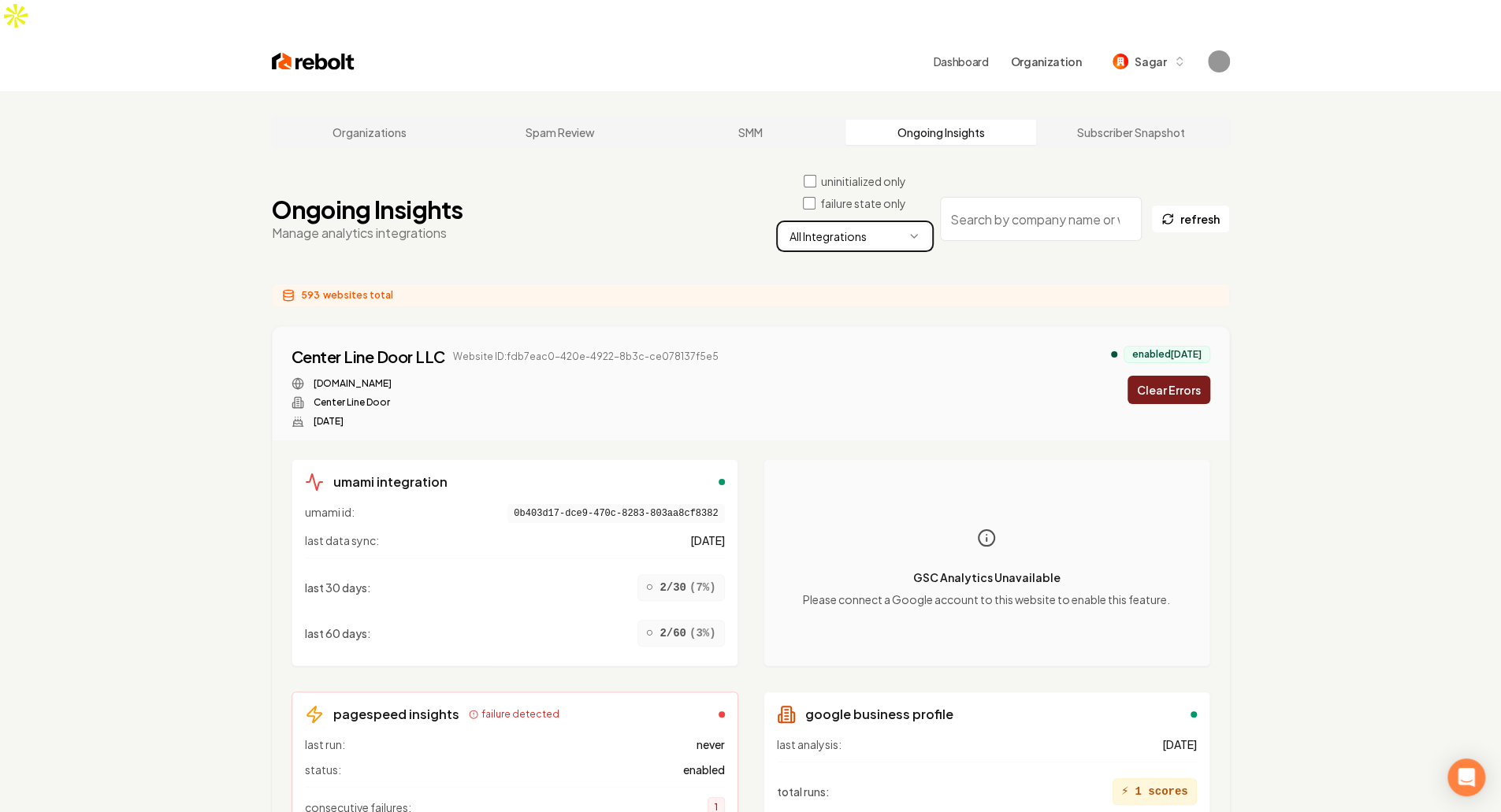
click at [873, 204] on html "Dashboard Organization Sagar Organizations Spam Review SMM Ongoing Insights Sub…" at bounding box center [750, 406] width 1501 height 812
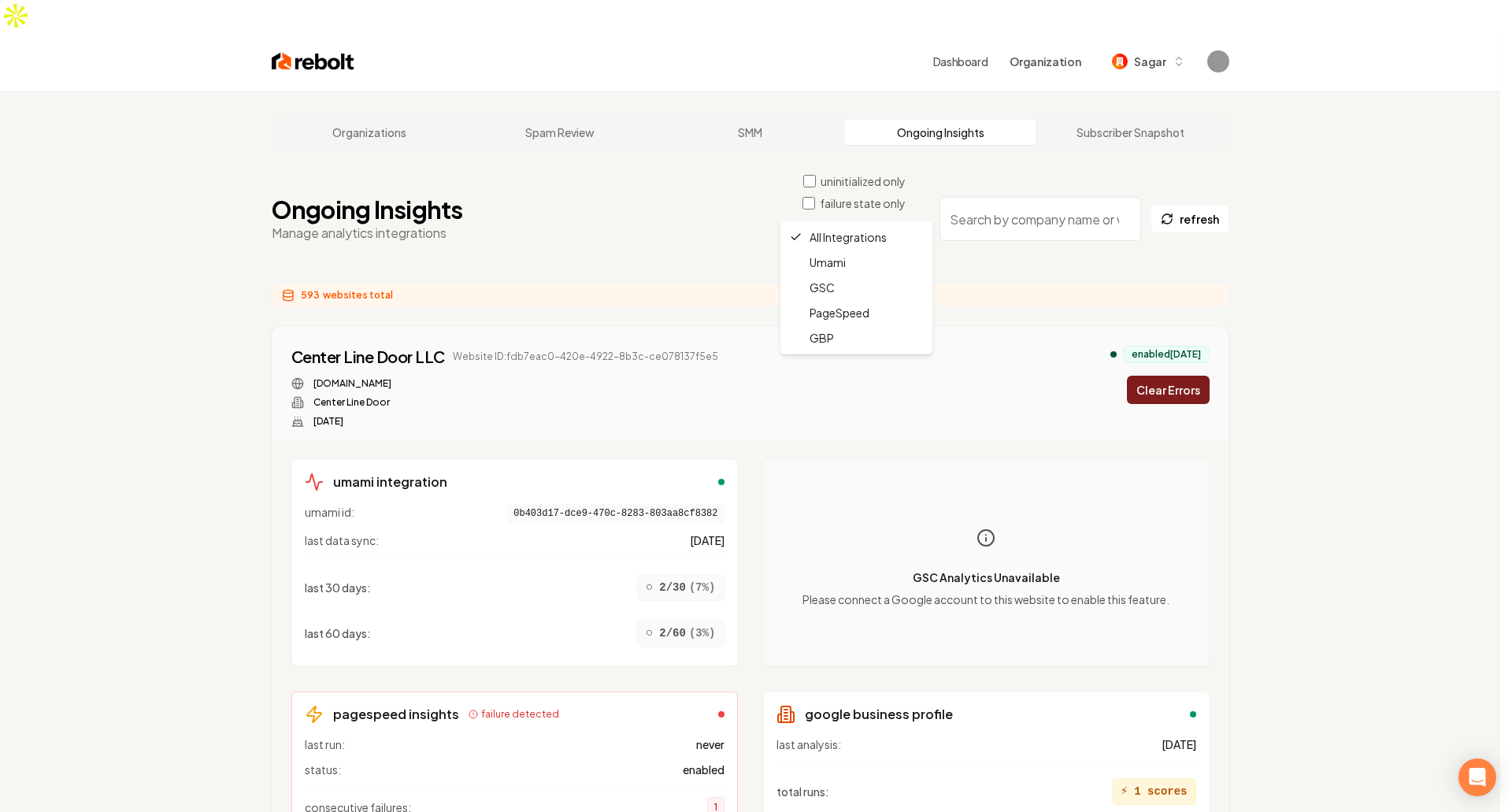
click at [872, 204] on html "Dashboard Organization Sagar Organizations Spam Review SMM Ongoing Insights Sub…" at bounding box center [756, 406] width 1512 height 812
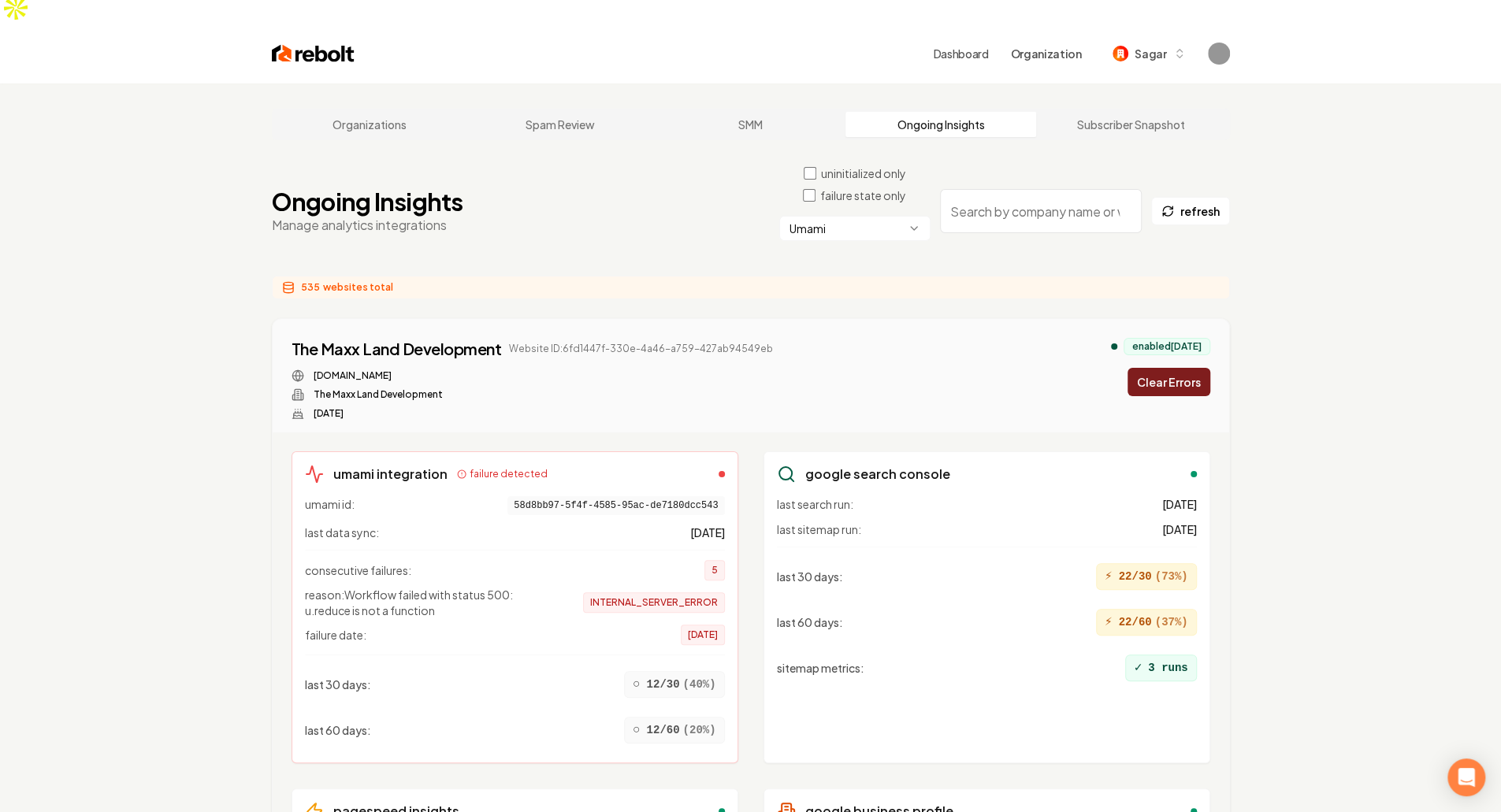
scroll to position [591, 0]
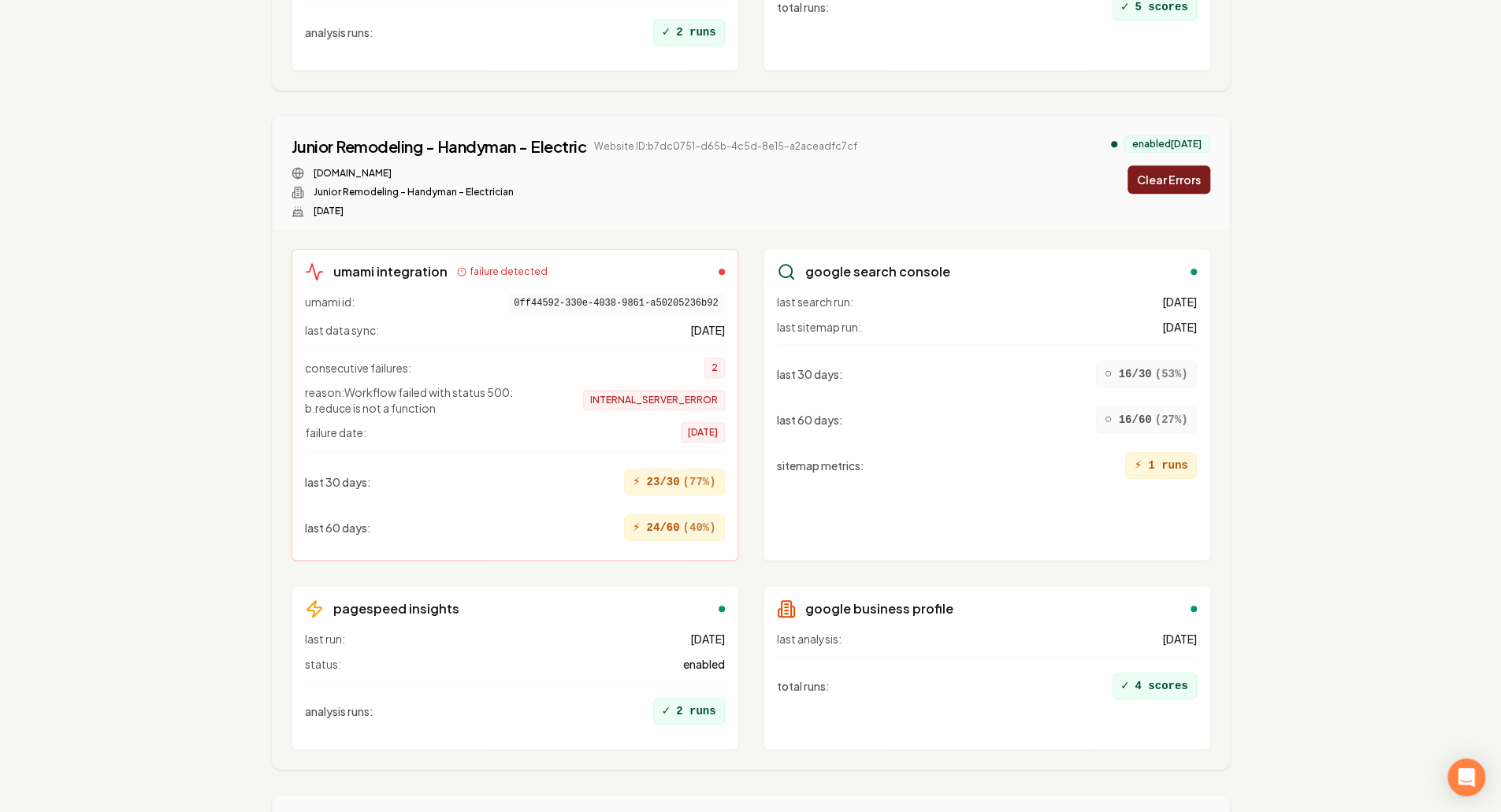
click at [928, 401] on div "last 60 days : ○ 16/60 ( 27 %)" at bounding box center [987, 420] width 420 height 39
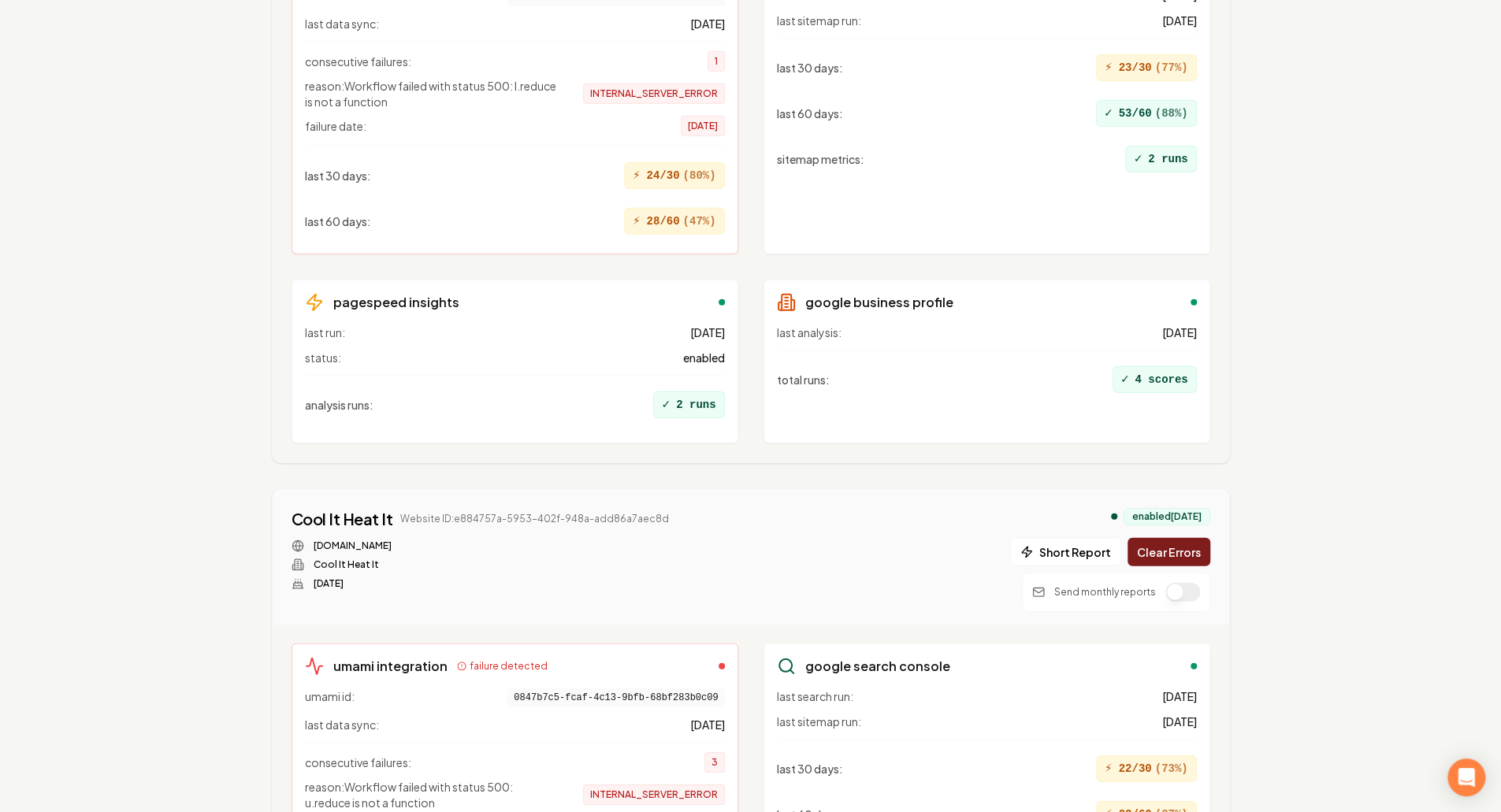
scroll to position [3257, 0]
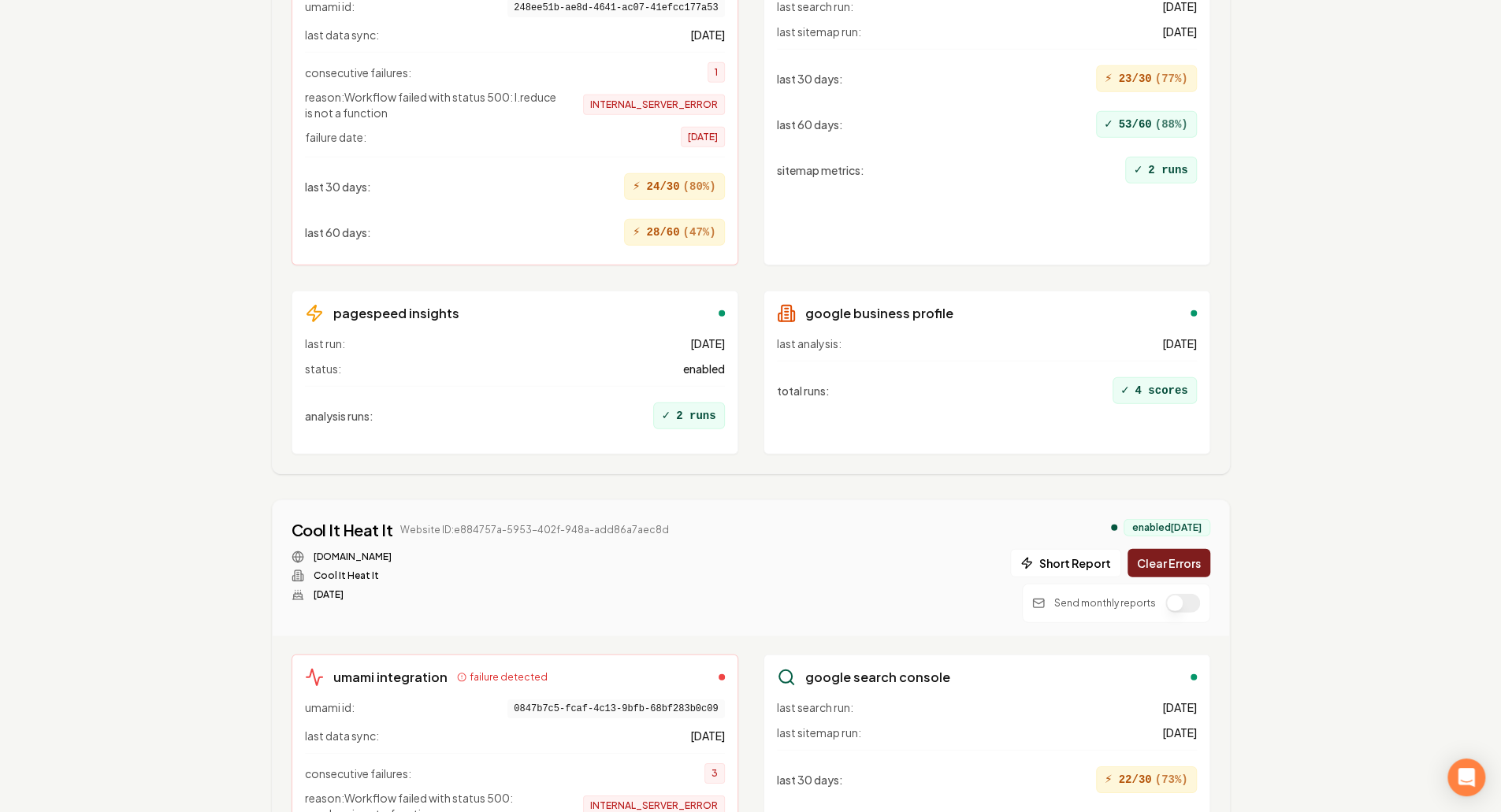
click at [884, 290] on div "google business profile last analysis: 5 days ago total runs : ✓ 4 scores" at bounding box center [987, 372] width 447 height 164
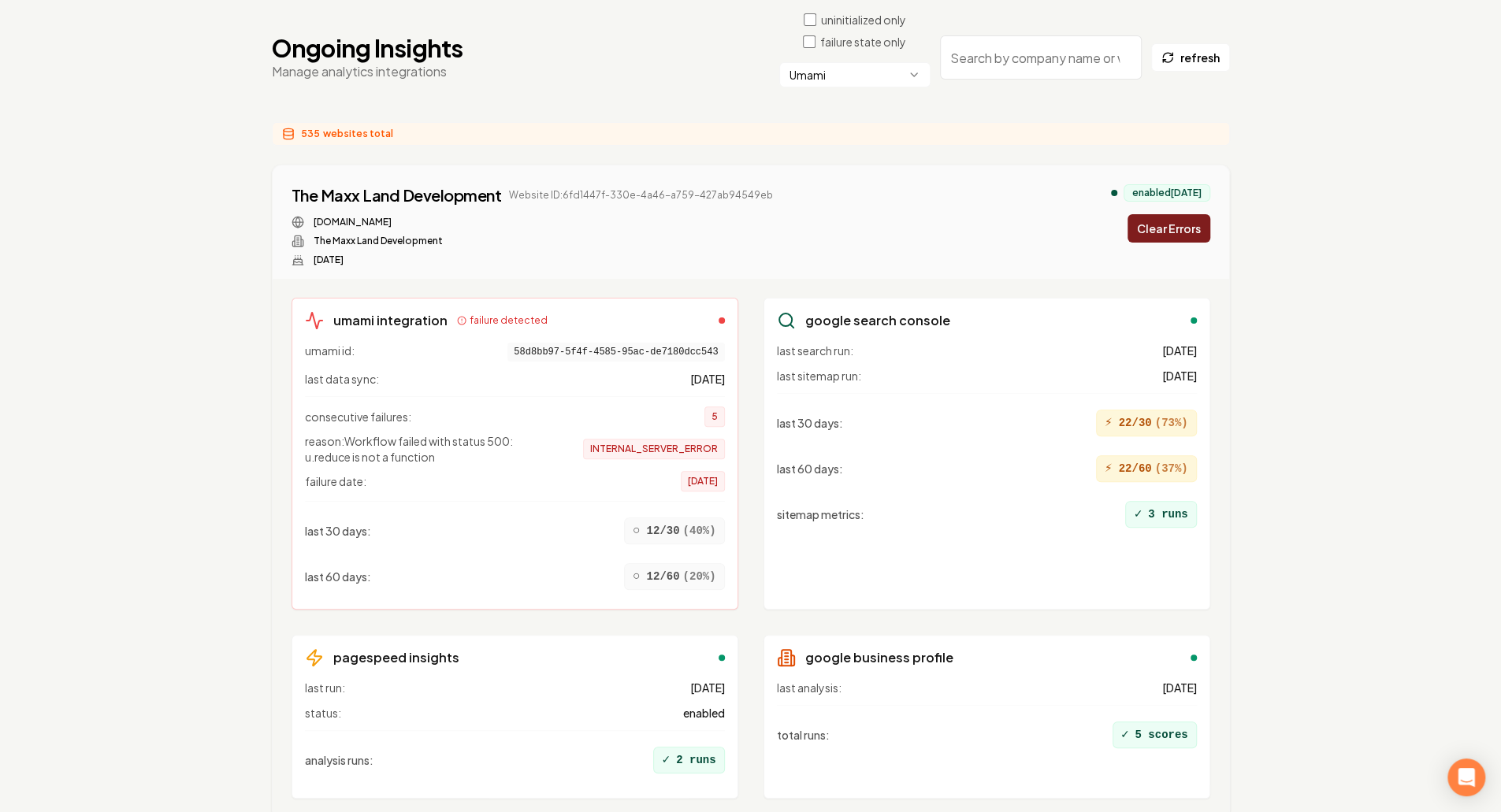
scroll to position [0, 0]
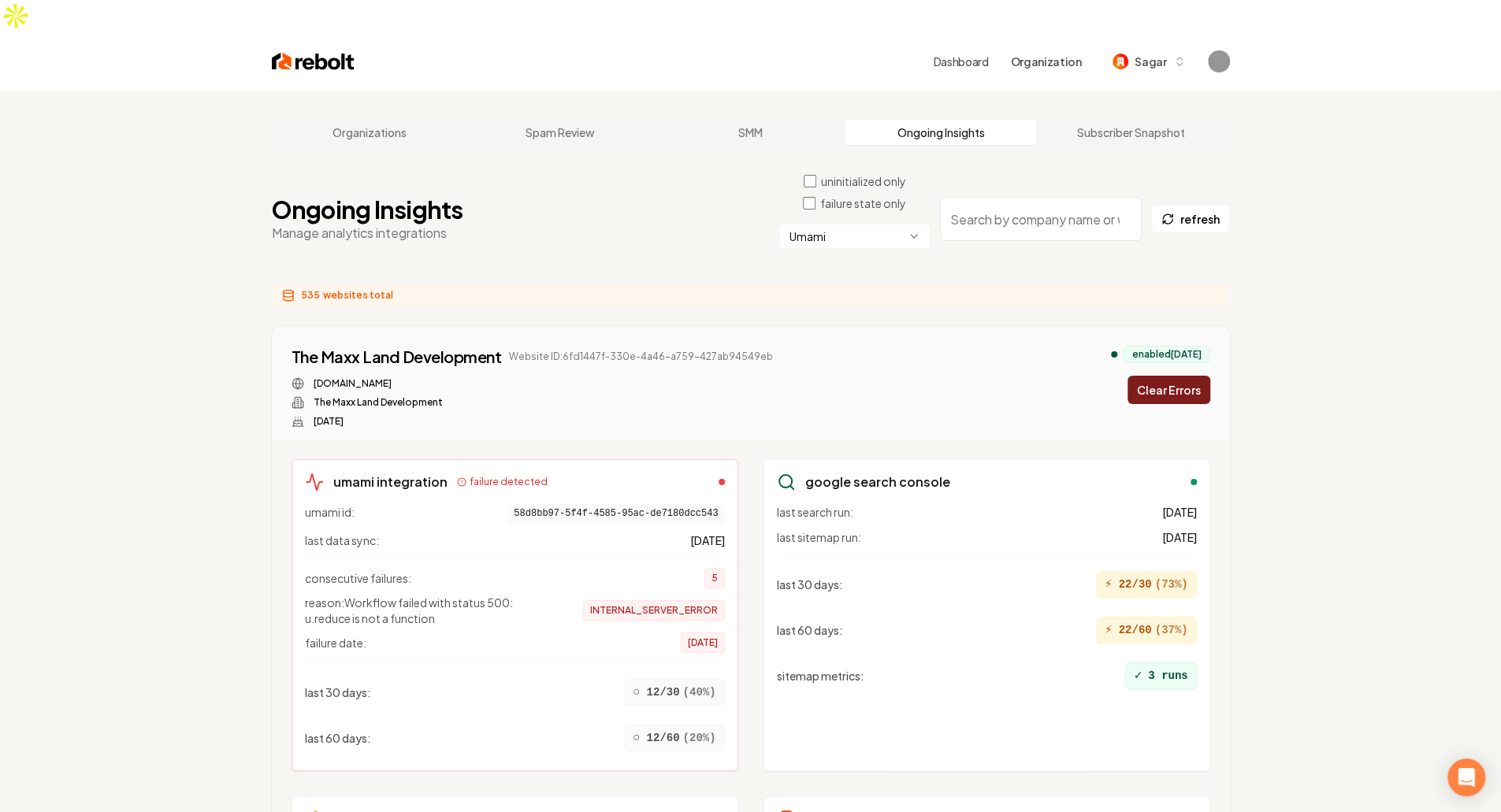
click at [1036, 202] on input "search" at bounding box center [1040, 218] width 202 height 44
paste input "4ccf1629-689b-4482-99ba-5c5003ecda96"
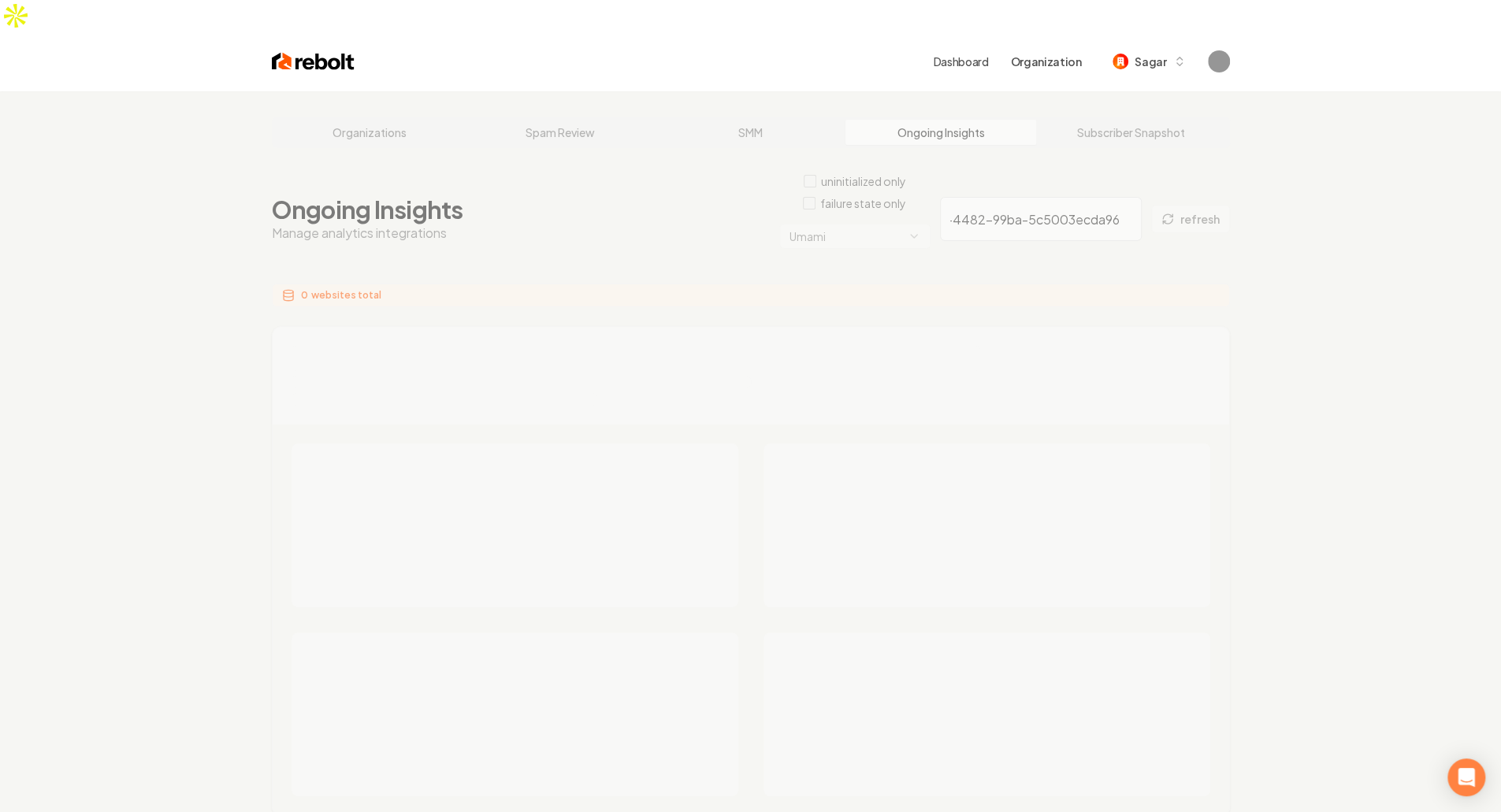
type input "4ccf1629-689b-4482-99ba-5c5003ecda96"
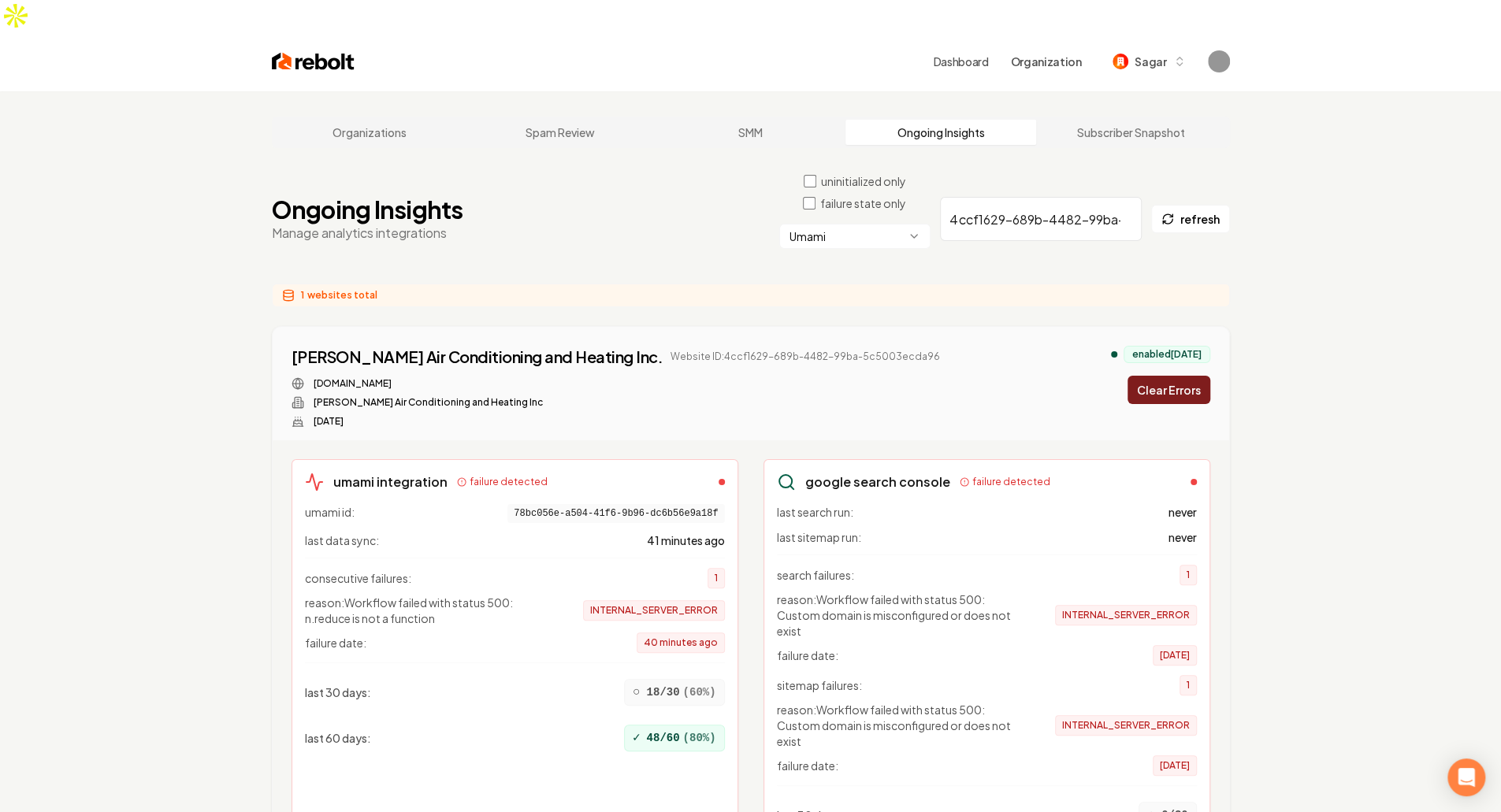
click at [1321, 396] on div "Organizations Spam Review SMM Ongoing Insights Subscriber Snapshot Ongoing Insi…" at bounding box center [750, 633] width 1501 height 1084
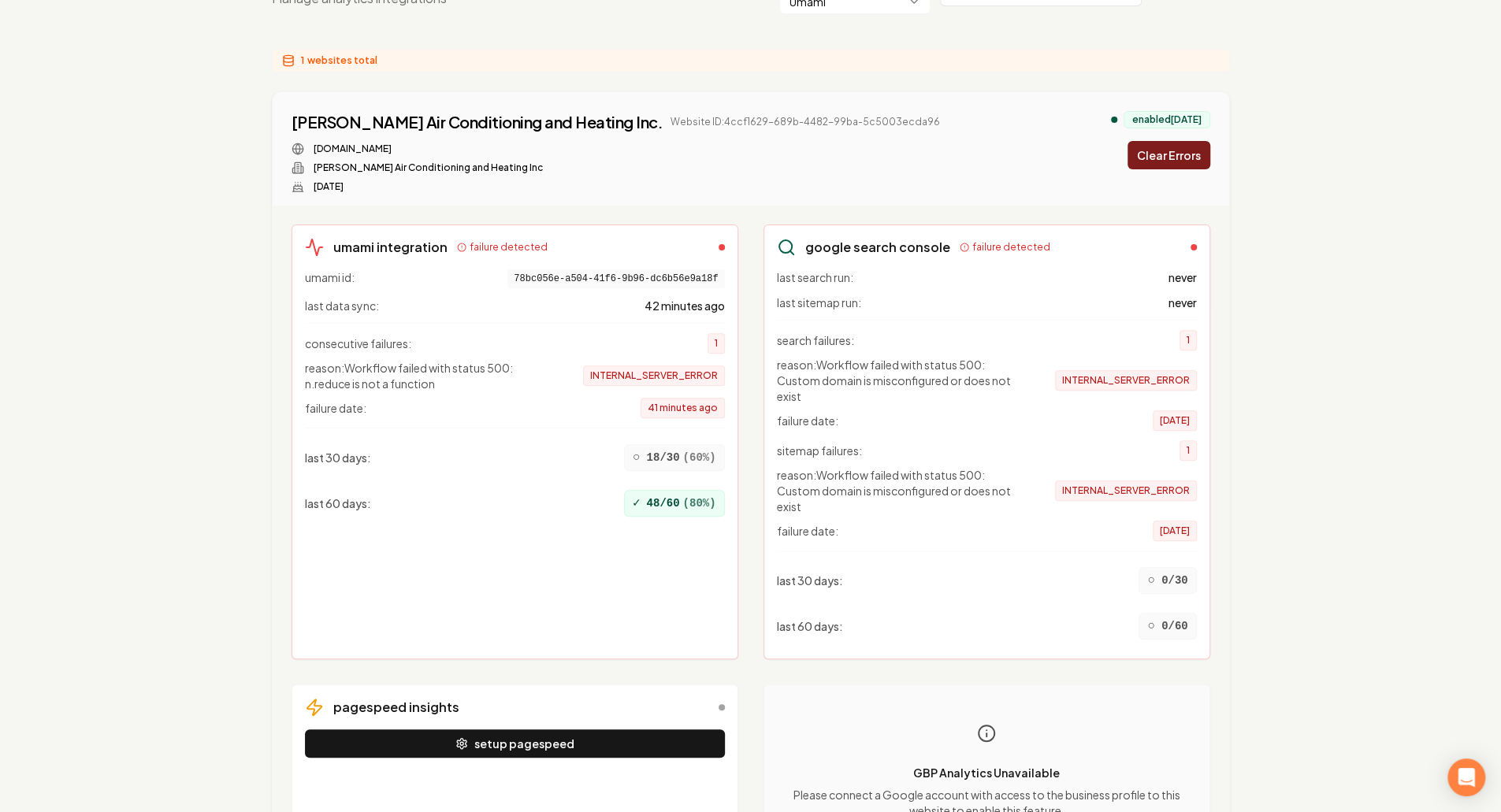
scroll to position [214, 0]
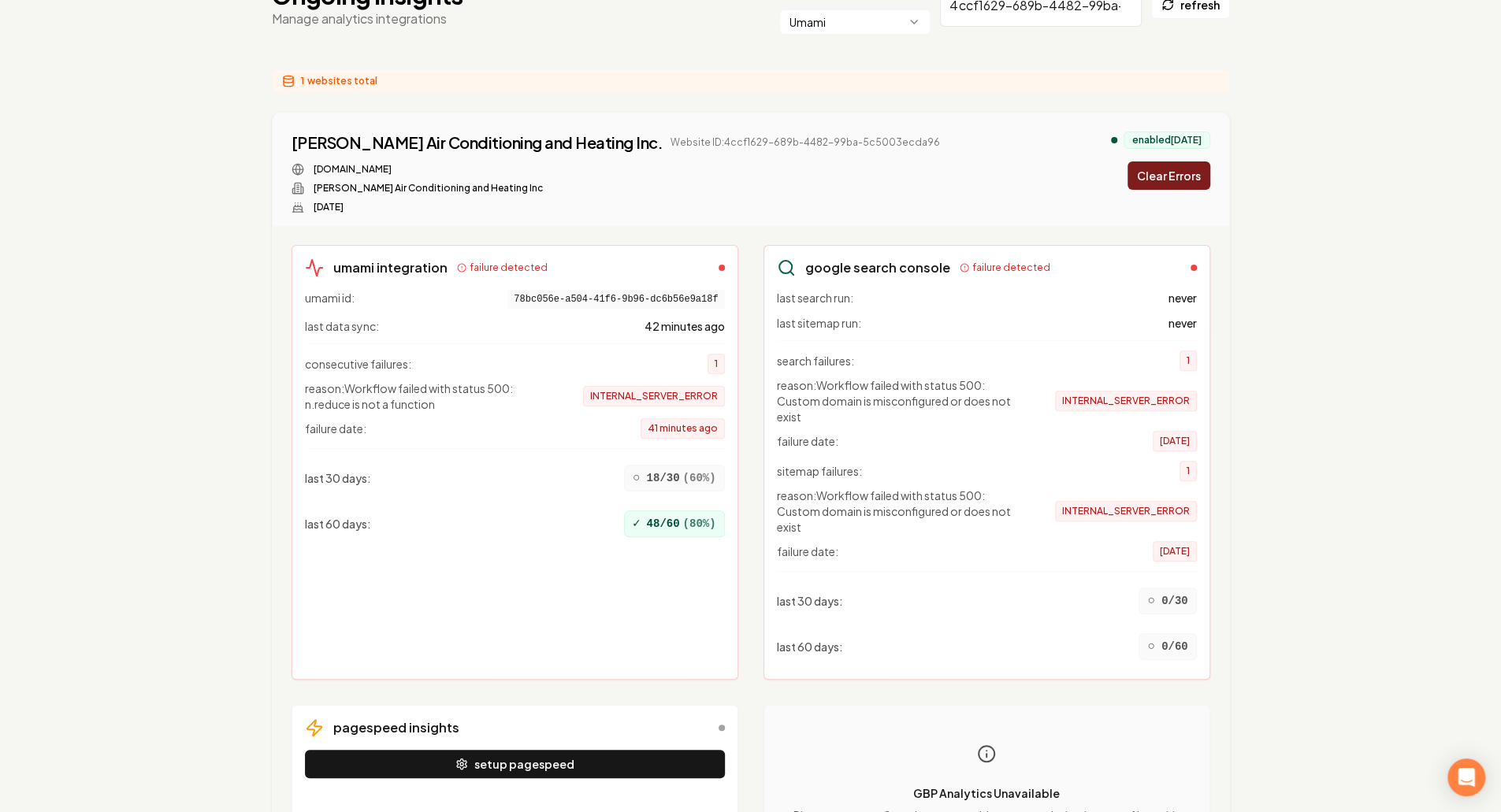
click at [620, 542] on div "umami id: 78bc056e-a504-41f6-9b96-dc6b56e9a18f last data sync: 42 minutes ago c…" at bounding box center [515, 479] width 420 height 377
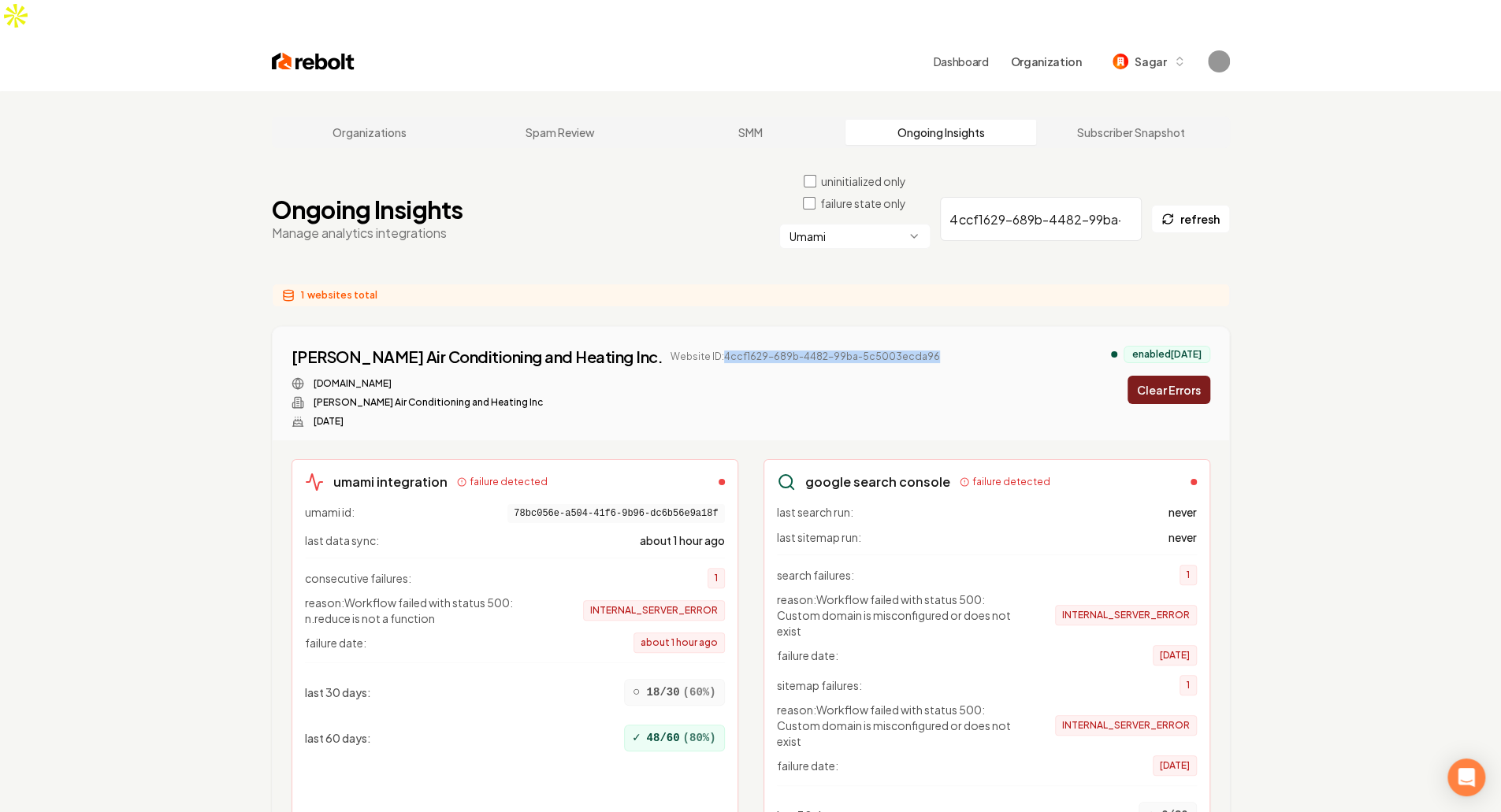
drag, startPoint x: 627, startPoint y: 325, endPoint x: 854, endPoint y: 322, distance: 227.0
click at [854, 346] on div "Cano Air Conditioning and Heating Inc. Website ID: 4ccf1629-689b-4482-99ba-5c50…" at bounding box center [751, 387] width 919 height 82
copy span "4ccf1629-689b-4482-99ba-5c5003ecda96"
drag, startPoint x: 1160, startPoint y: 352, endPoint x: 709, endPoint y: 438, distance: 459.1
click at [709, 438] on div "Cano Air Conditioning and Heating Inc. Website ID: 4ccf1629-689b-4482-99ba-5c50…" at bounding box center [751, 714] width 958 height 777
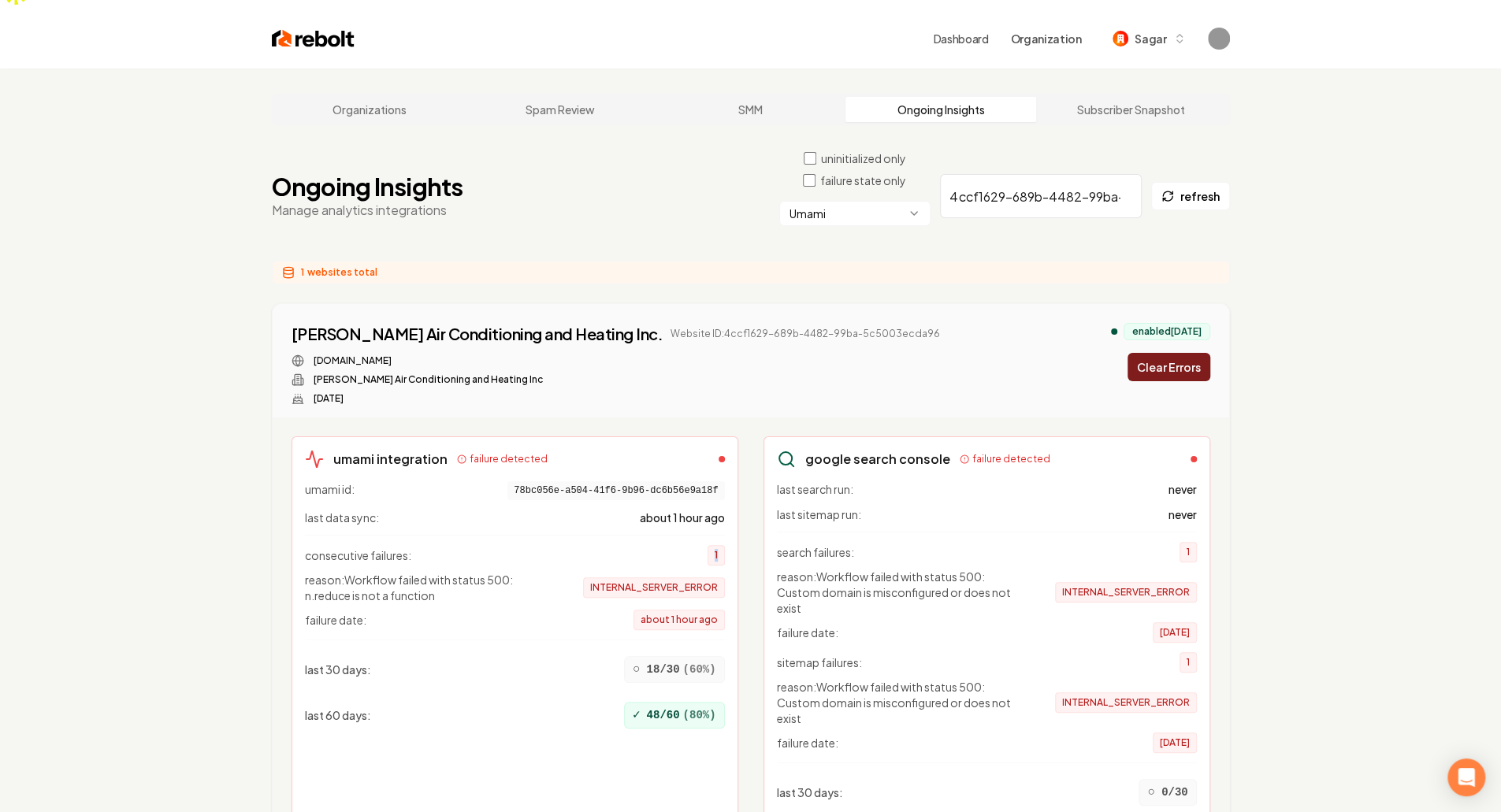
scroll to position [26, 0]
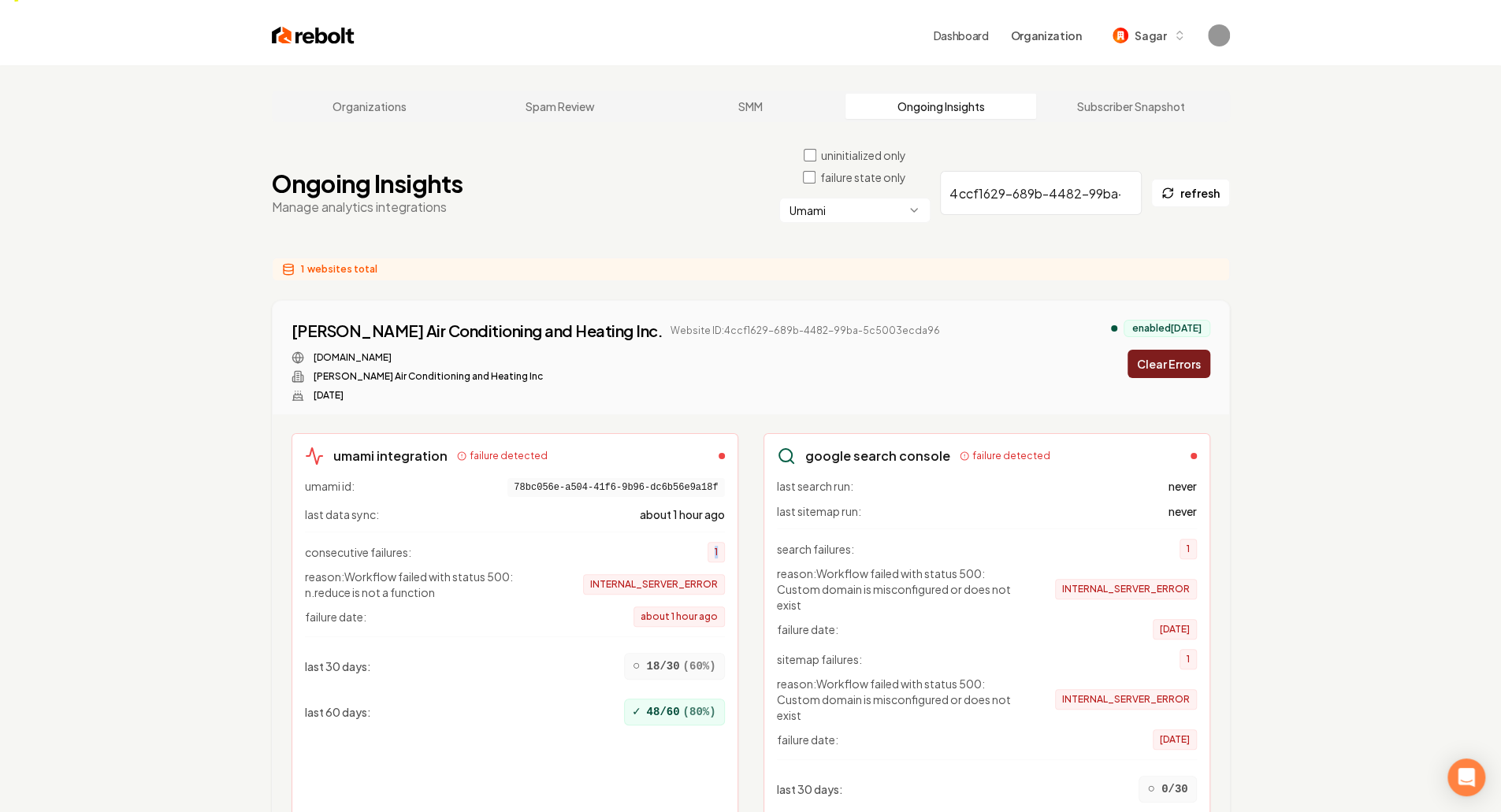
click at [582, 542] on div "consecutive failures: 1" at bounding box center [515, 552] width 420 height 21
click at [1161, 350] on button "Clear Errors" at bounding box center [1169, 364] width 83 height 28
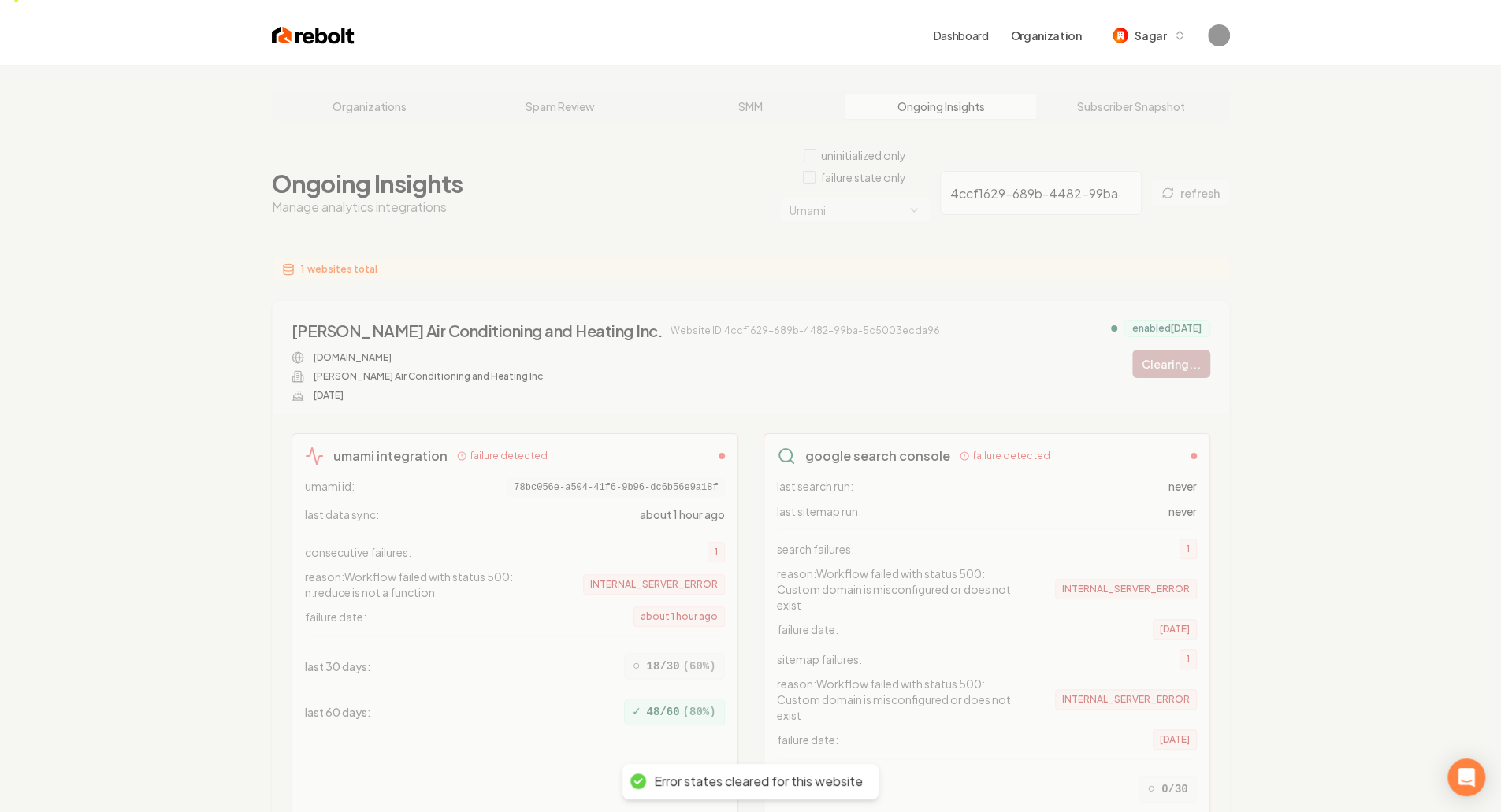
click at [1046, 177] on div "Organizations Spam Review SMM Ongoing Insights Subscriber Snapshot Ongoing Insi…" at bounding box center [750, 607] width 1501 height 1084
click at [1023, 163] on div "Organizations Spam Review SMM Ongoing Insights Subscriber Snapshot Ongoing Insi…" at bounding box center [750, 607] width 1501 height 1084
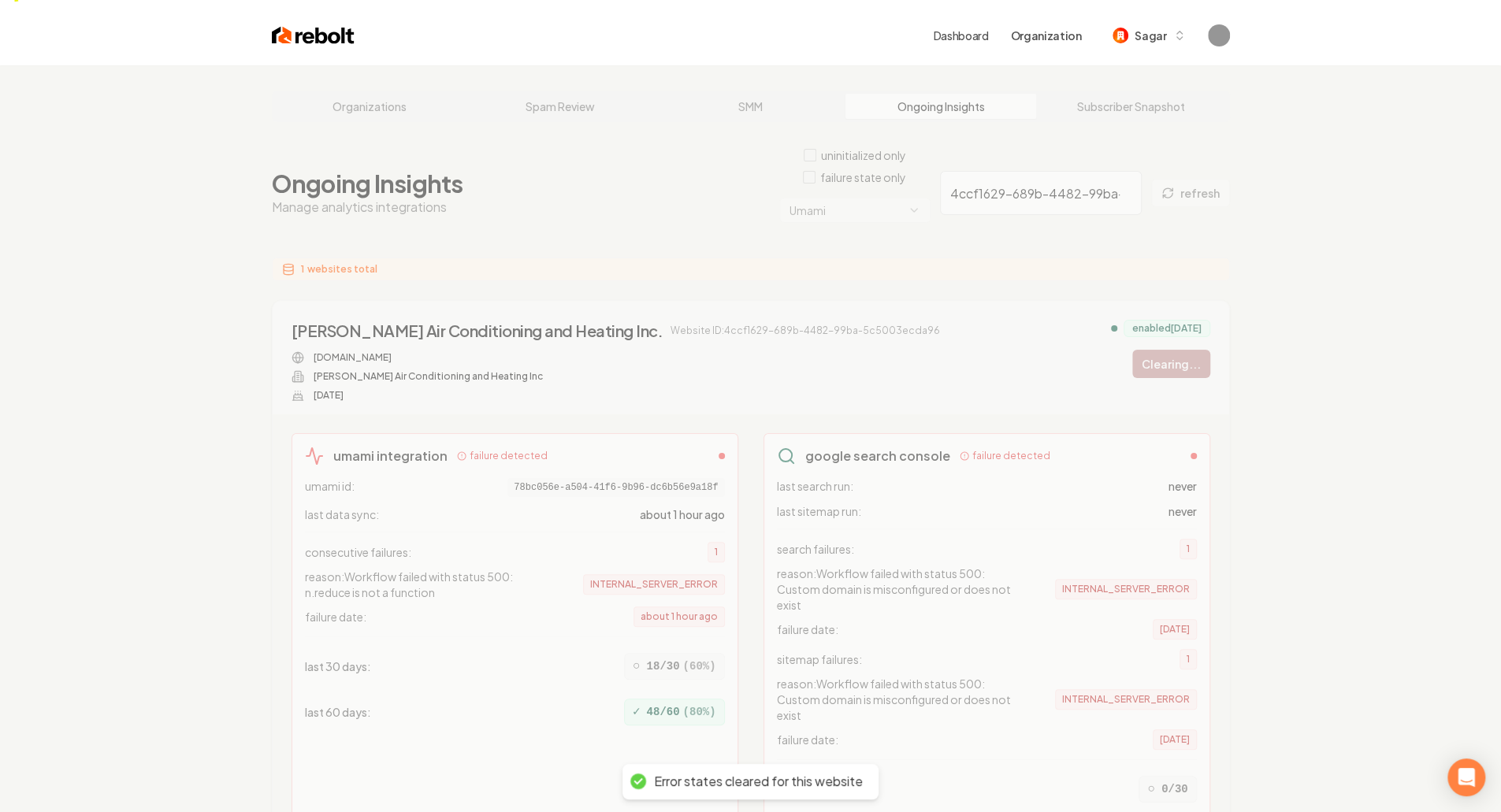
click at [1023, 163] on div "Organizations Spam Review SMM Ongoing Insights Subscriber Snapshot Ongoing Insi…" at bounding box center [750, 607] width 1501 height 1084
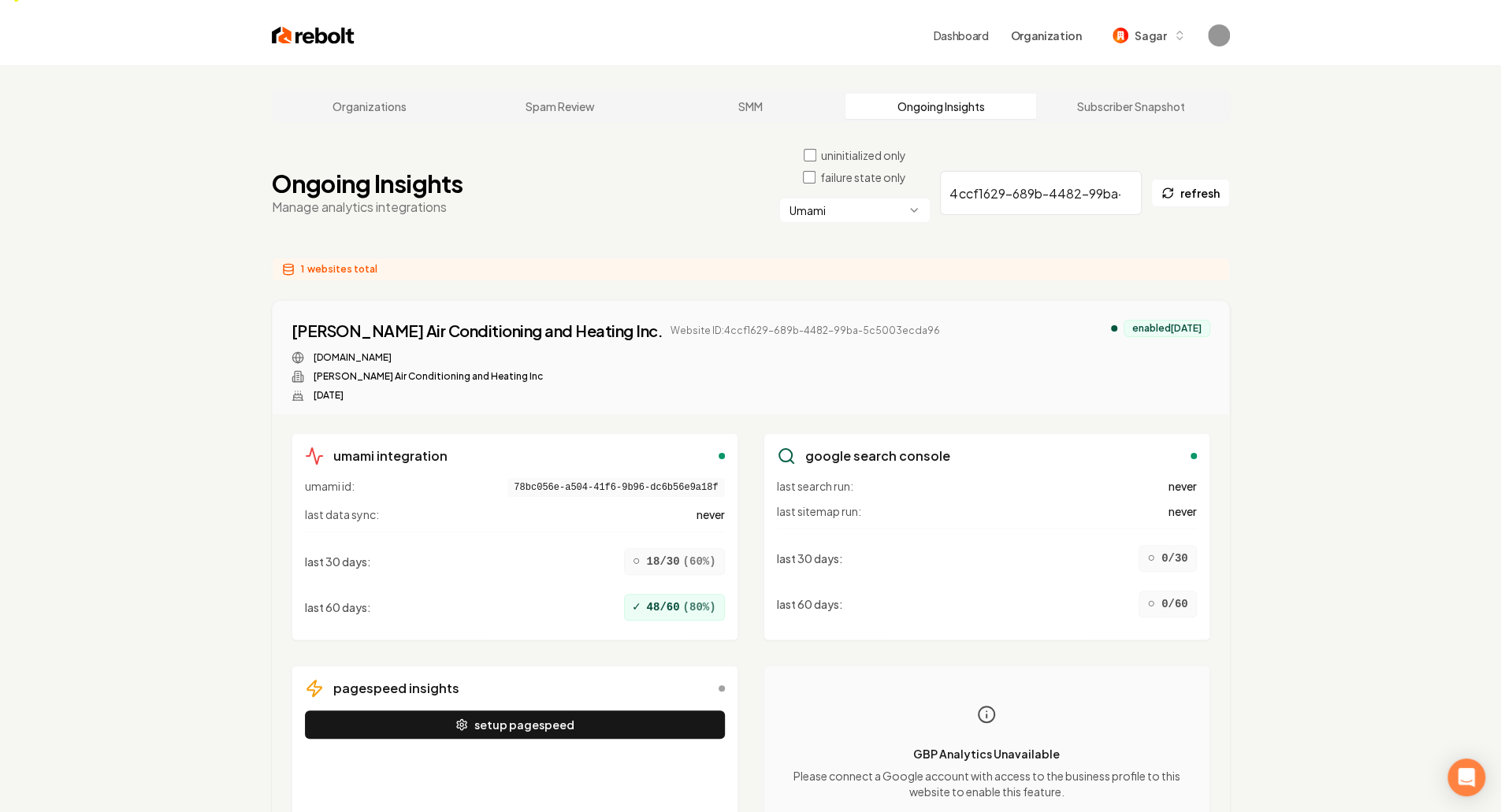
click at [1026, 171] on input "4ccf1629-689b-4482-99ba-5c5003ecda96" at bounding box center [1040, 192] width 202 height 44
click at [213, 321] on div "Organizations Spam Review SMM Ongoing Insights Subscriber Snapshot Ongoing Insi…" at bounding box center [750, 494] width 1501 height 856
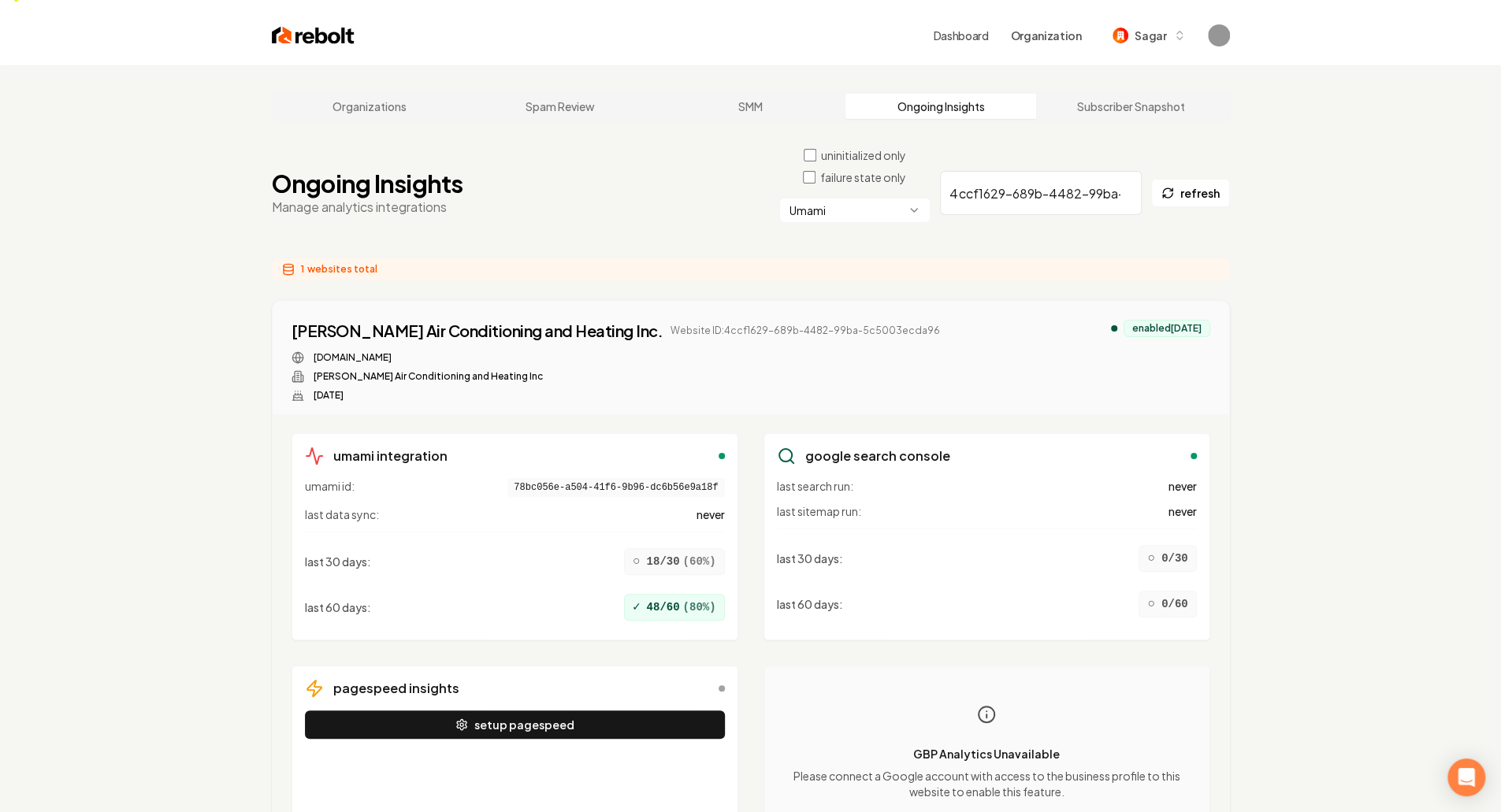
click at [213, 321] on div "Organizations Spam Review SMM Ongoing Insights Subscriber Snapshot Ongoing Insi…" at bounding box center [750, 494] width 1501 height 856
click at [471, 320] on div "Cano Air Conditioning and Heating Inc." at bounding box center [477, 331] width 372 height 22
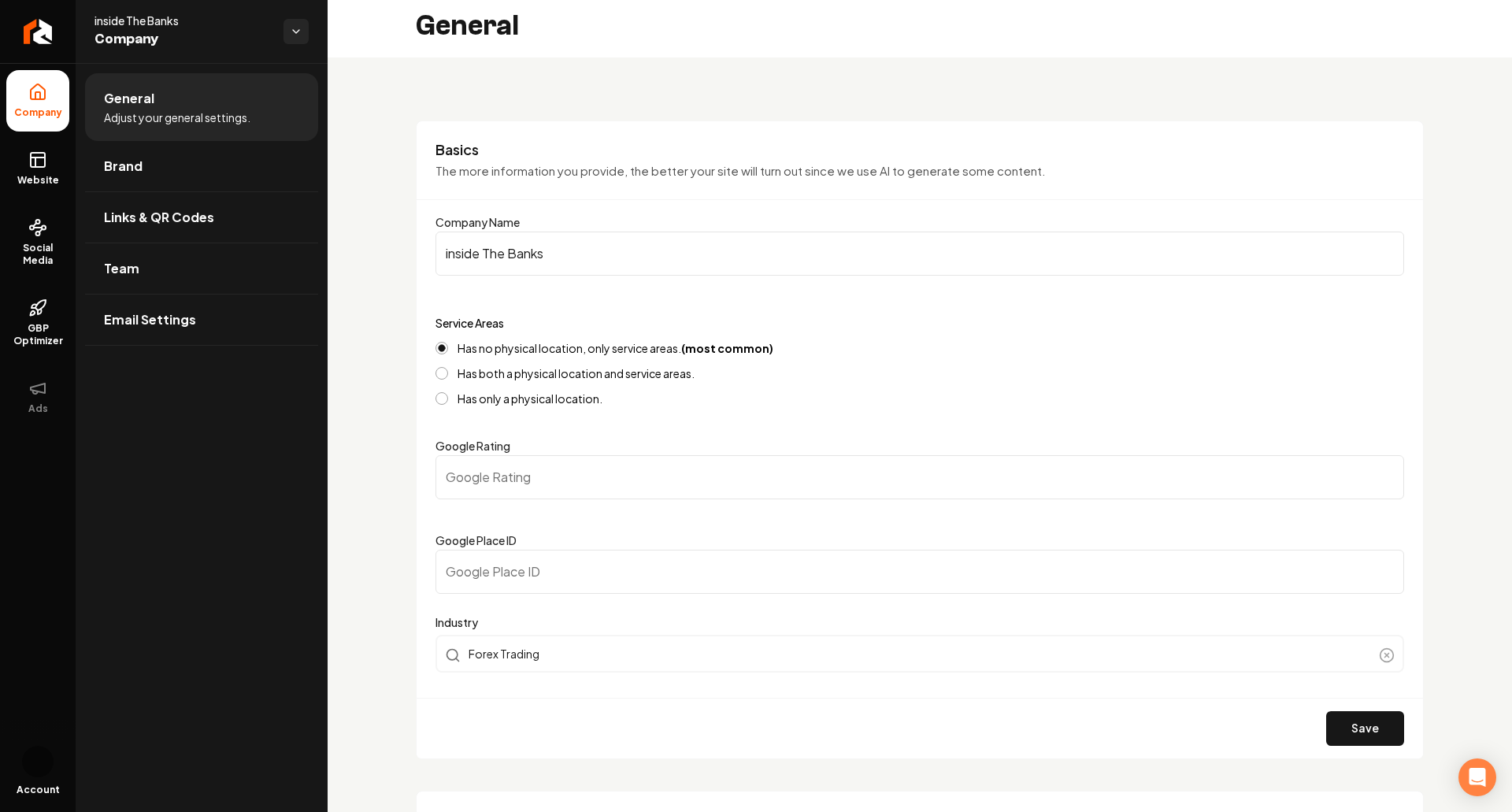
scroll to position [7, 0]
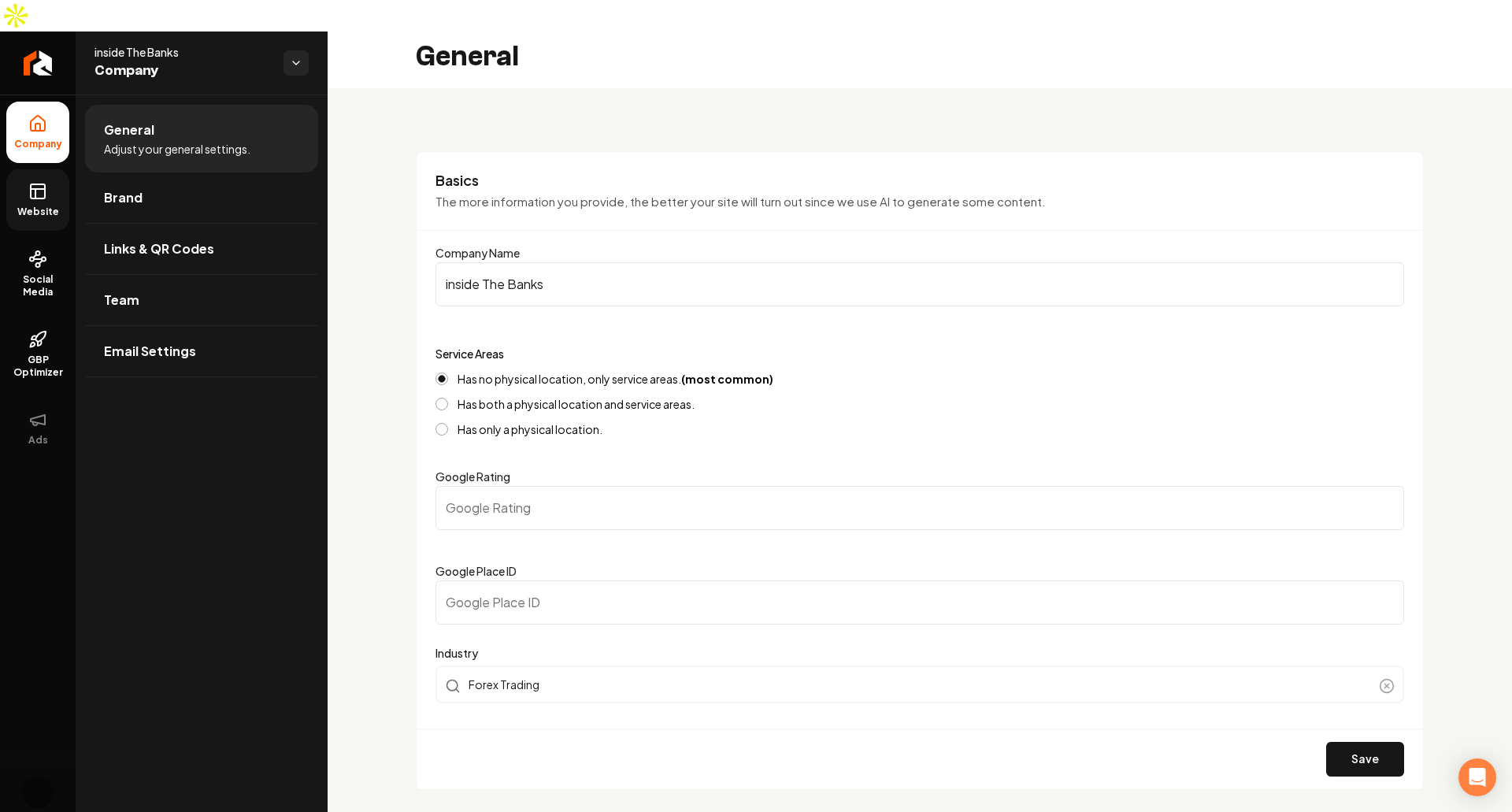
click at [49, 169] on link "Website" at bounding box center [38, 200] width 63 height 61
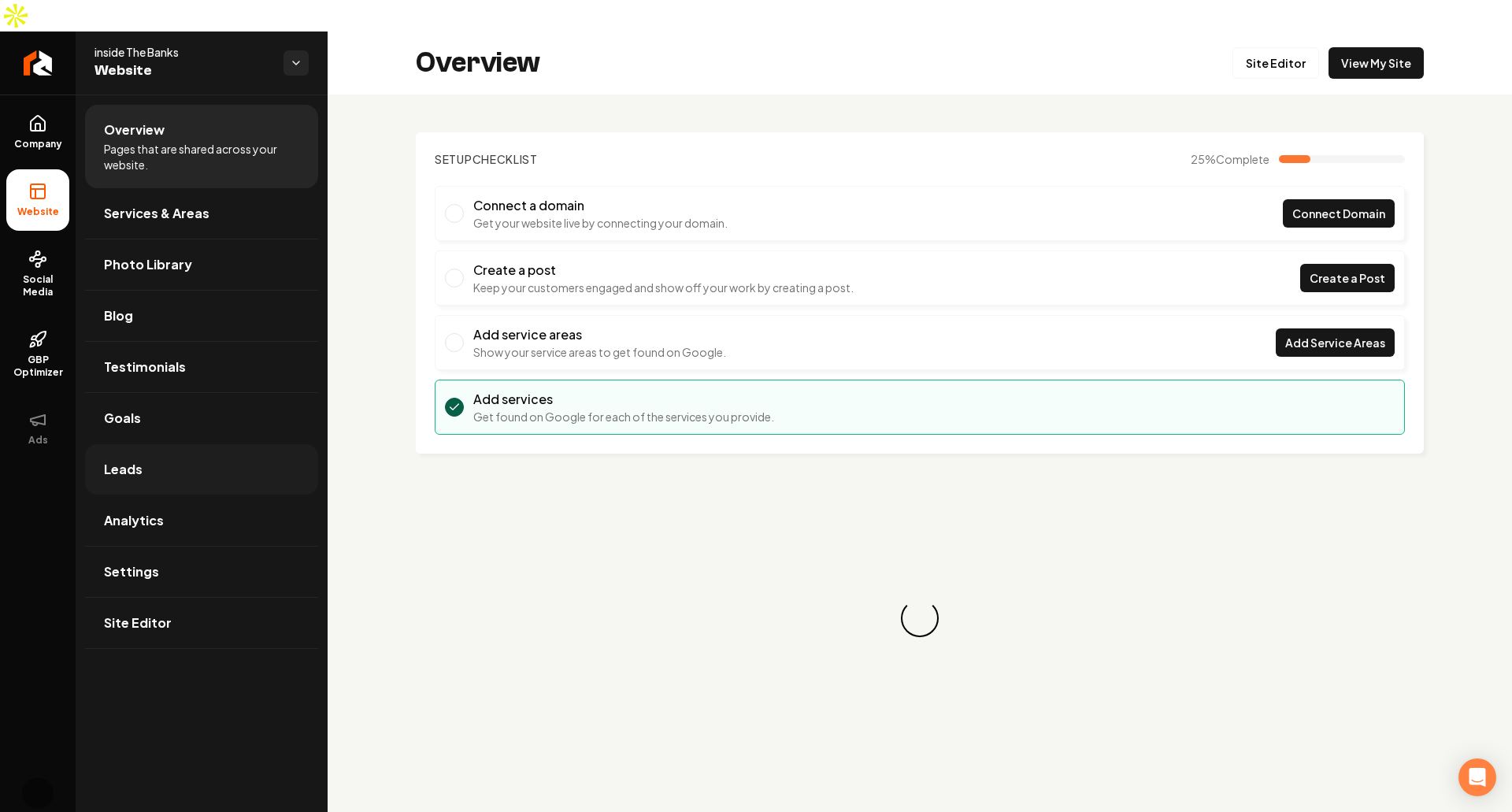
click at [179, 445] on link "Leads" at bounding box center [201, 469] width 233 height 51
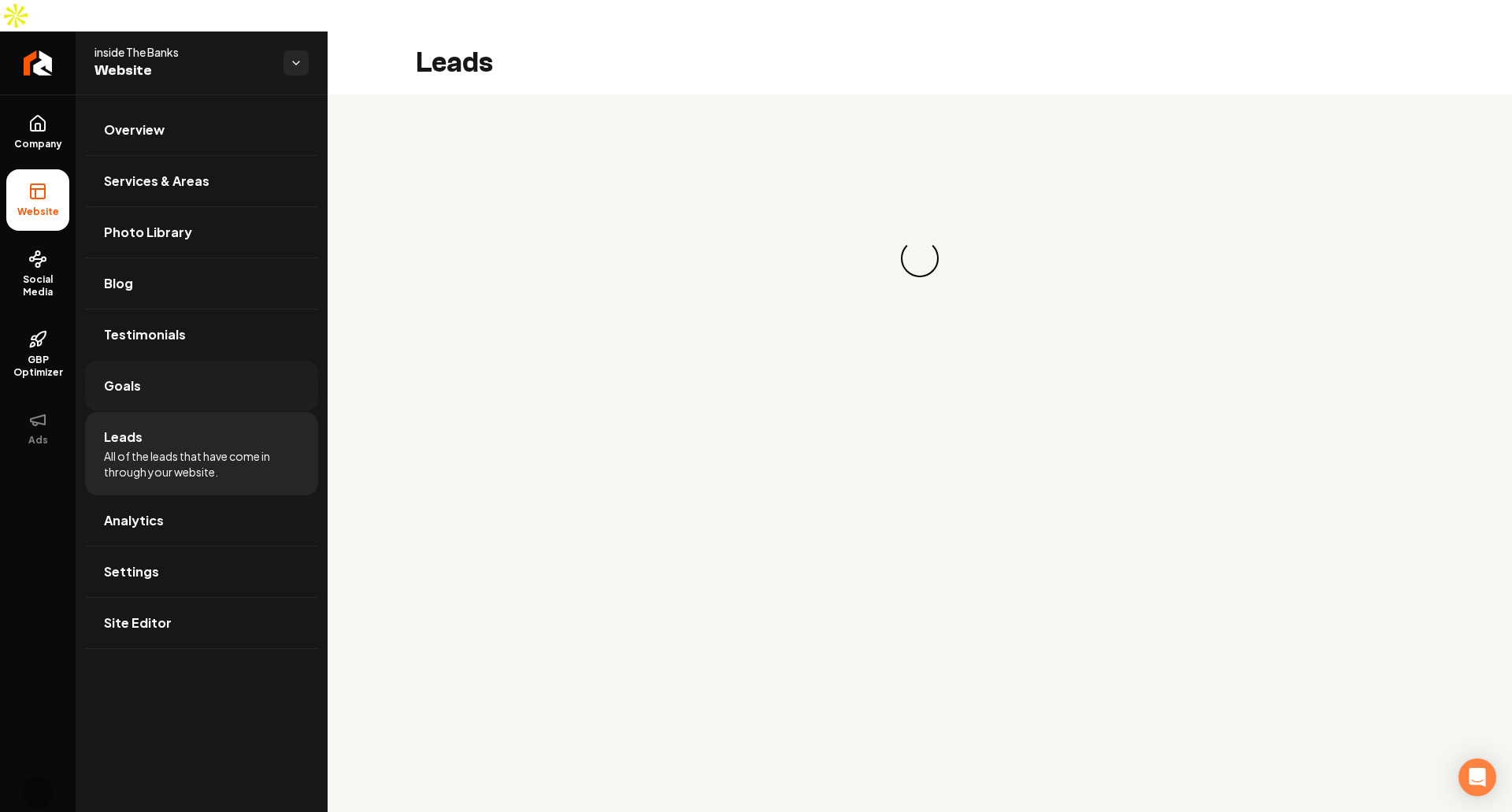
click at [143, 369] on link "Goals" at bounding box center [201, 386] width 233 height 51
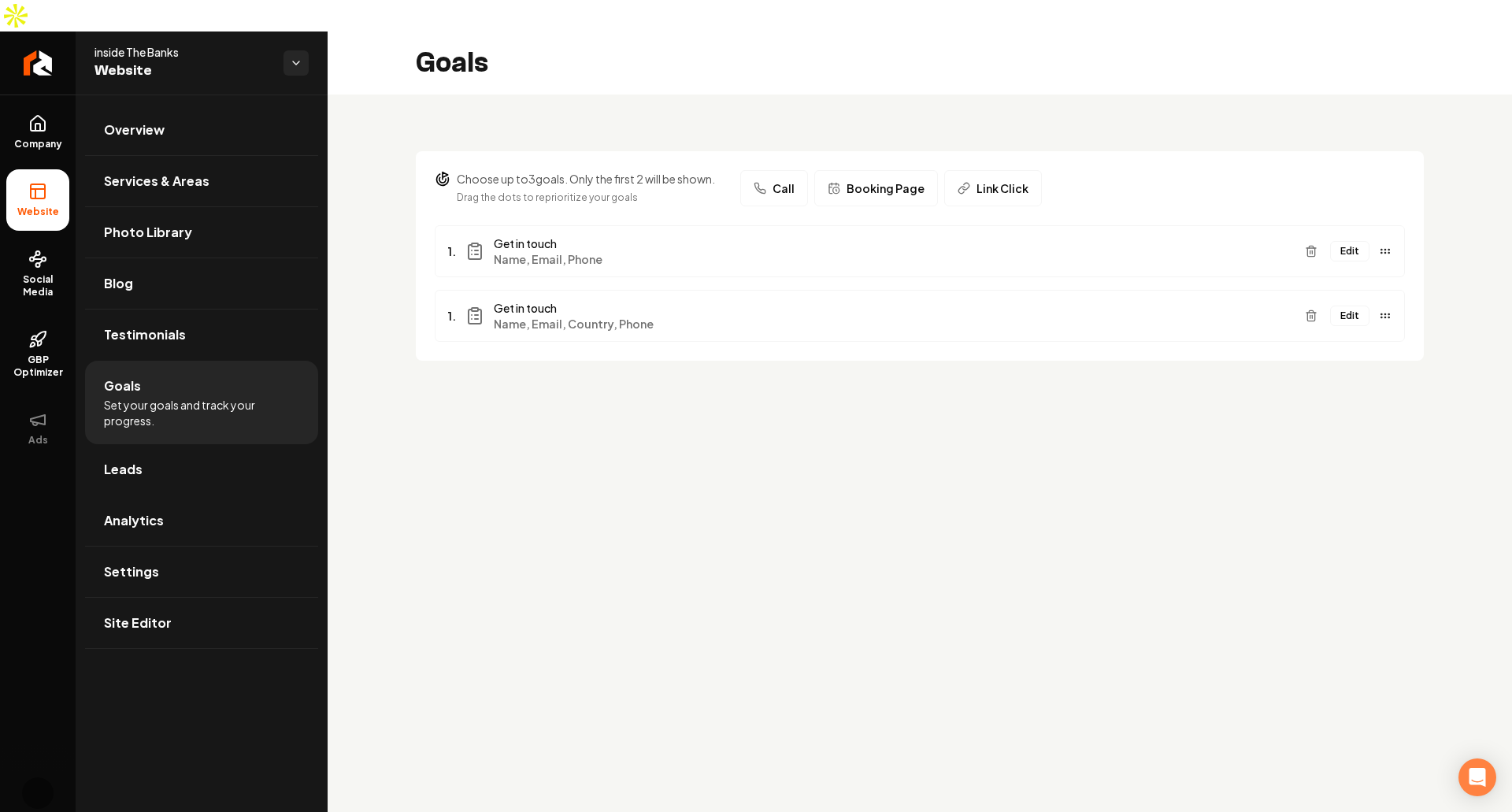
click at [798, 401] on main "Goals Choose up to 3 goals. Only the first 2 will be shown. Drag the dots to re…" at bounding box center [919, 437] width 1185 height 812
click at [1171, 574] on main "Goals Choose up to 3 goals. Only the first 2 will be shown. Drag the dots to re…" at bounding box center [919, 437] width 1185 height 812
click at [148, 120] on span "Overview" at bounding box center [133, 129] width 61 height 19
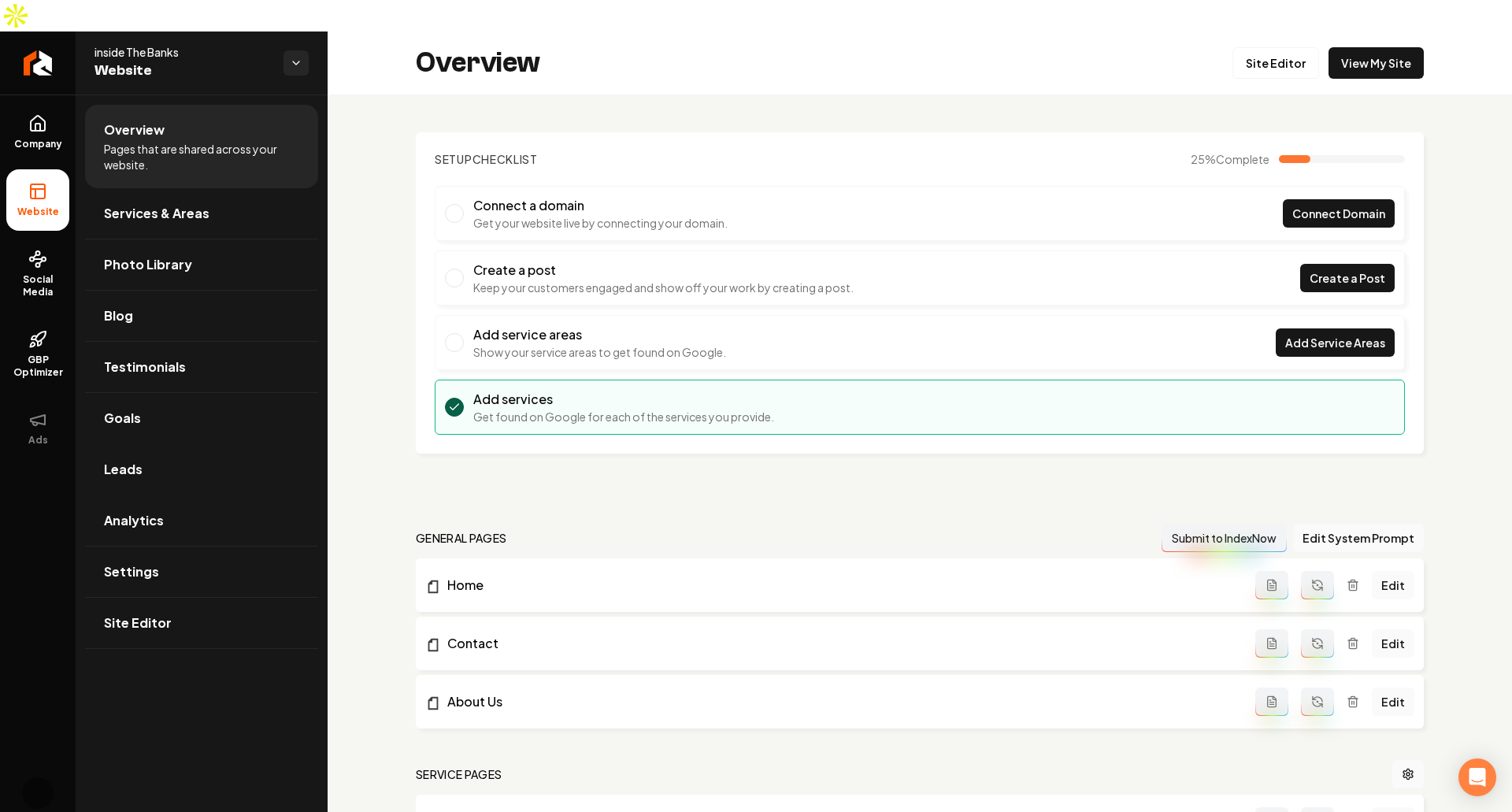
click at [1427, 32] on div "Overview Site Editor View My Site" at bounding box center [919, 63] width 1185 height 63
click at [1362, 47] on link "View My Site" at bounding box center [1375, 63] width 95 height 32
click at [1082, 95] on div "Setup Checklist 25 % Complete Connect a domain Get your website live by connect…" at bounding box center [919, 618] width 1185 height 1047
